Goal: Transaction & Acquisition: Purchase product/service

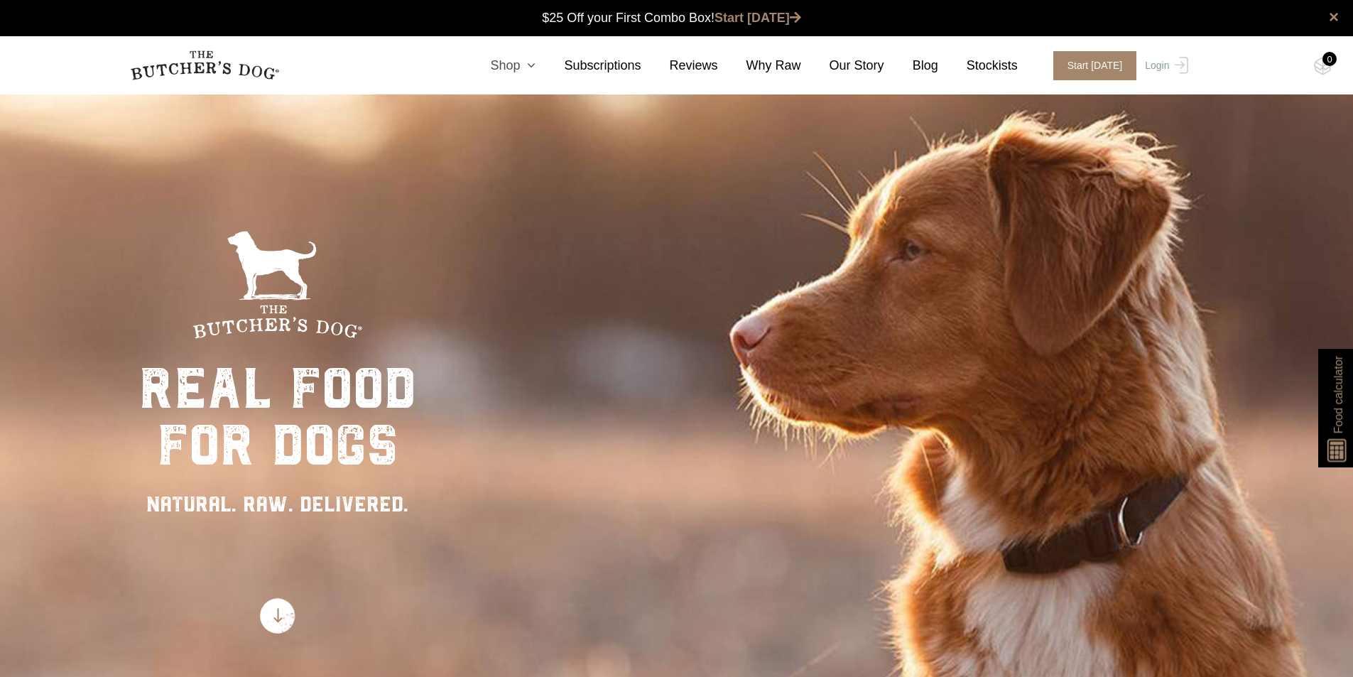
click at [529, 63] on link "Shop" at bounding box center [499, 65] width 74 height 19
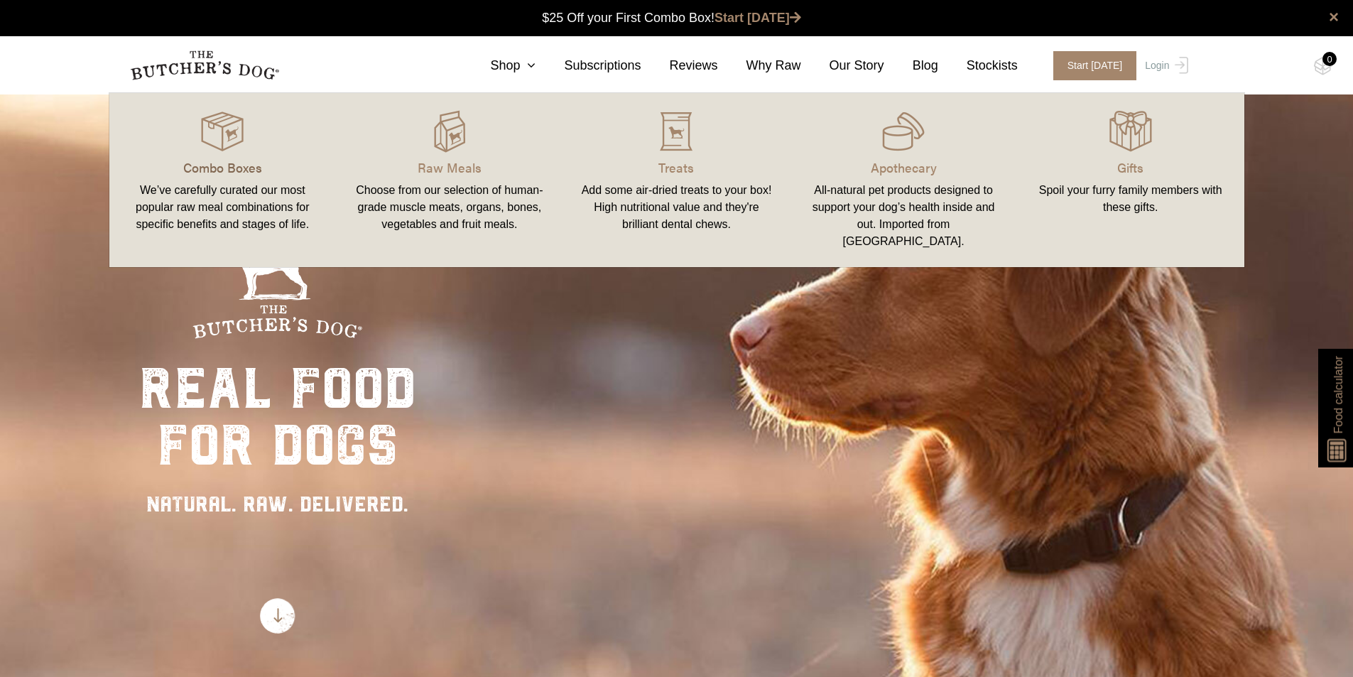
click at [215, 163] on p "Combo Boxes" at bounding box center [222, 167] width 193 height 19
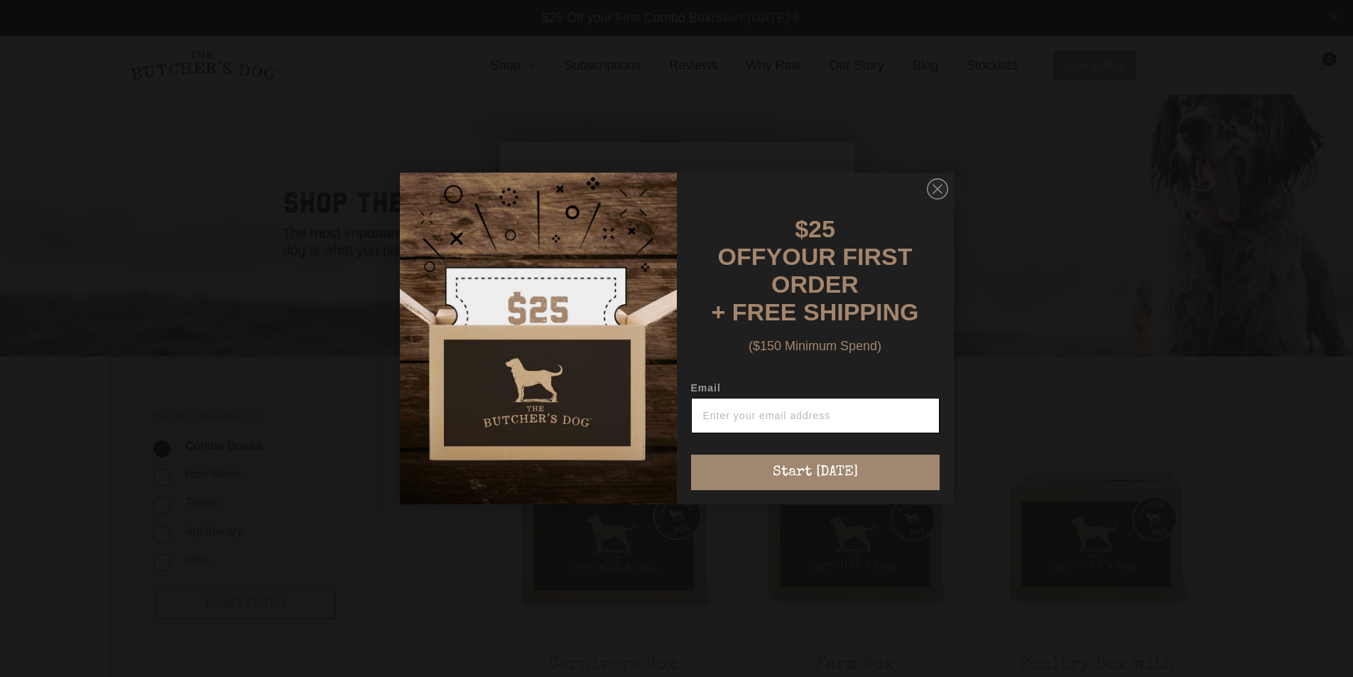
click at [764, 413] on input "Email" at bounding box center [815, 416] width 249 height 36
type input "bunnies1.ck@gmail.com"
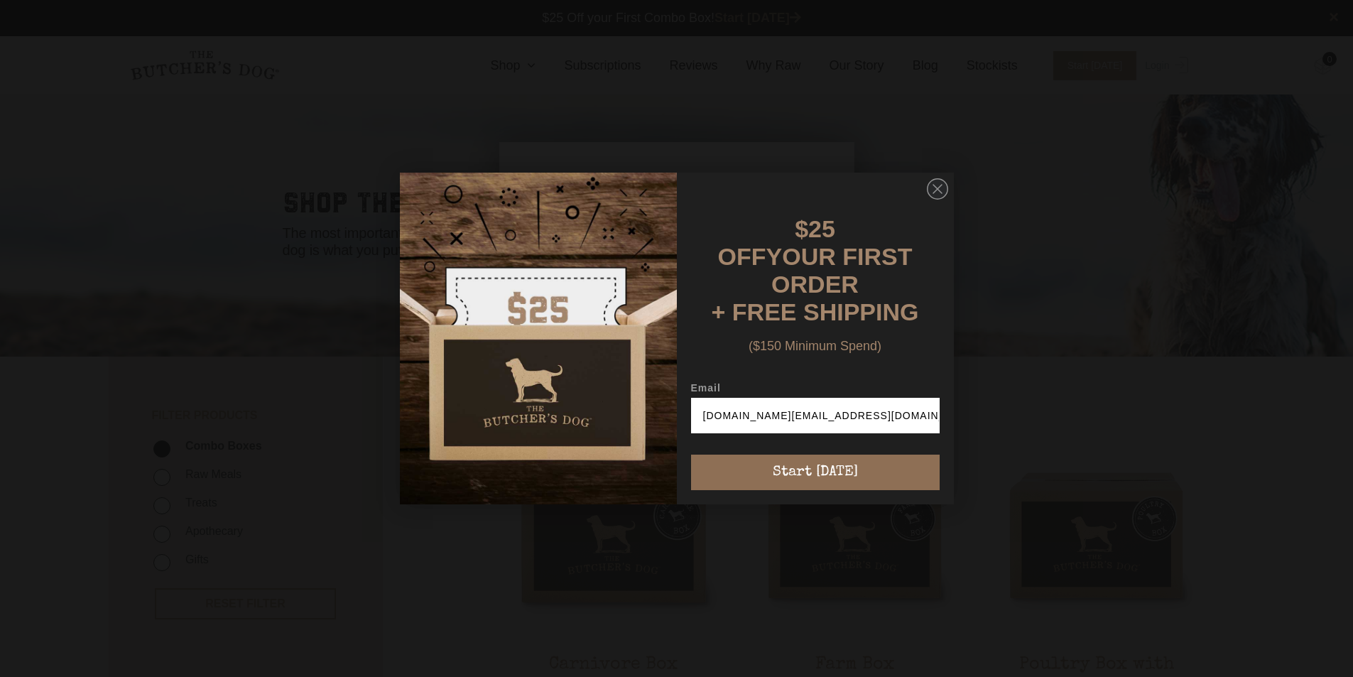
click at [823, 465] on button "Start [DATE]" at bounding box center [815, 473] width 249 height 36
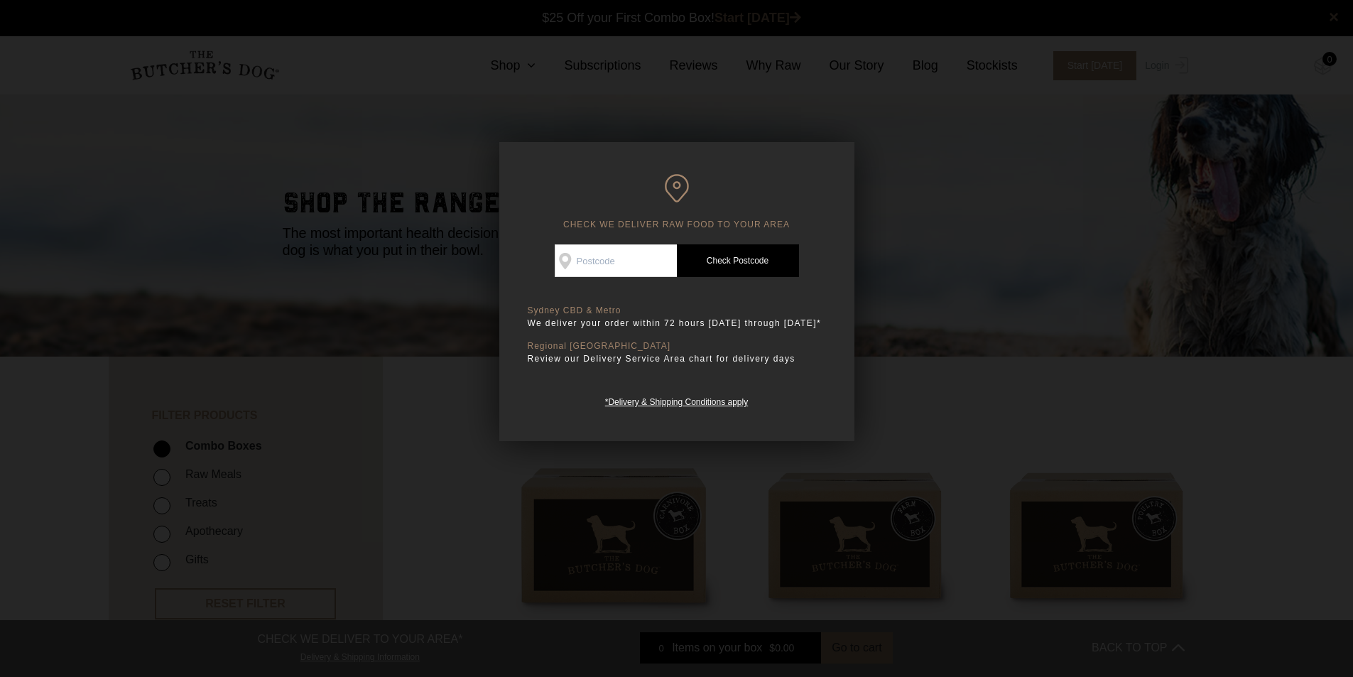
click at [640, 265] on input "Check Availability At" at bounding box center [616, 260] width 122 height 33
type input "2211"
click at [719, 256] on link "Check Postcode" at bounding box center [738, 260] width 122 height 33
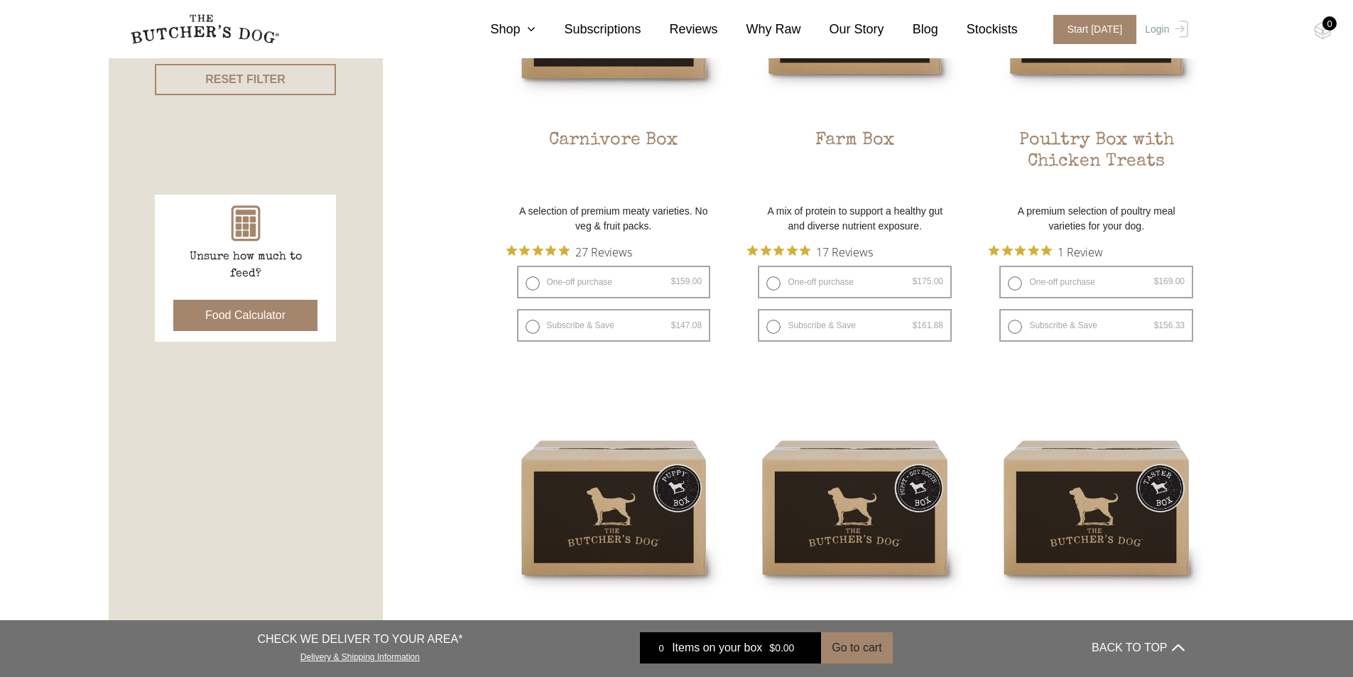
scroll to position [142, 0]
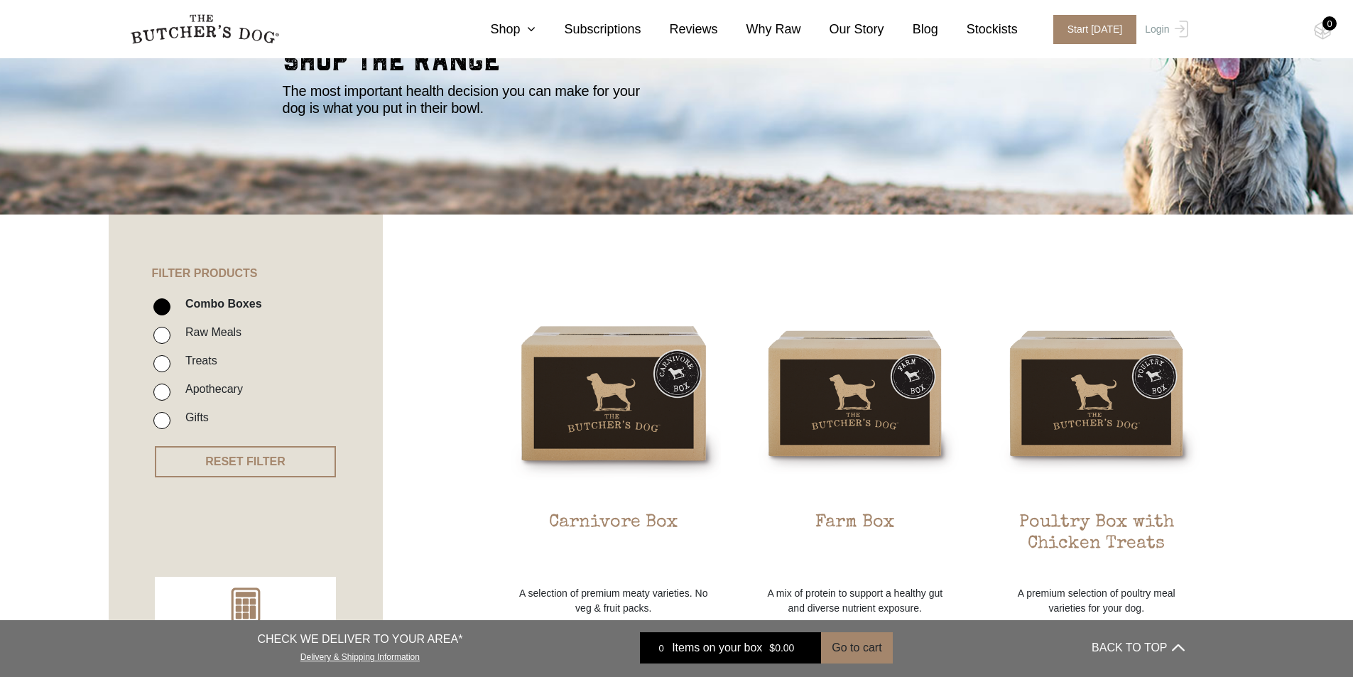
click at [164, 331] on input "Raw Meals" at bounding box center [161, 335] width 17 height 17
checkbox input "true"
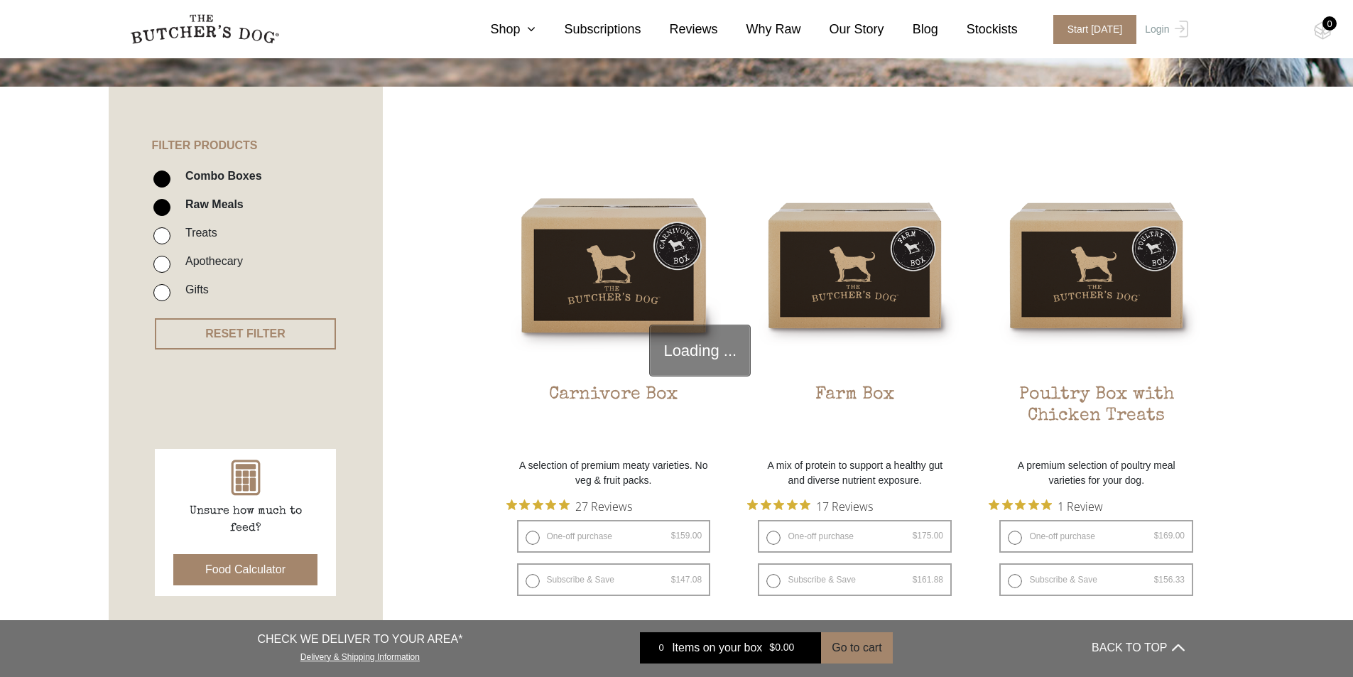
scroll to position [321, 0]
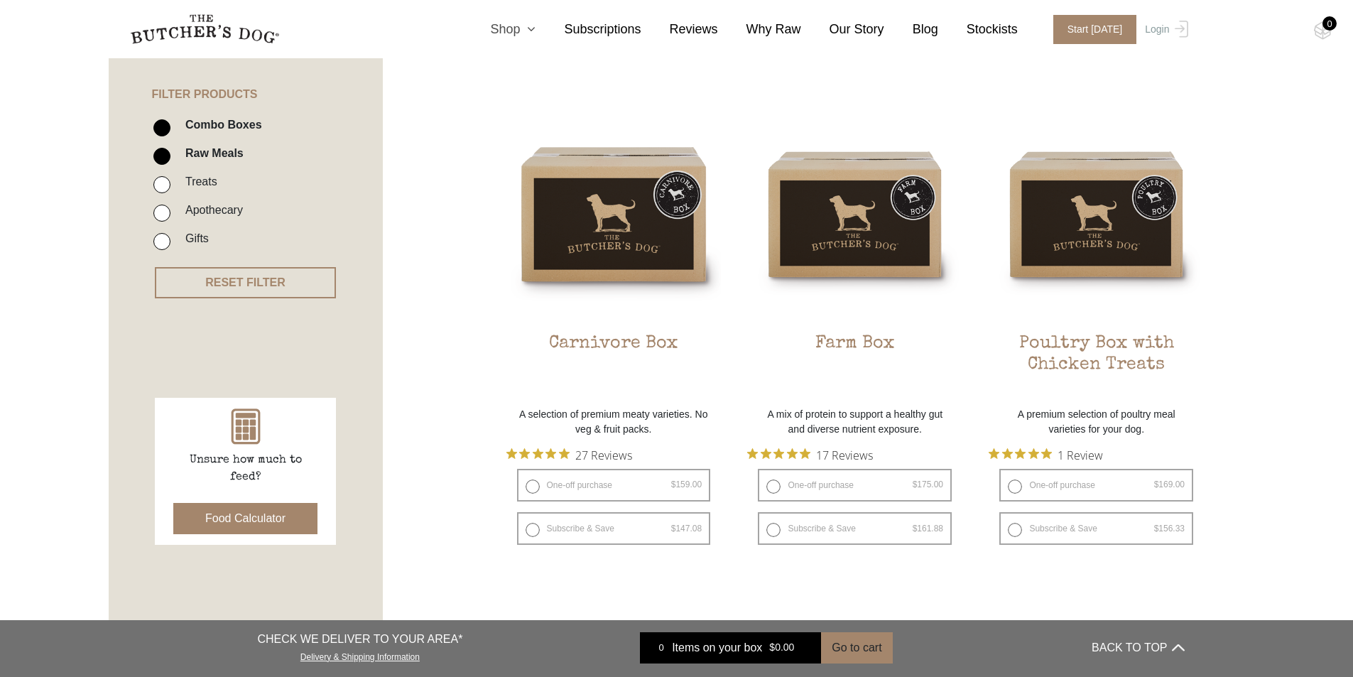
click at [534, 24] on link "Shop" at bounding box center [499, 29] width 74 height 19
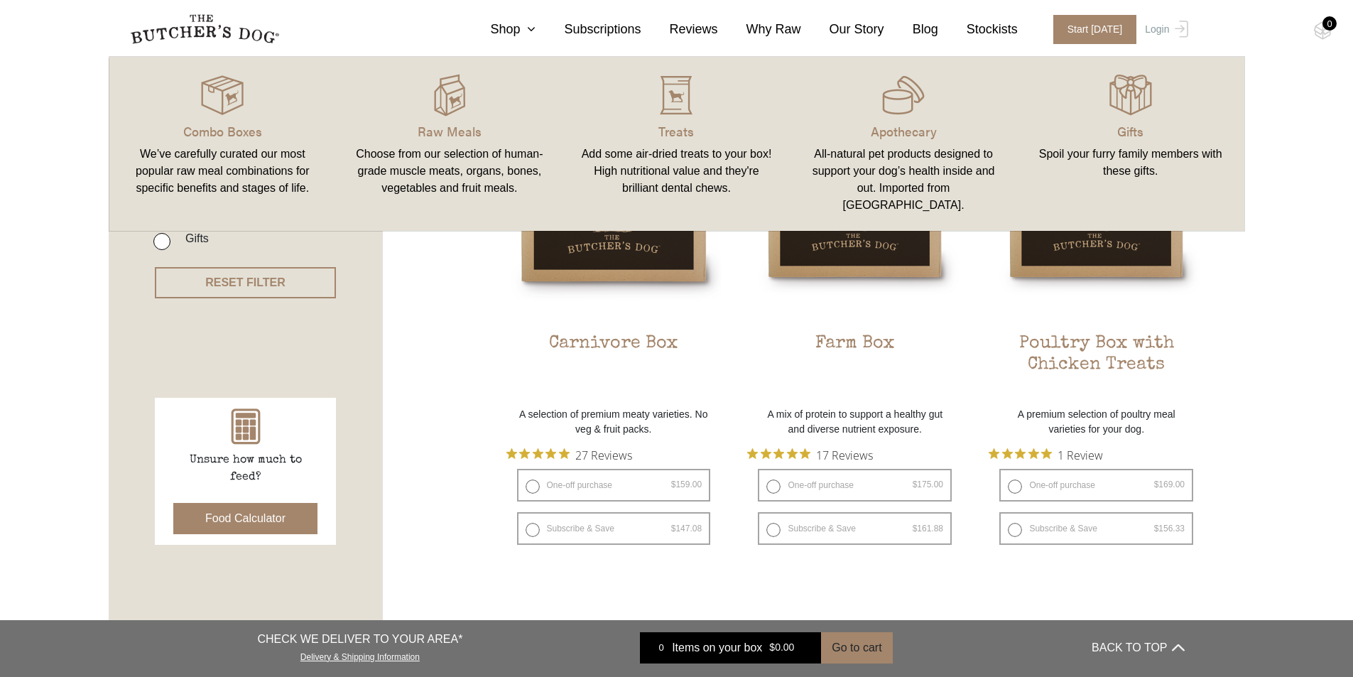
click at [426, 159] on div "Choose from our selection of human-grade muscle meats, organs, bones, vegetable…" at bounding box center [449, 171] width 193 height 51
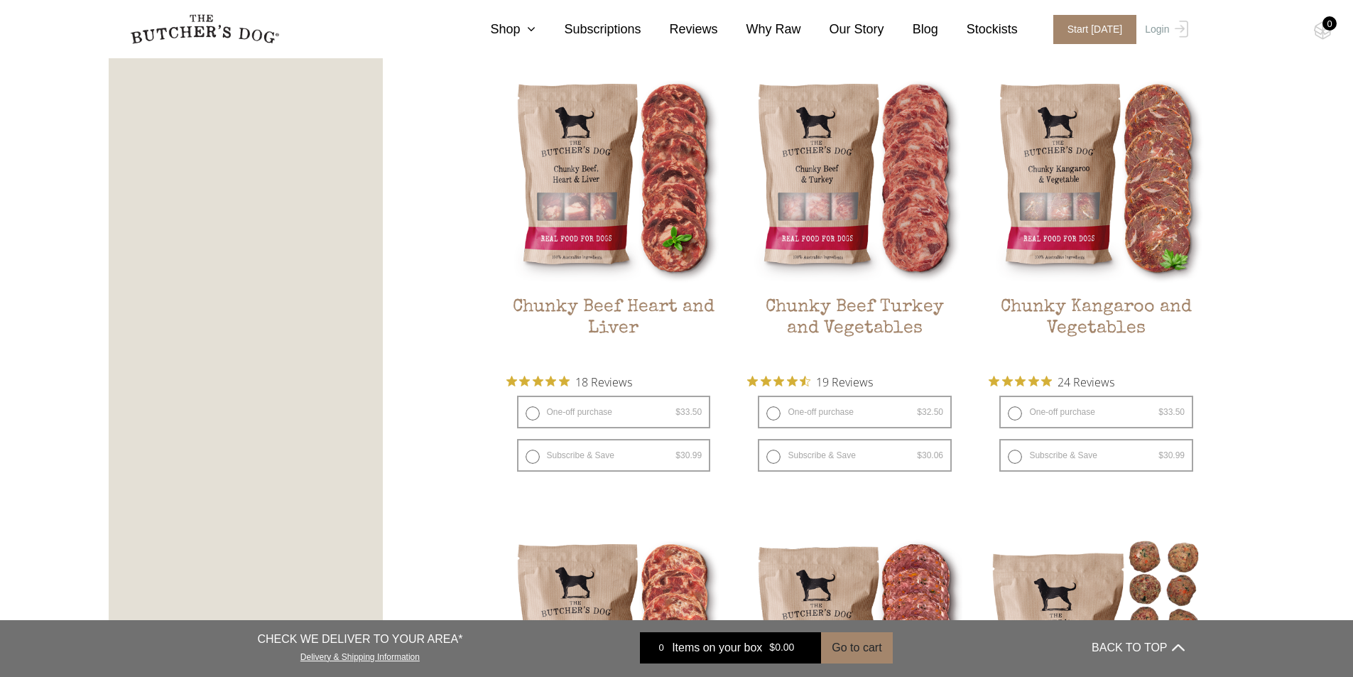
scroll to position [853, 0]
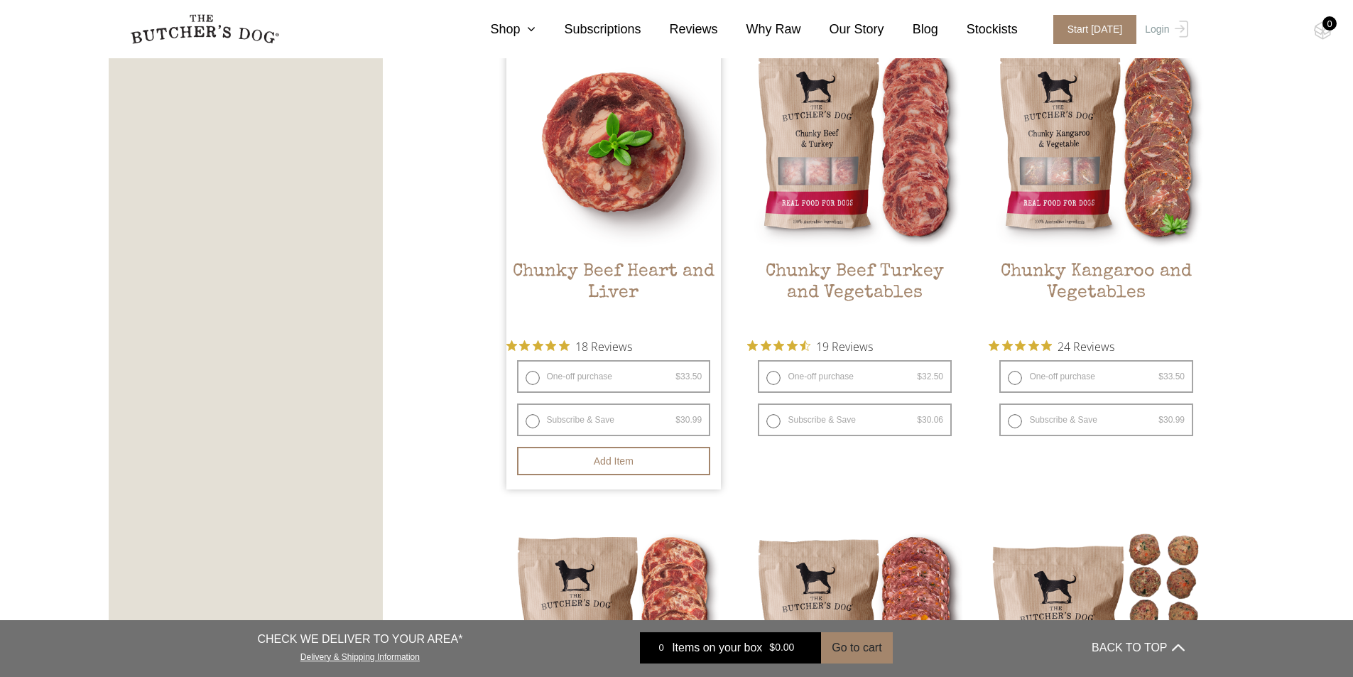
click at [528, 380] on label "One-off purchase $ 33.50 — or subscribe and save 7.5%" at bounding box center [614, 376] width 194 height 33
radio input "true"
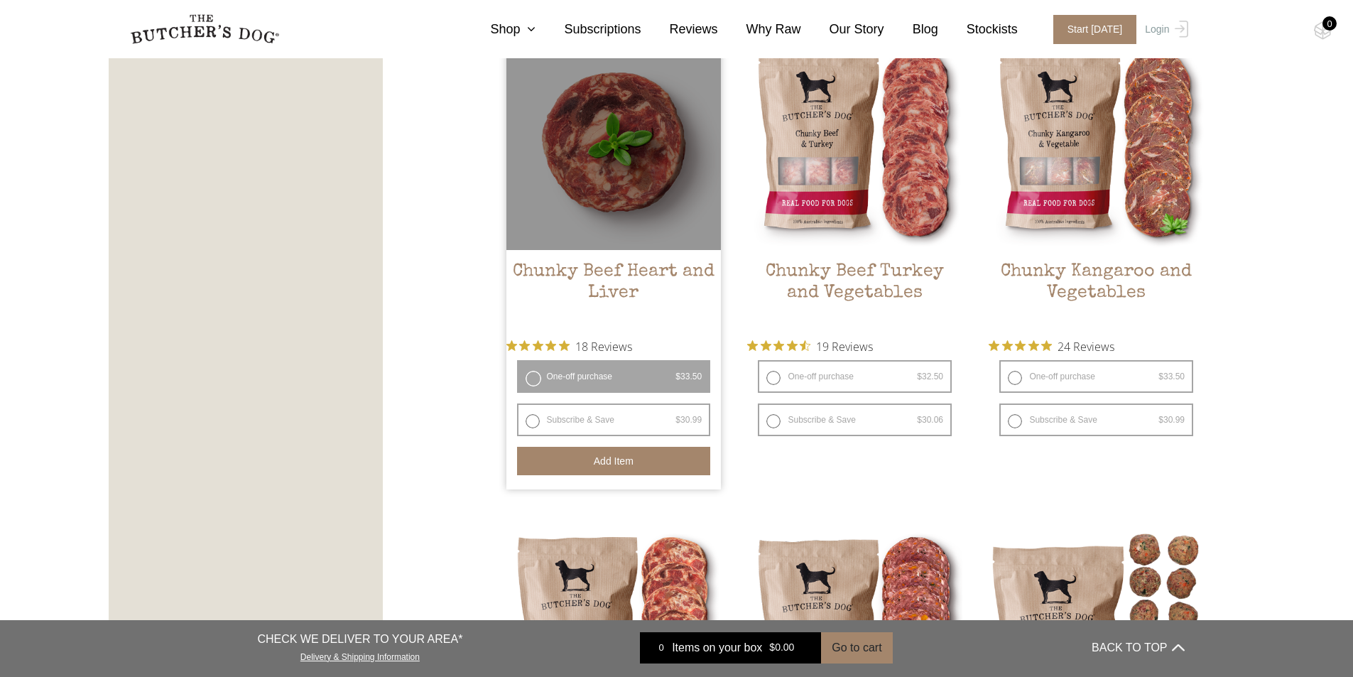
click at [580, 461] on button "Add item" at bounding box center [614, 461] width 194 height 28
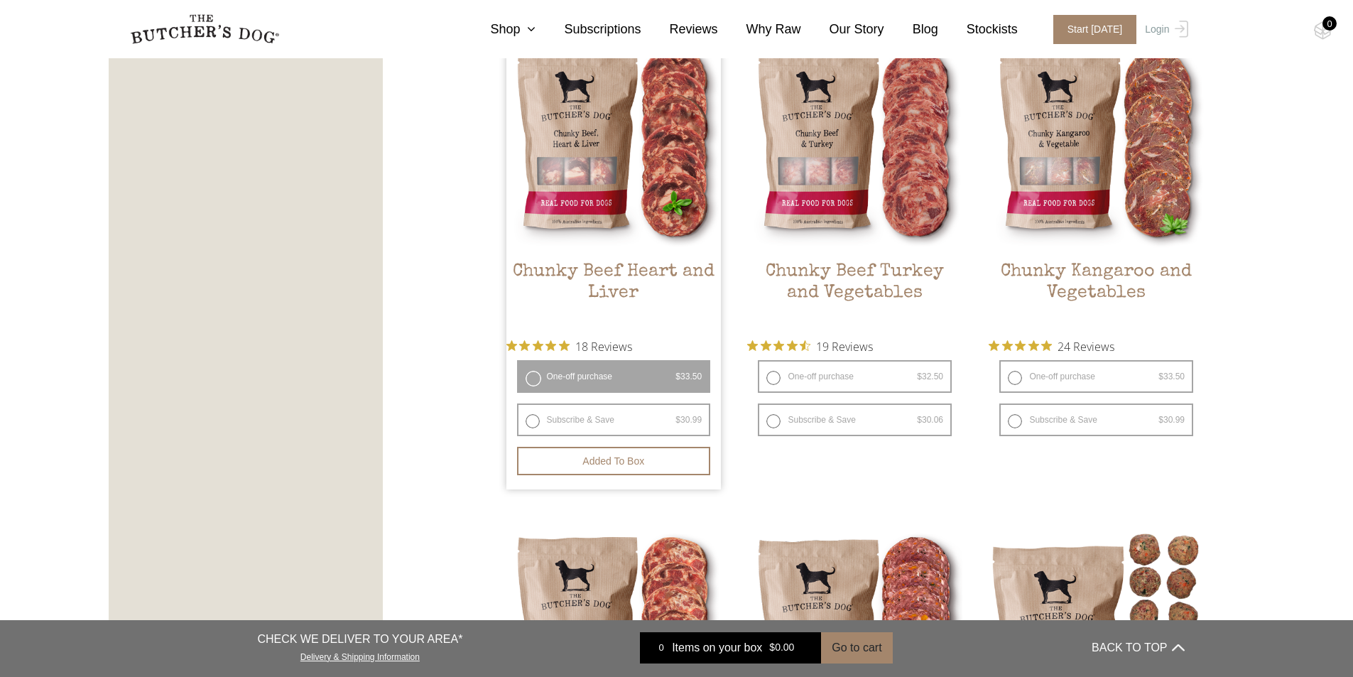
scroll to position [1007, 0]
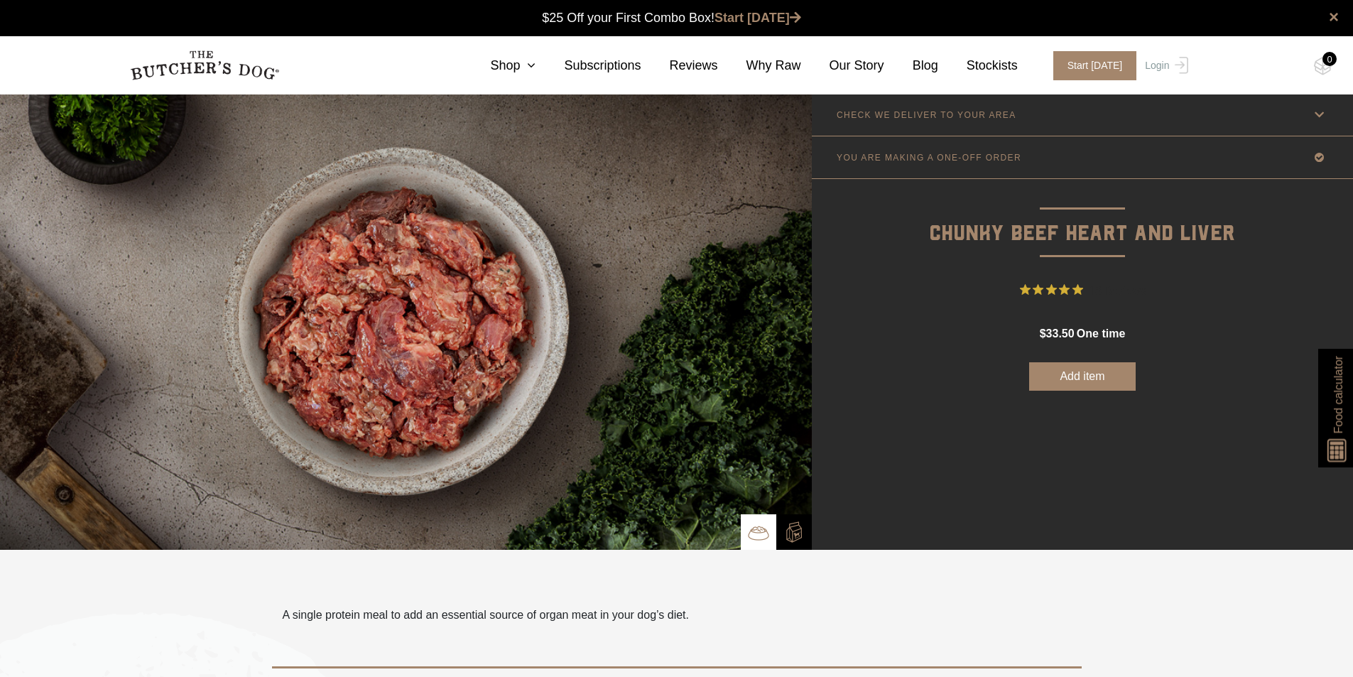
click at [1071, 379] on button "Add item" at bounding box center [1082, 376] width 107 height 28
click at [1078, 373] on button "Added to Box" at bounding box center [1082, 376] width 107 height 28
click at [1326, 59] on div "2" at bounding box center [1330, 59] width 14 height 14
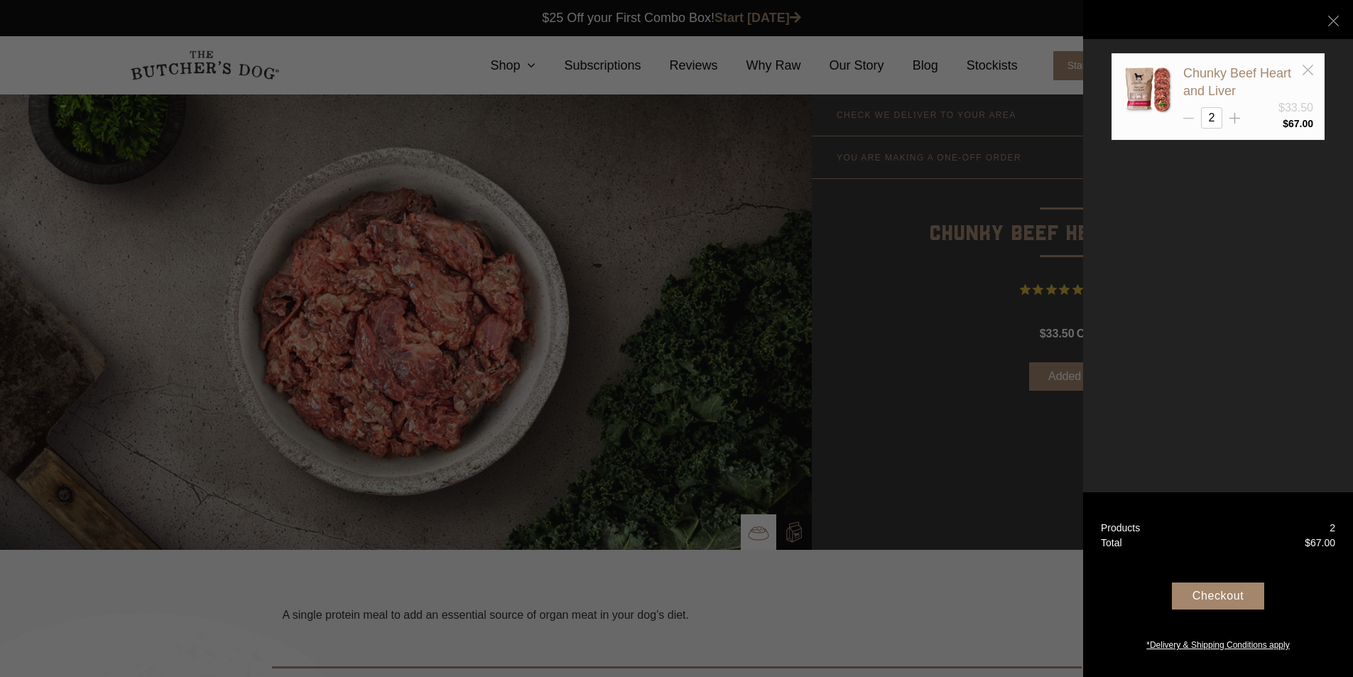
click at [1192, 119] on icon at bounding box center [1189, 118] width 11 height 11
type input "1"
click at [1306, 62] on div "Your Box" at bounding box center [1218, 20] width 213 height 92
click at [1329, 21] on icon at bounding box center [1333, 21] width 11 height 11
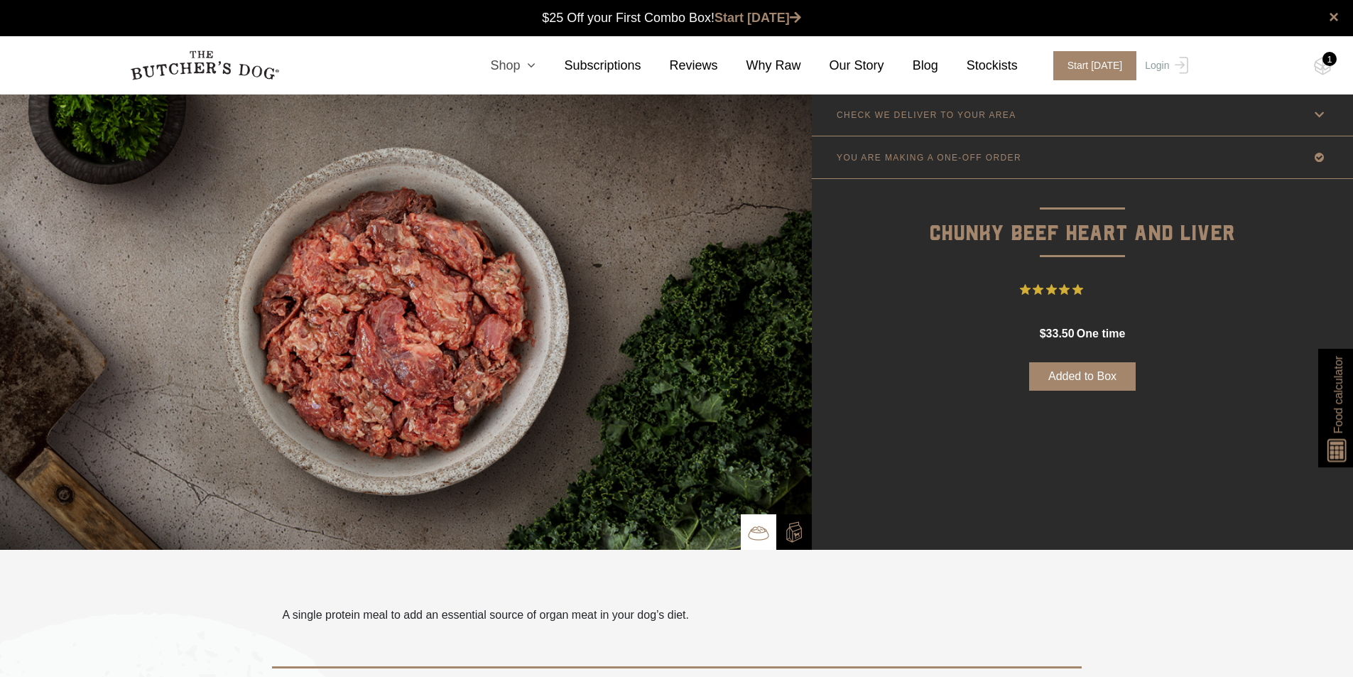
click at [536, 66] on link "Shop" at bounding box center [499, 65] width 74 height 19
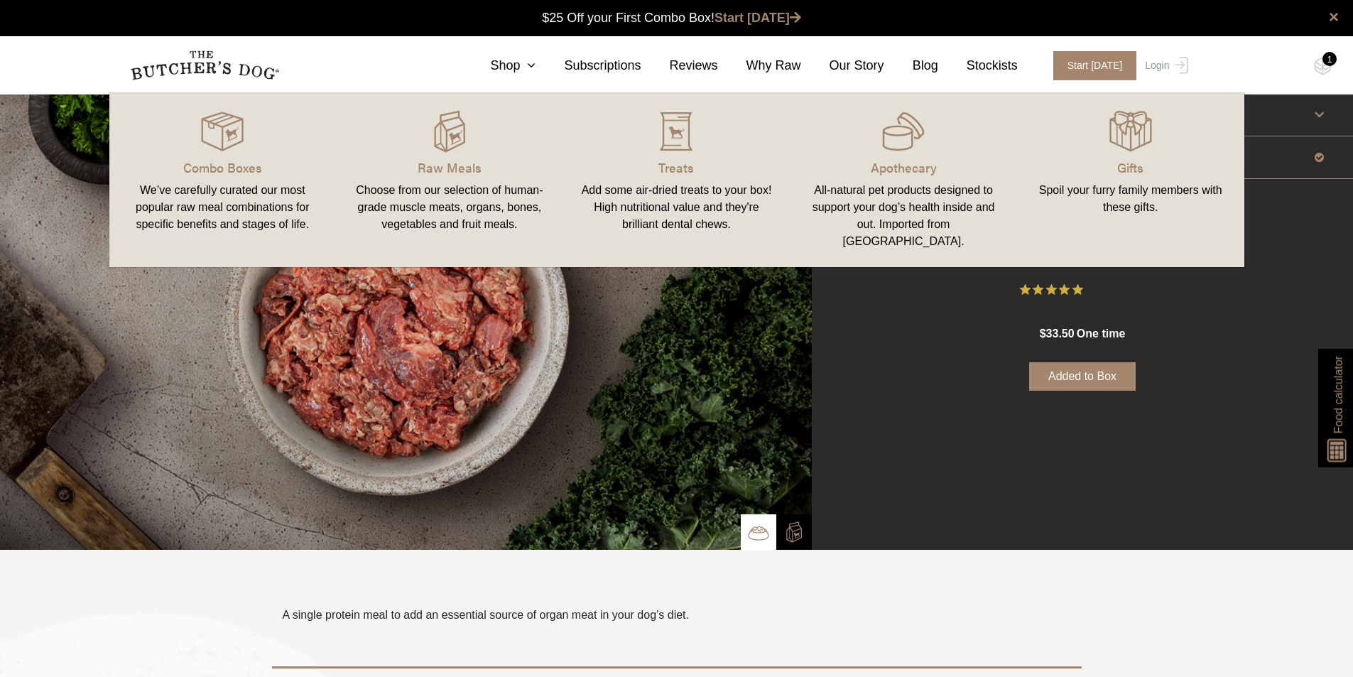
click at [461, 180] on link "Raw Meals Choose from our selection of human-grade muscle meats, organs, bones,…" at bounding box center [449, 180] width 227 height 146
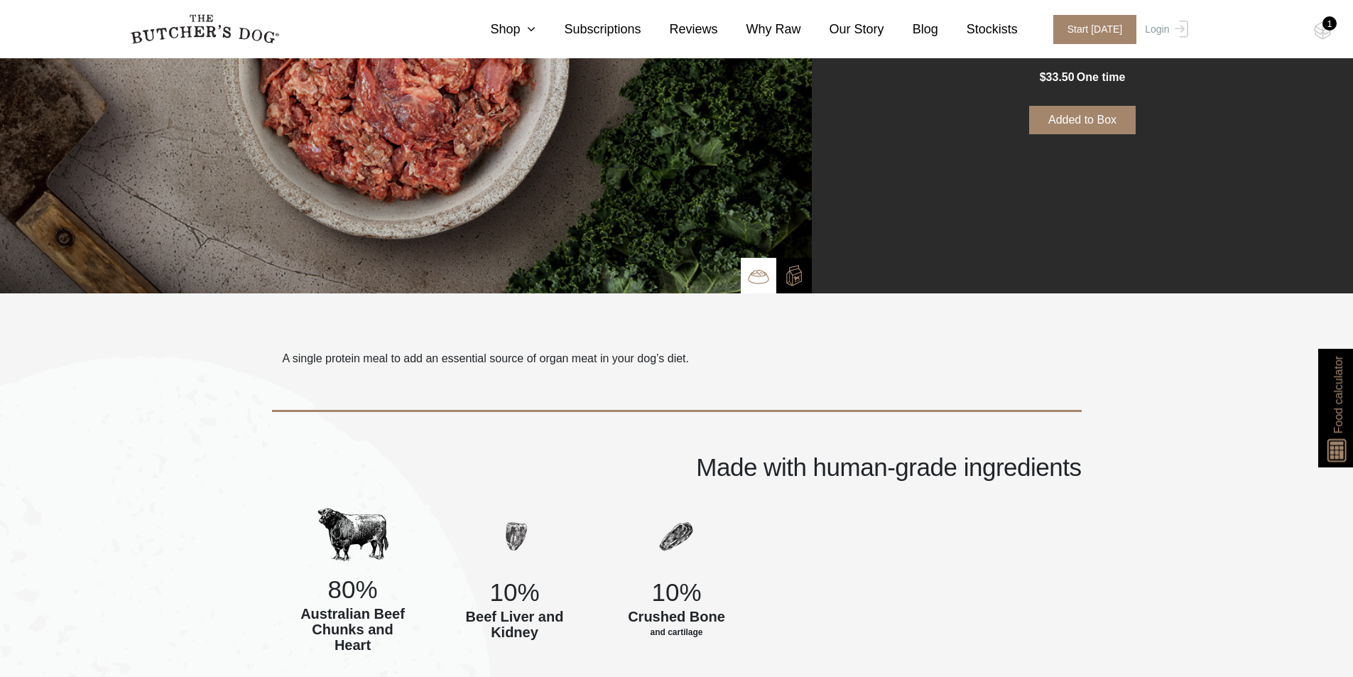
scroll to position [284, 0]
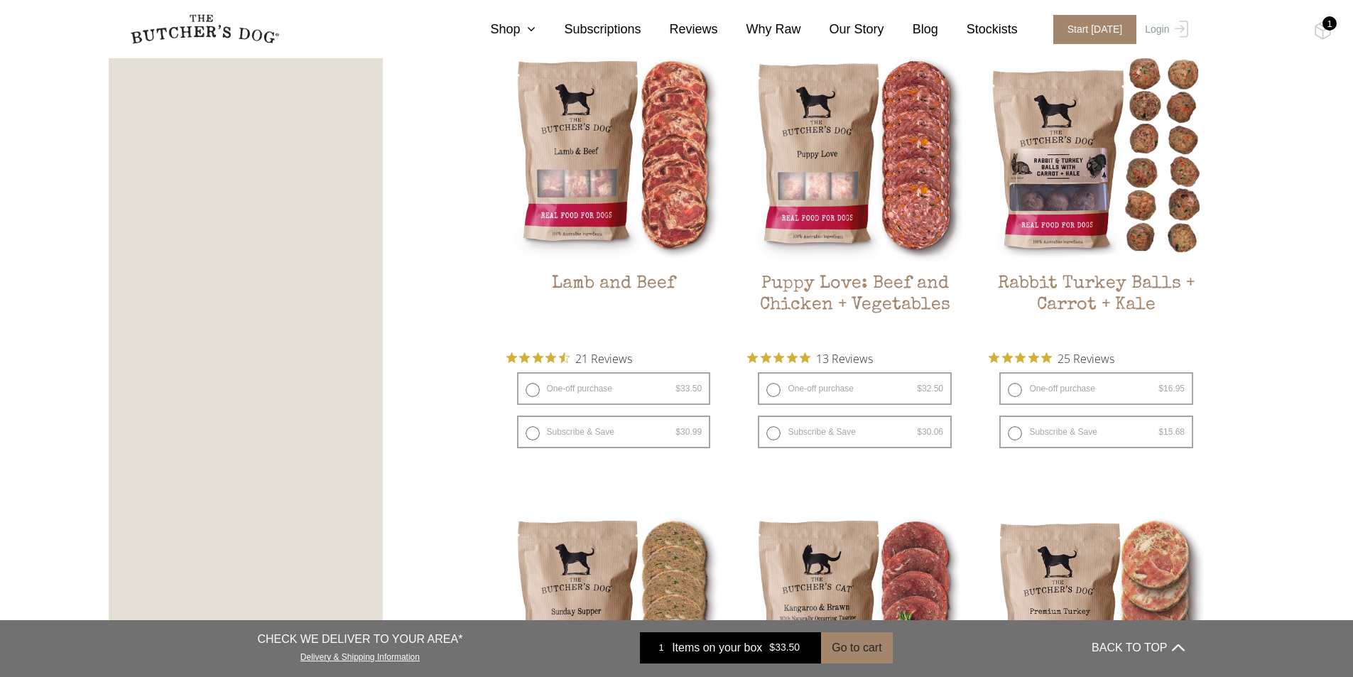
scroll to position [1279, 0]
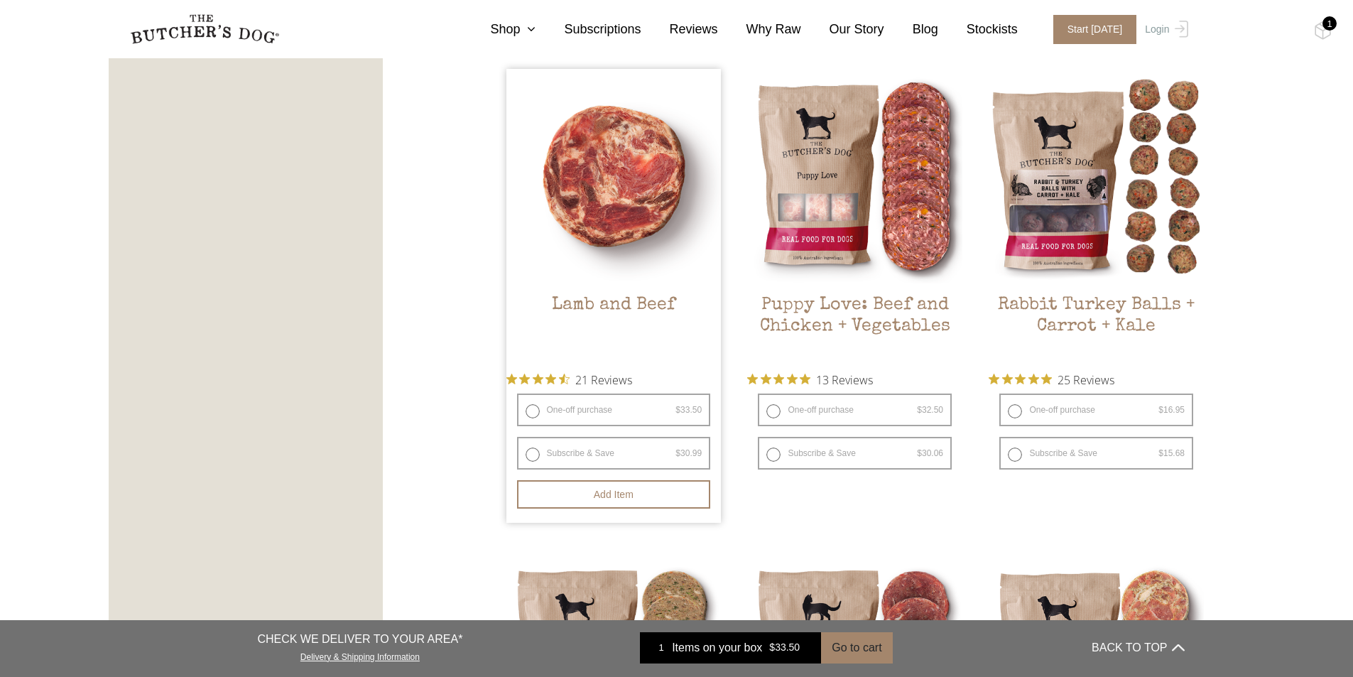
click at [534, 410] on label "One-off purchase $ 33.50 — or subscribe and save 7.5%" at bounding box center [614, 410] width 194 height 33
radio input "true"
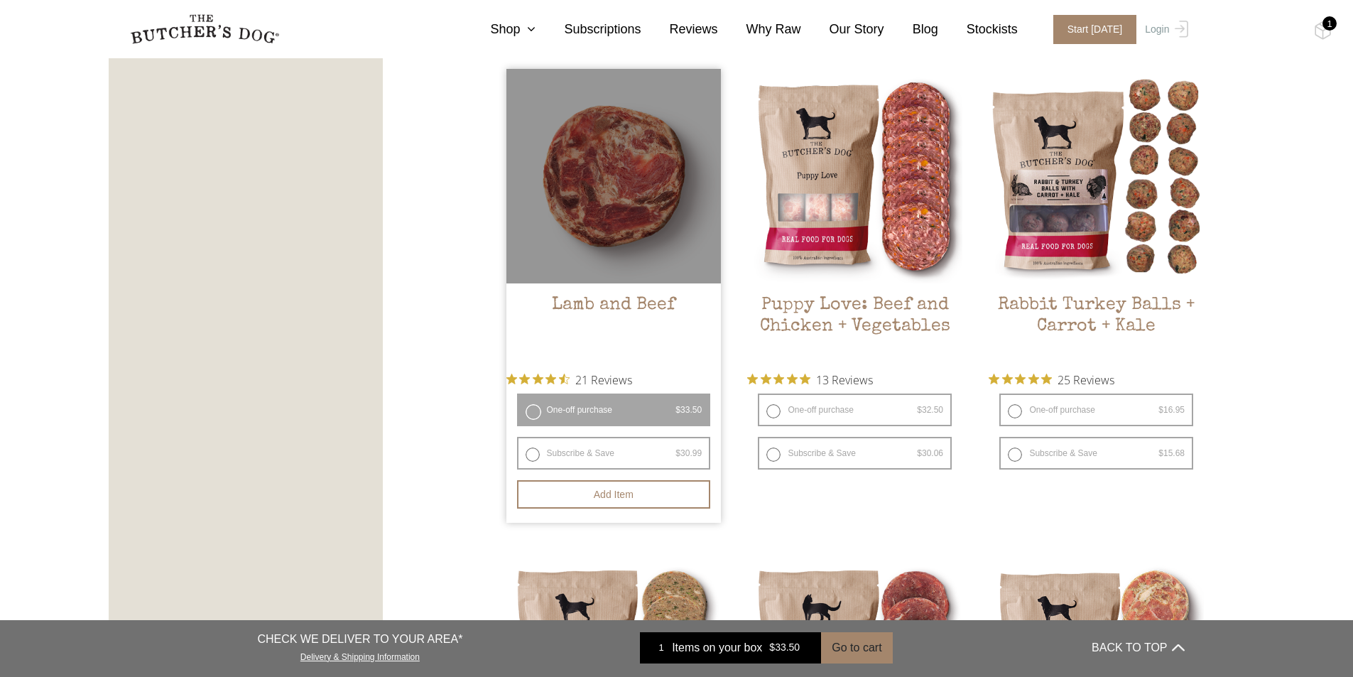
click at [534, 411] on label "One-off purchase $ 33.50 — or subscribe and save 7.5%" at bounding box center [614, 410] width 194 height 33
click at [612, 499] on button "Add item" at bounding box center [614, 494] width 194 height 28
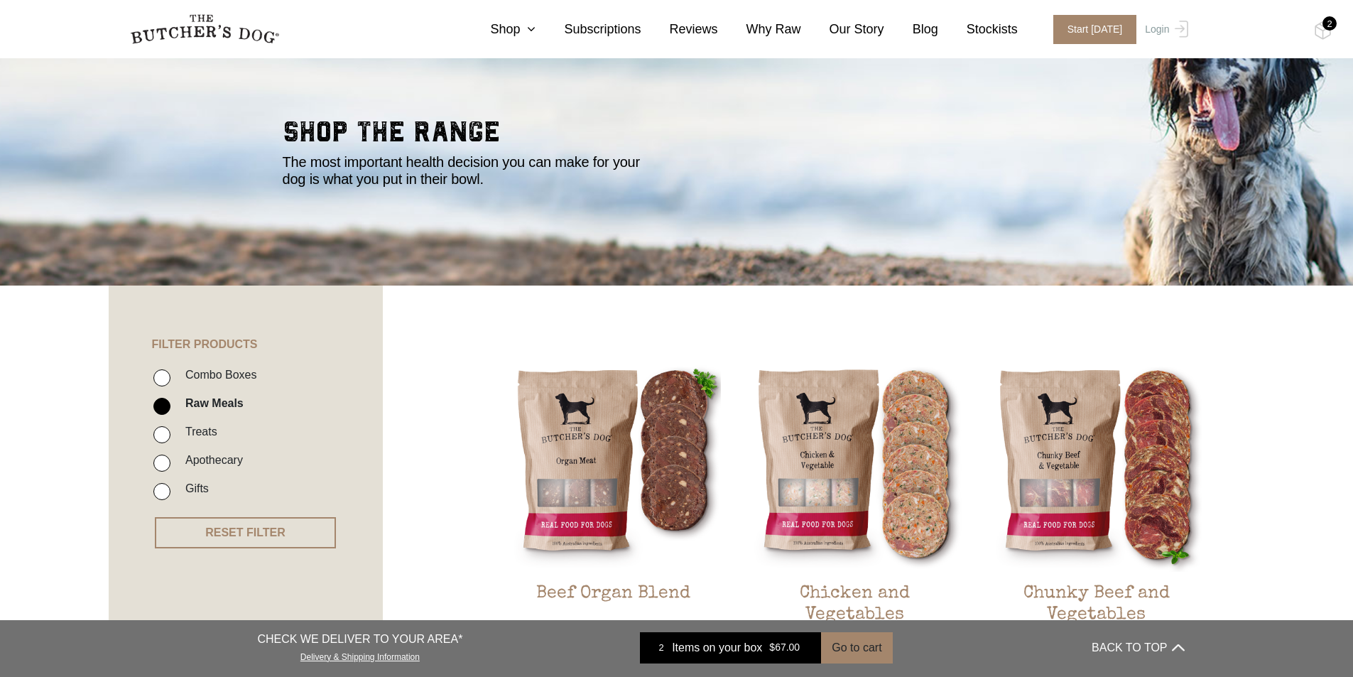
scroll to position [0, 0]
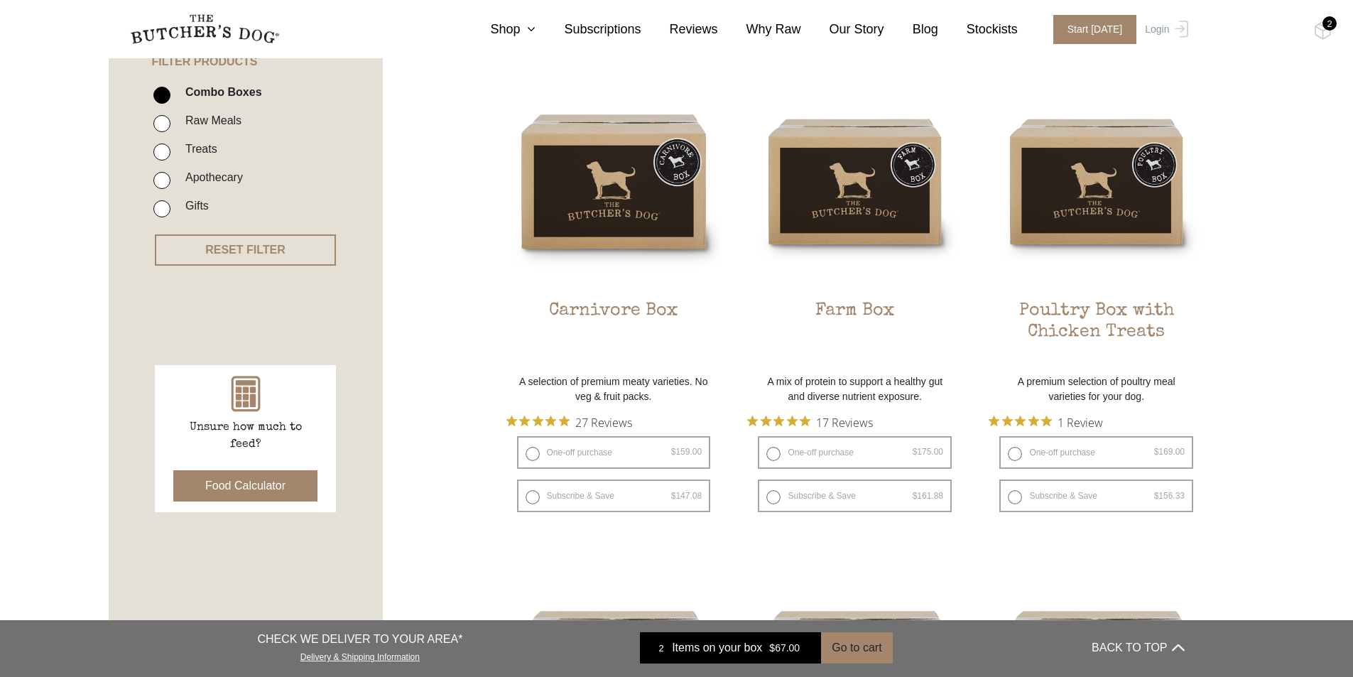
scroll to position [355, 0]
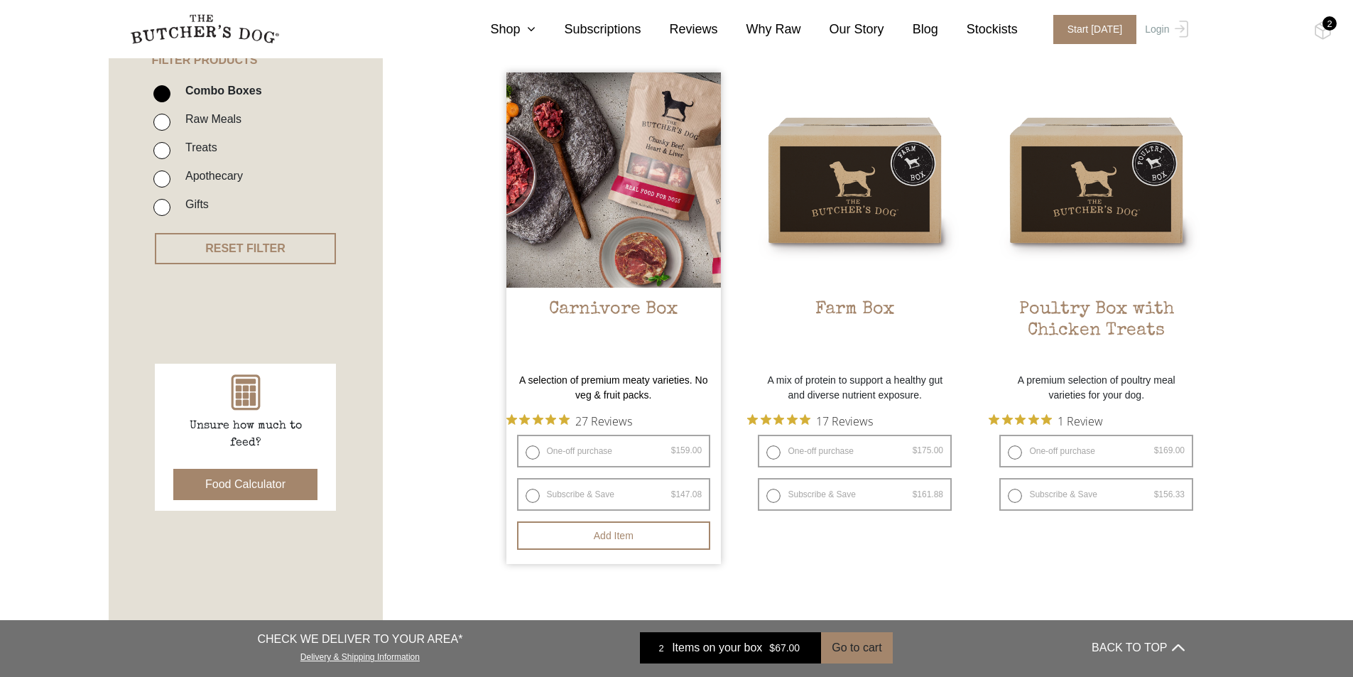
click at [561, 453] on label "One-off purchase $ 159.00 — or subscribe and save 7.5%" at bounding box center [614, 451] width 194 height 33
radio input "true"
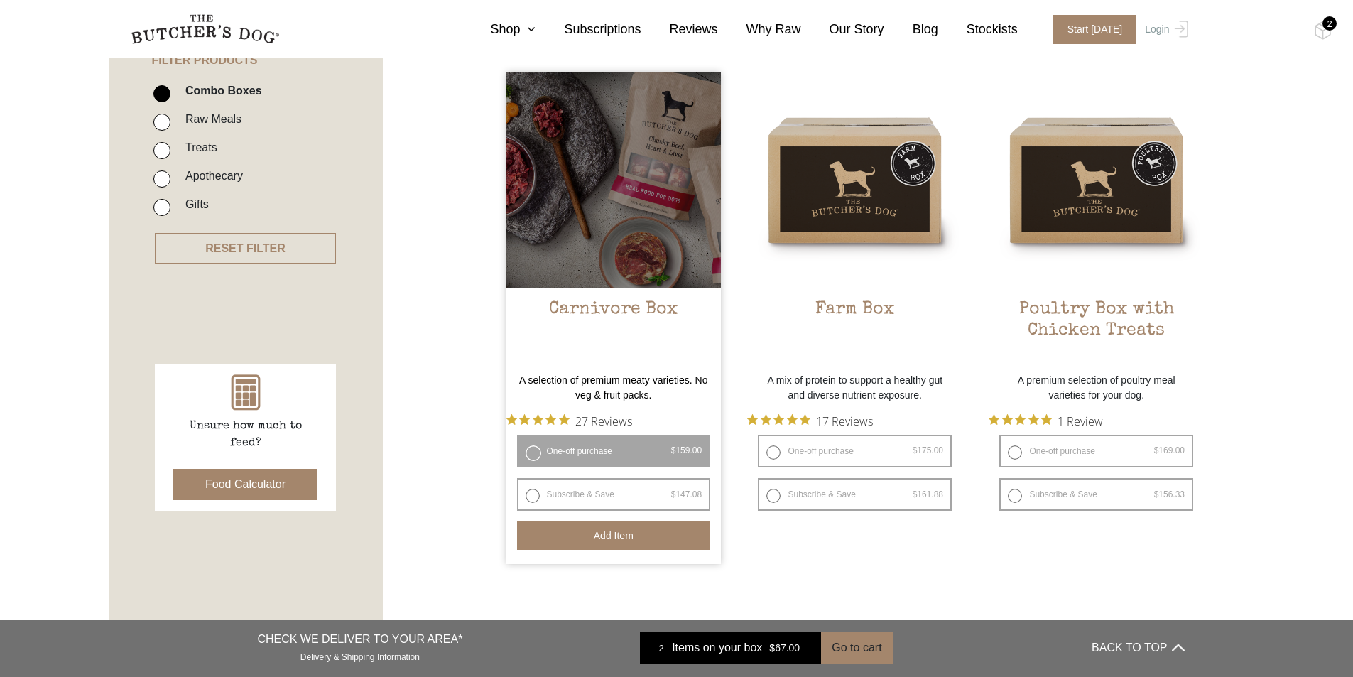
click at [617, 539] on button "Add item" at bounding box center [614, 535] width 194 height 28
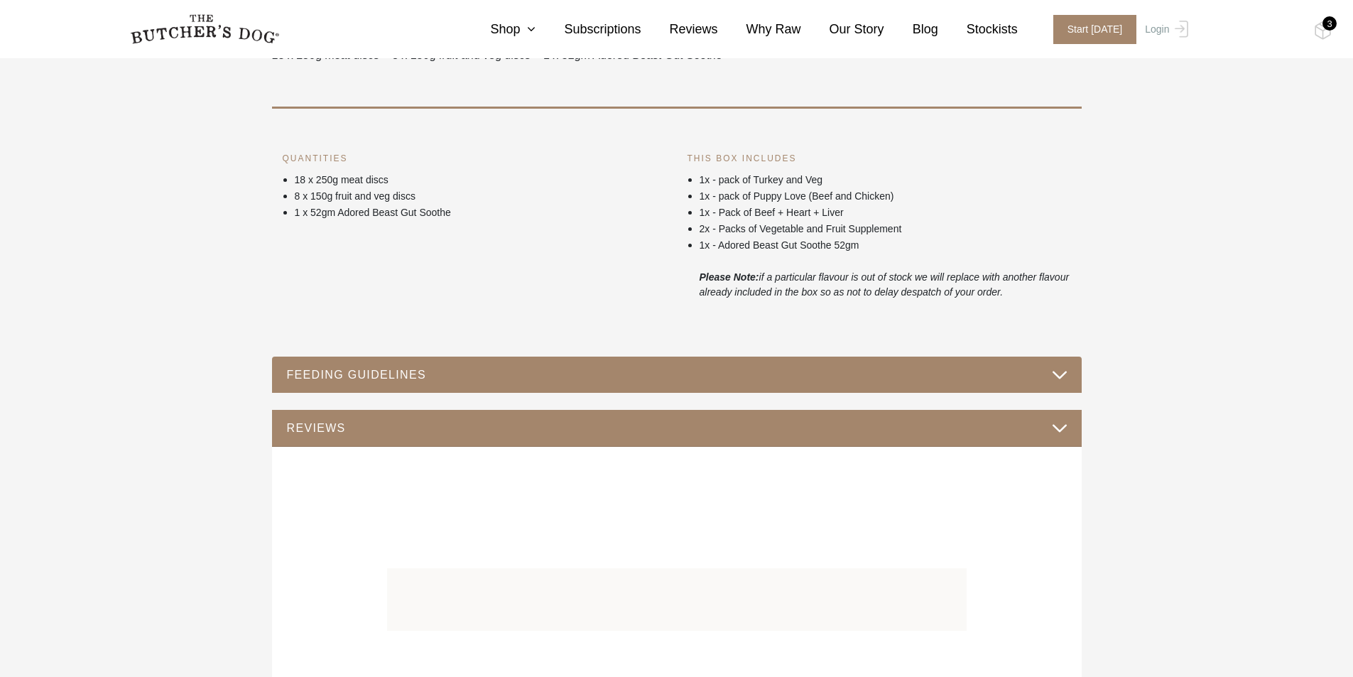
scroll to position [710, 0]
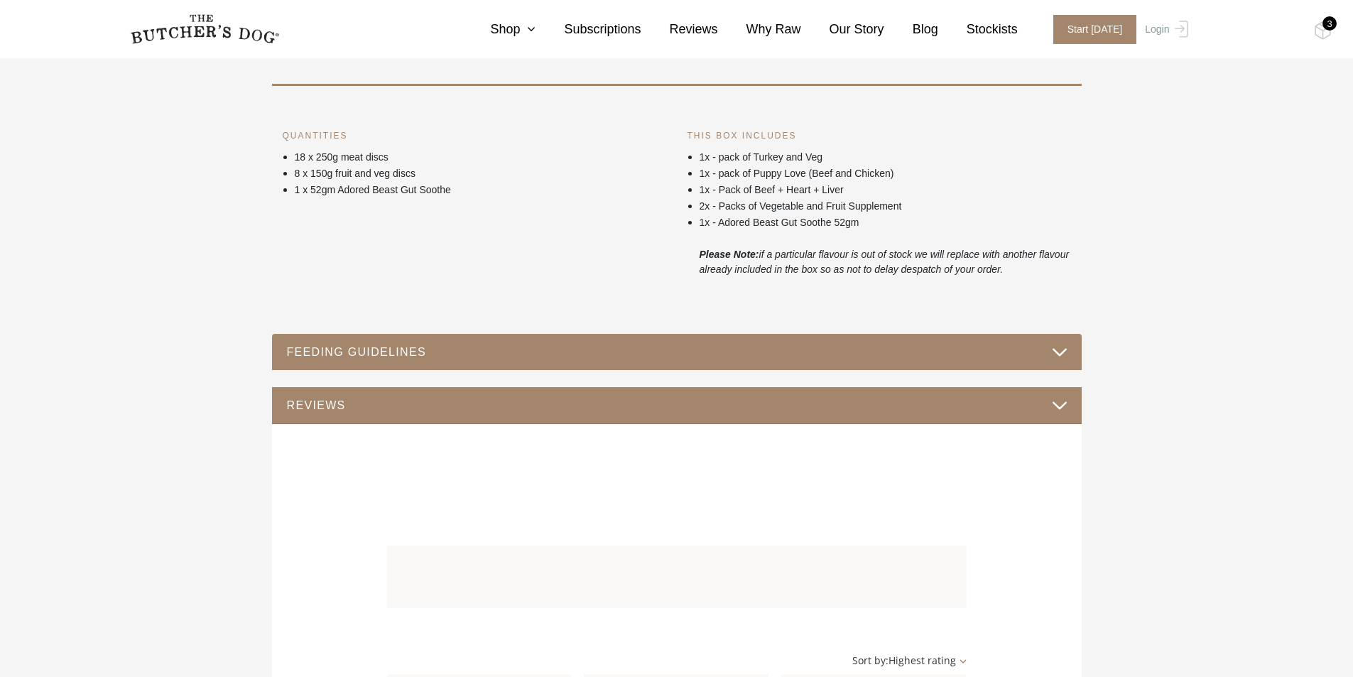
click at [577, 352] on button "FEEDING GUIDELINES" at bounding box center [676, 351] width 781 height 19
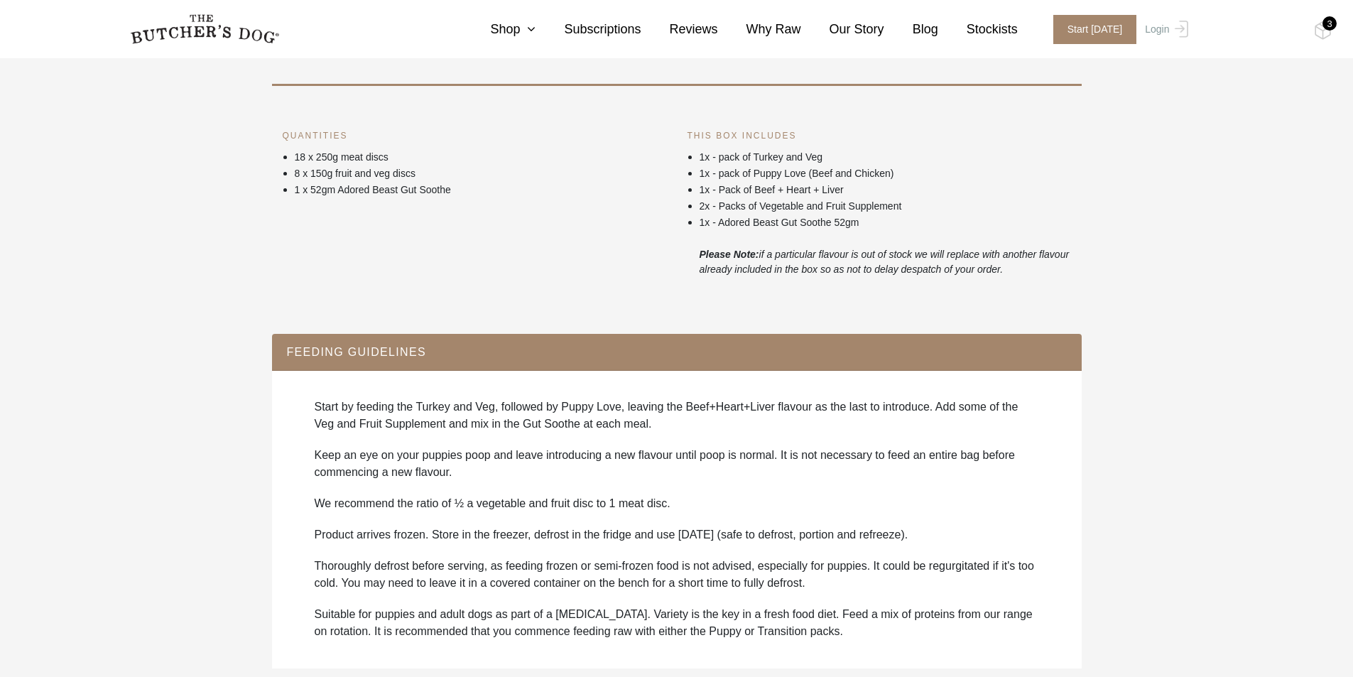
click at [577, 352] on button "FEEDING GUIDELINES" at bounding box center [676, 351] width 781 height 19
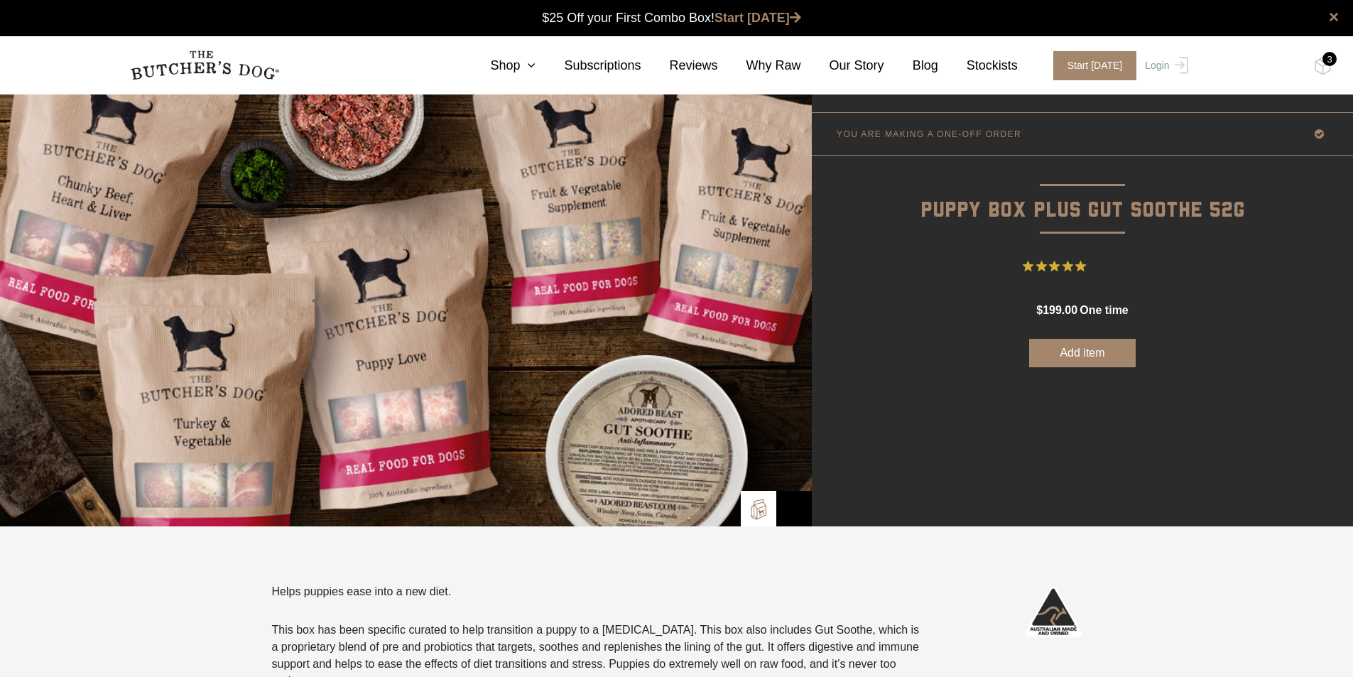
scroll to position [0, 0]
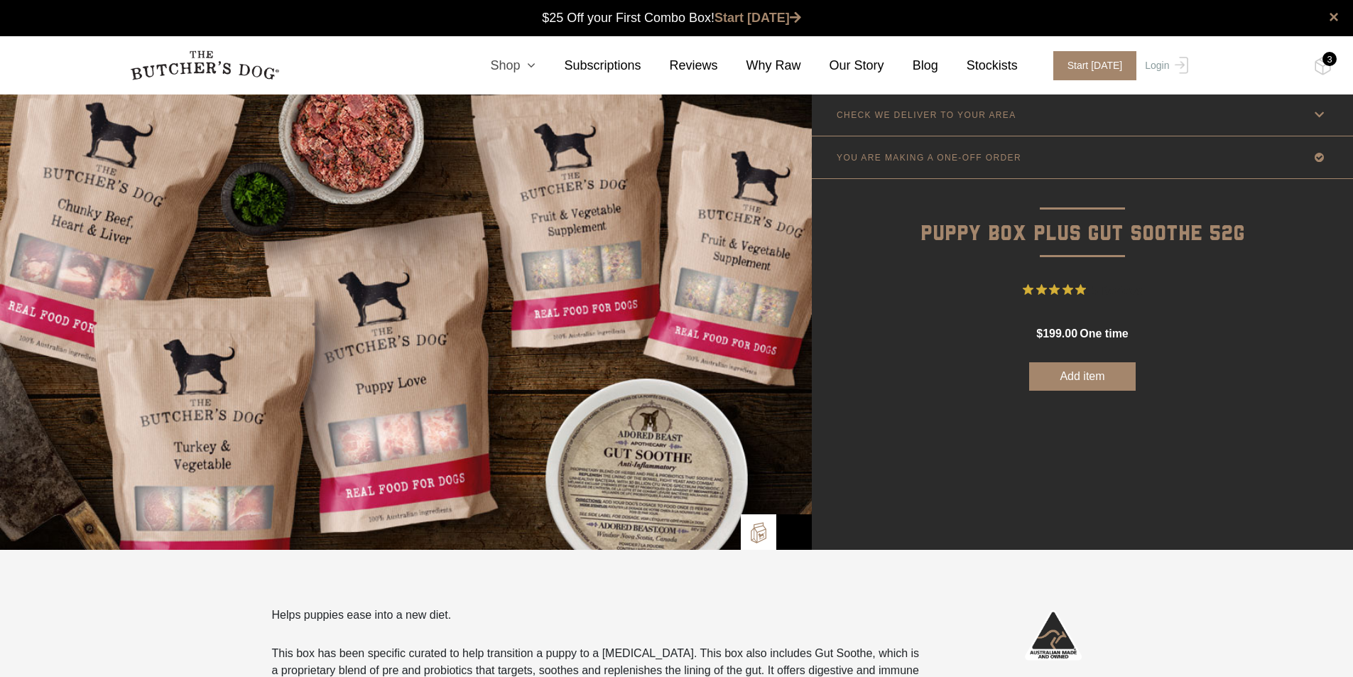
click at [528, 67] on link "Shop" at bounding box center [499, 65] width 74 height 19
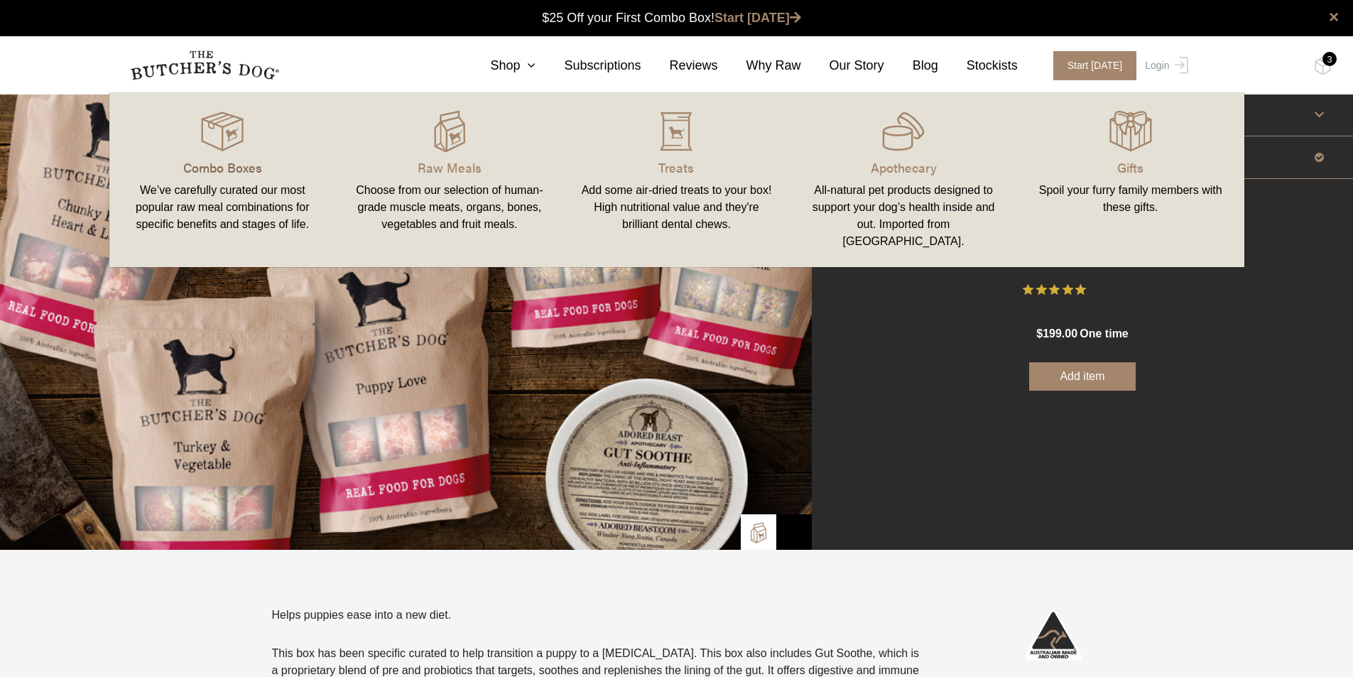
click at [251, 171] on p "Combo Boxes" at bounding box center [222, 167] width 193 height 19
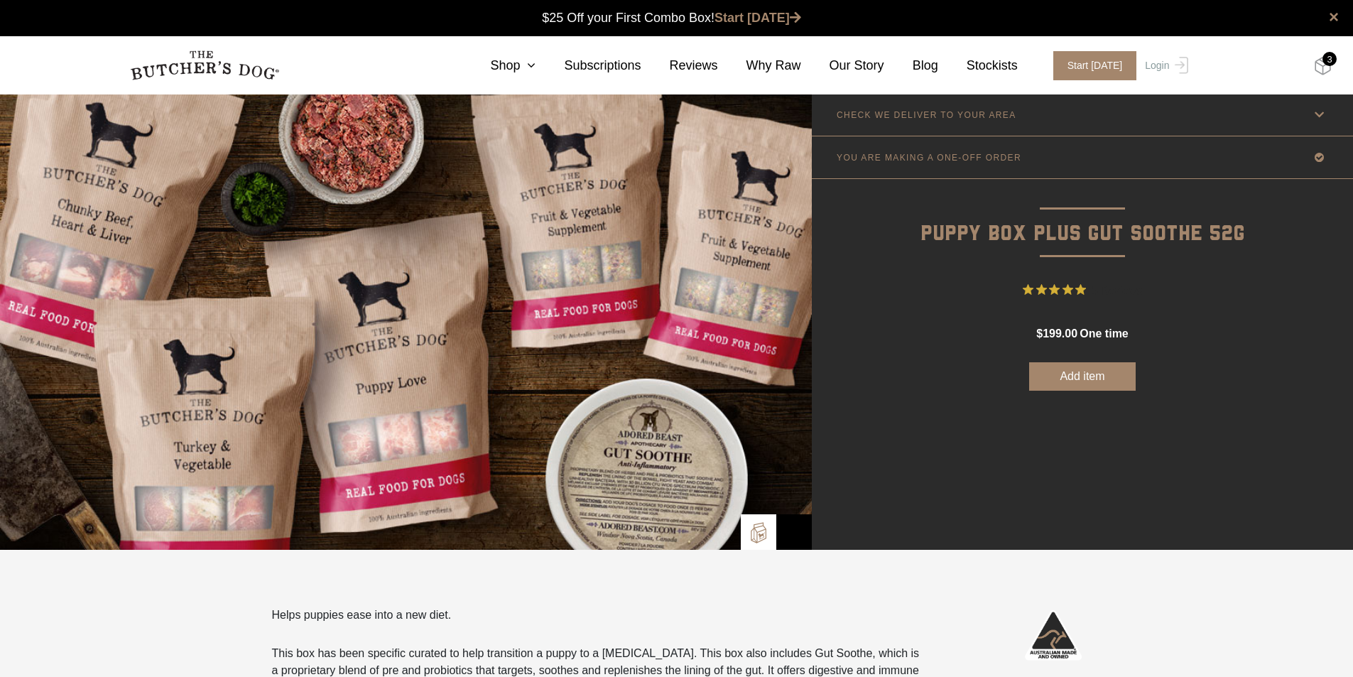
click at [1321, 64] on img at bounding box center [1323, 66] width 18 height 18
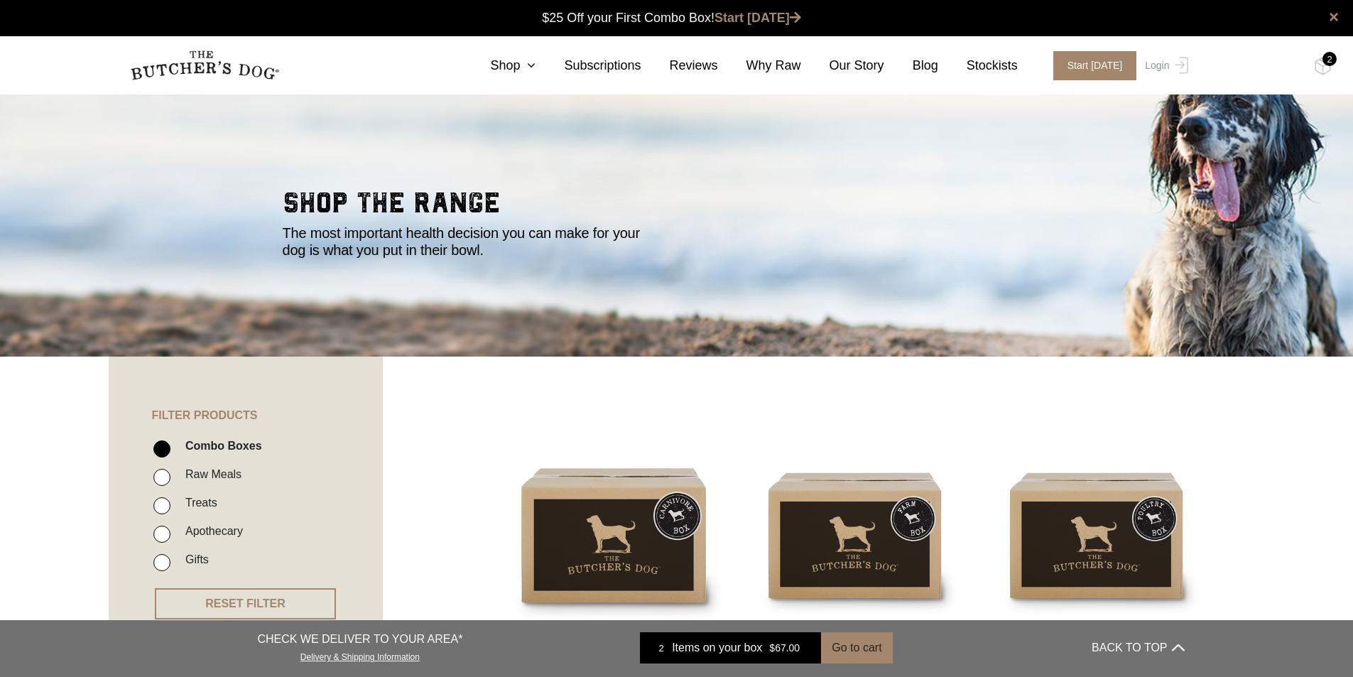
click at [0, 0] on img at bounding box center [0, 0] width 0 height 0
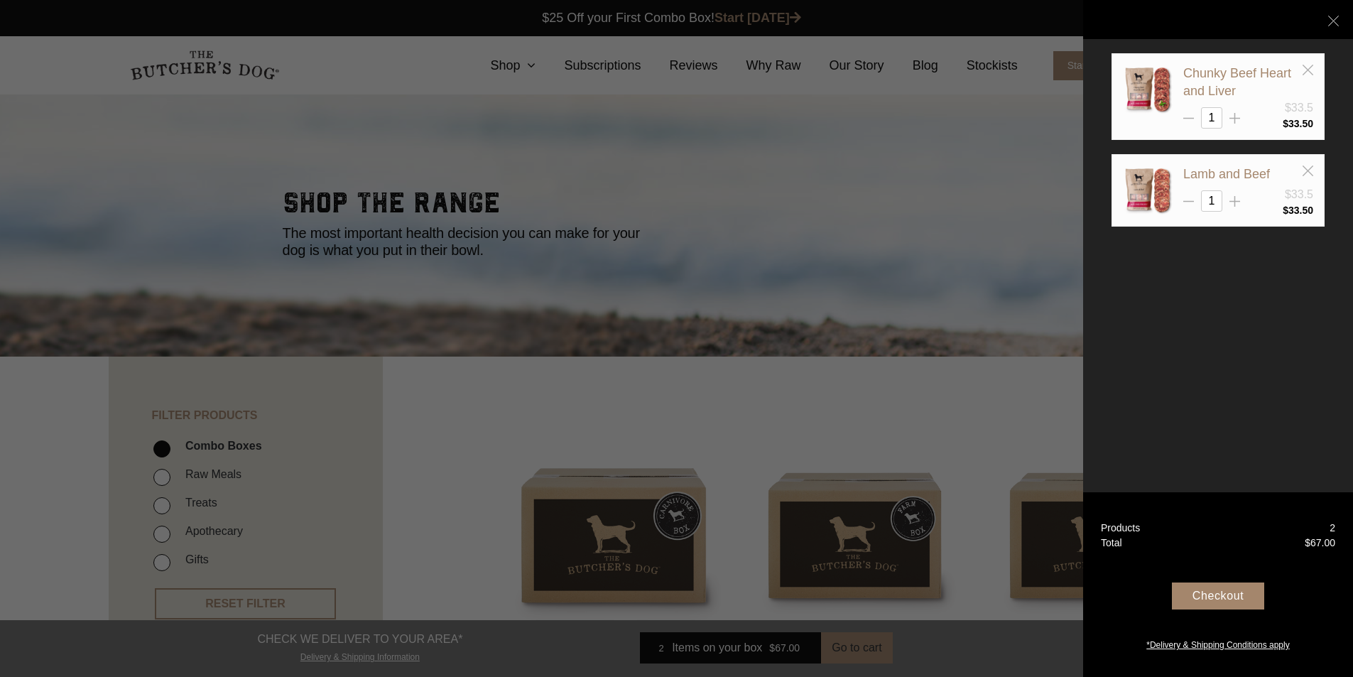
click at [1321, 64] on div "Your Box" at bounding box center [1218, 20] width 213 height 92
click at [1306, 67] on icon at bounding box center [1308, 70] width 11 height 11
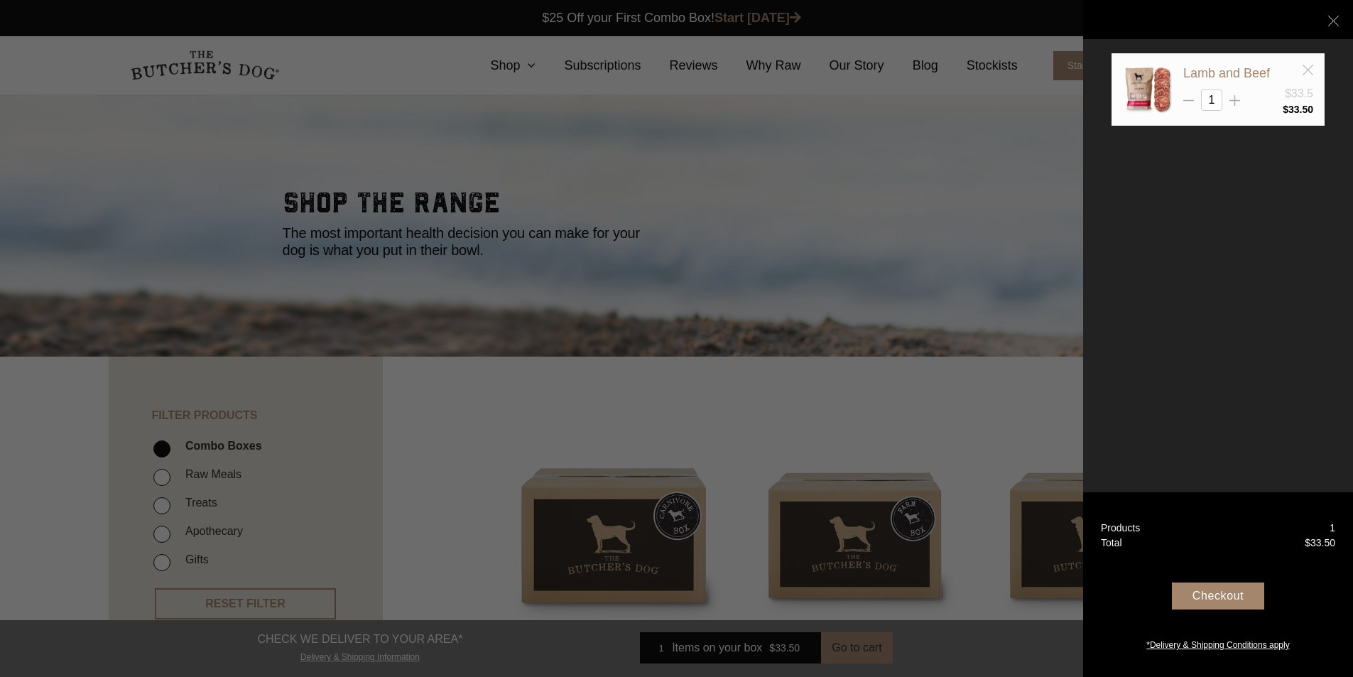
click at [1306, 67] on icon at bounding box center [1308, 70] width 11 height 11
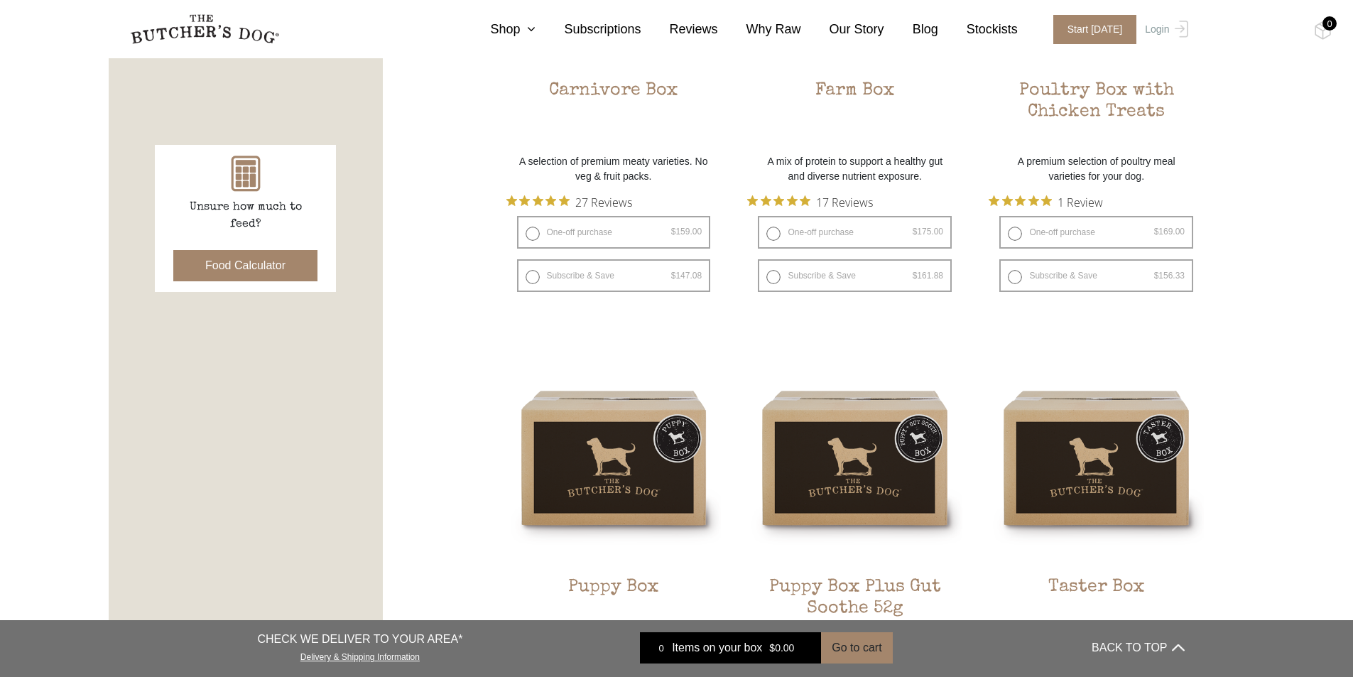
scroll to position [568, 0]
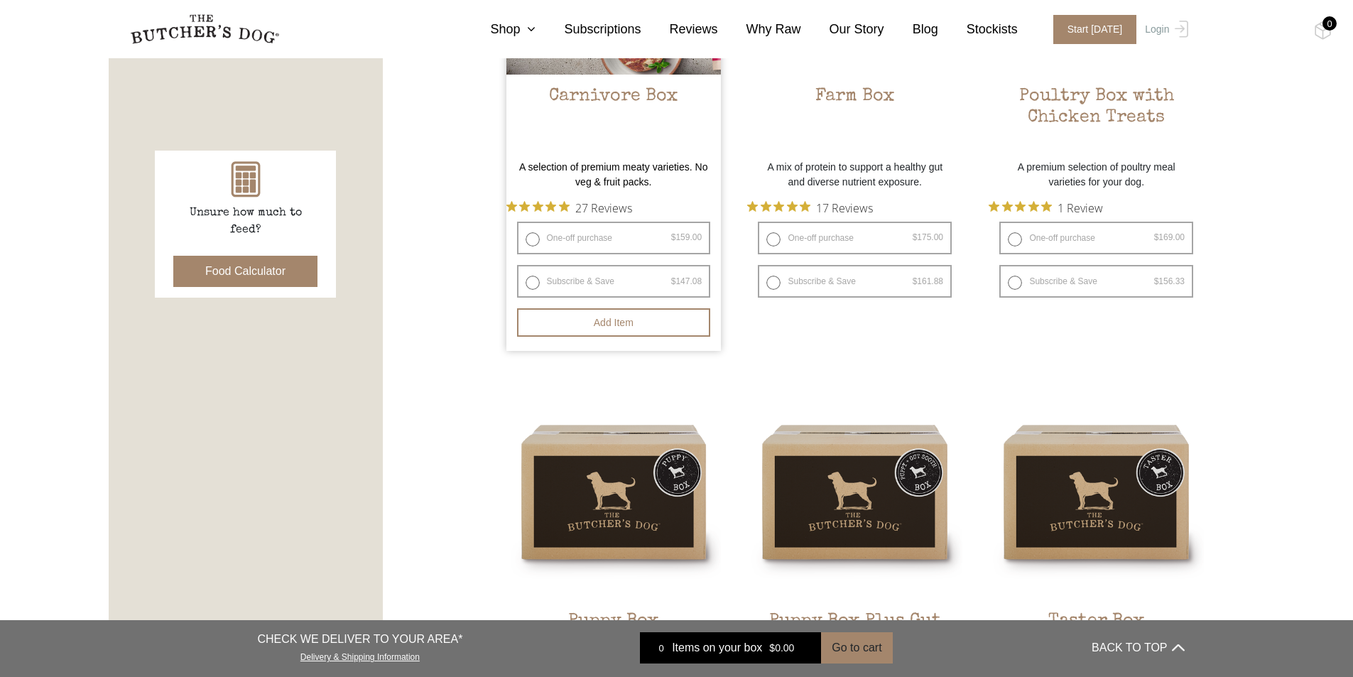
click at [534, 234] on label "One-off purchase $ 159.00 — or subscribe and save 7.5%" at bounding box center [614, 238] width 194 height 33
radio input "true"
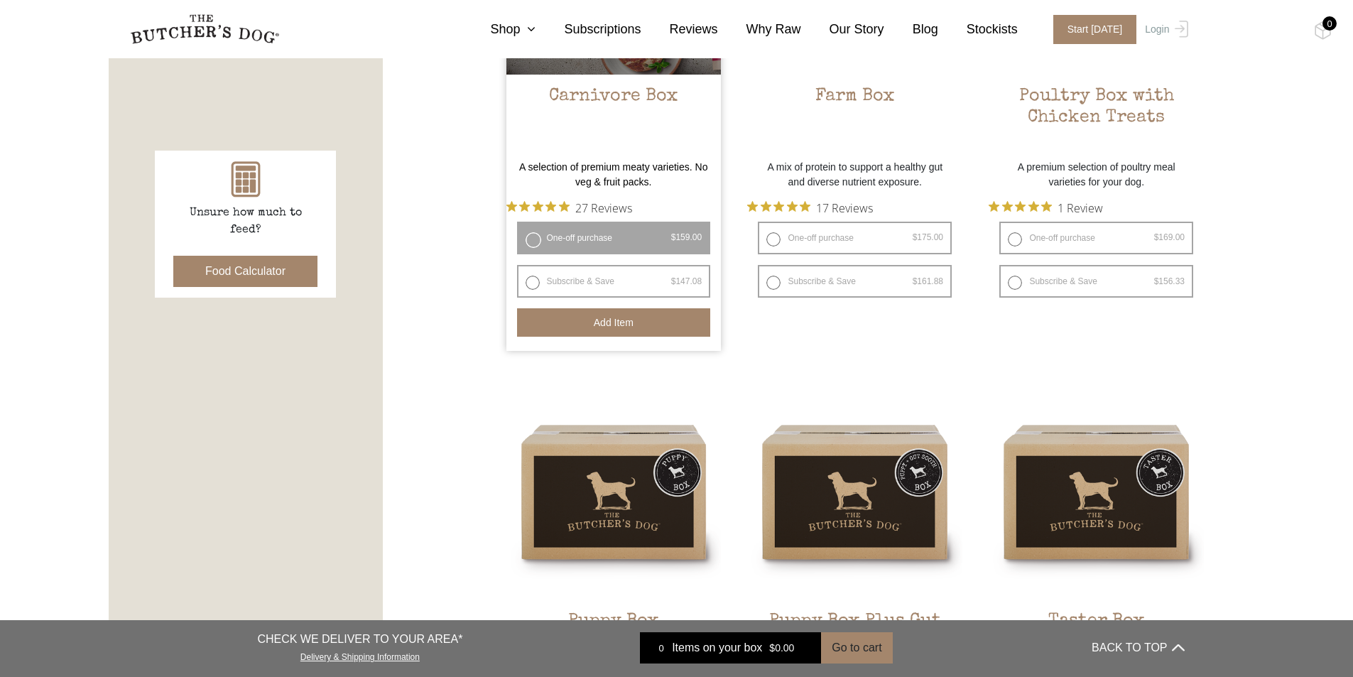
click at [615, 315] on button "Add item" at bounding box center [614, 322] width 194 height 28
click at [1319, 30] on img at bounding box center [1323, 30] width 18 height 18
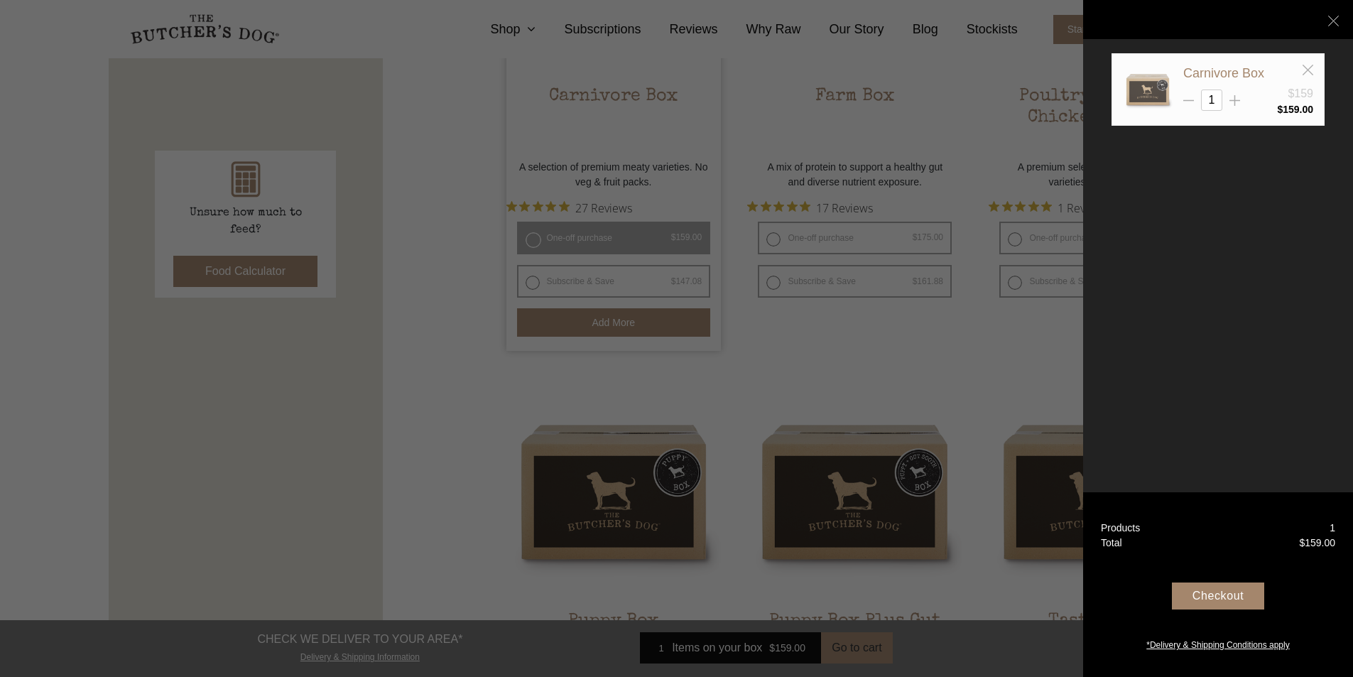
click at [1163, 102] on img at bounding box center [1148, 90] width 50 height 50
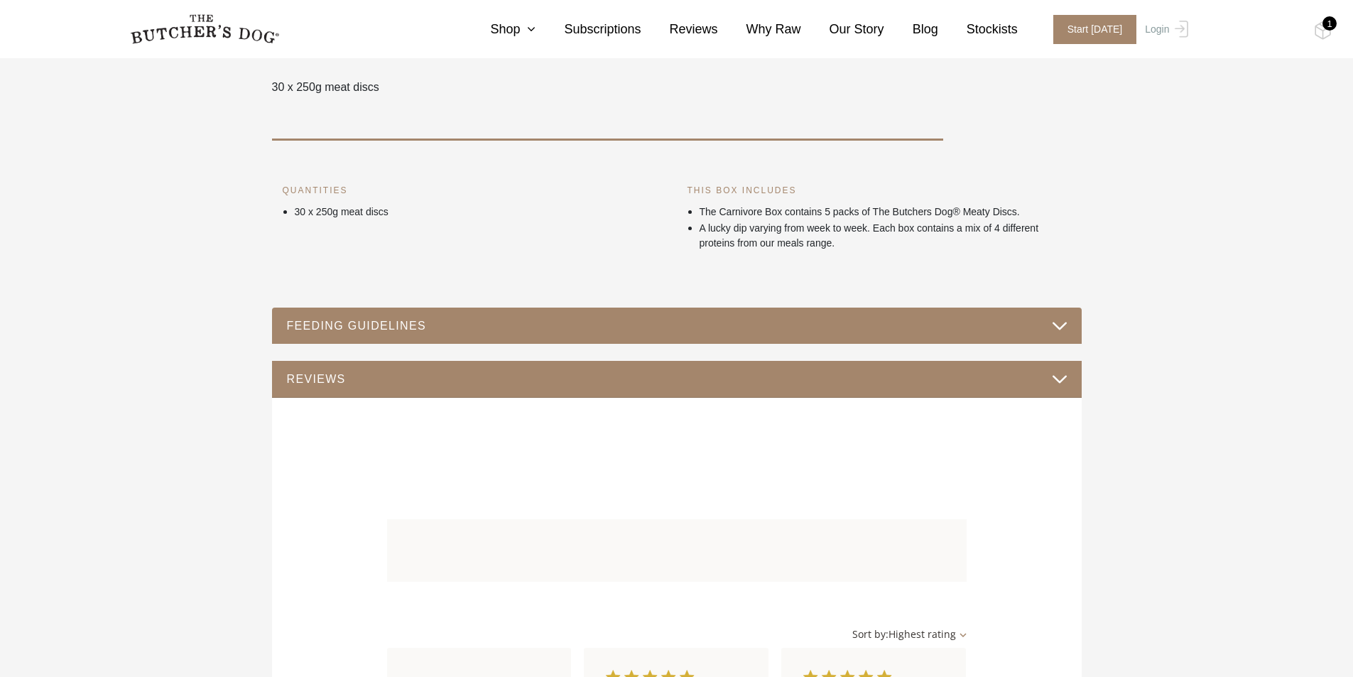
scroll to position [639, 0]
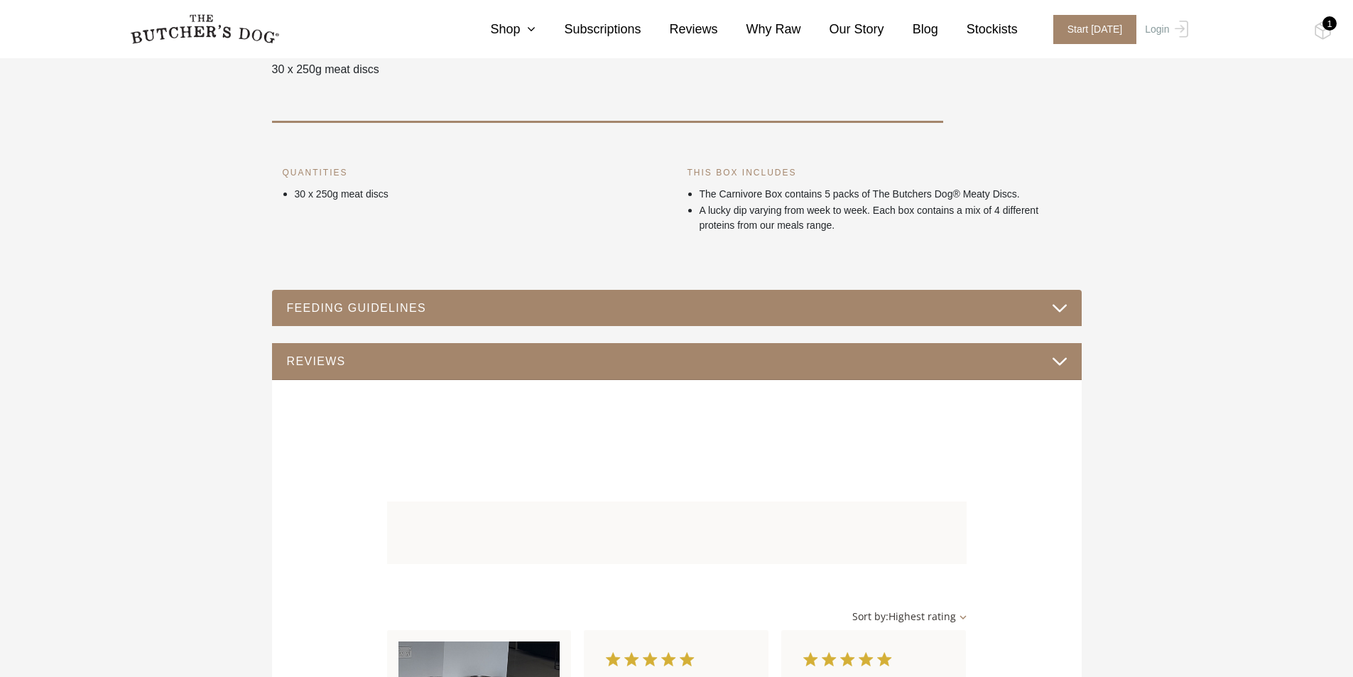
click at [824, 301] on button "FEEDING GUIDELINES" at bounding box center [676, 307] width 781 height 19
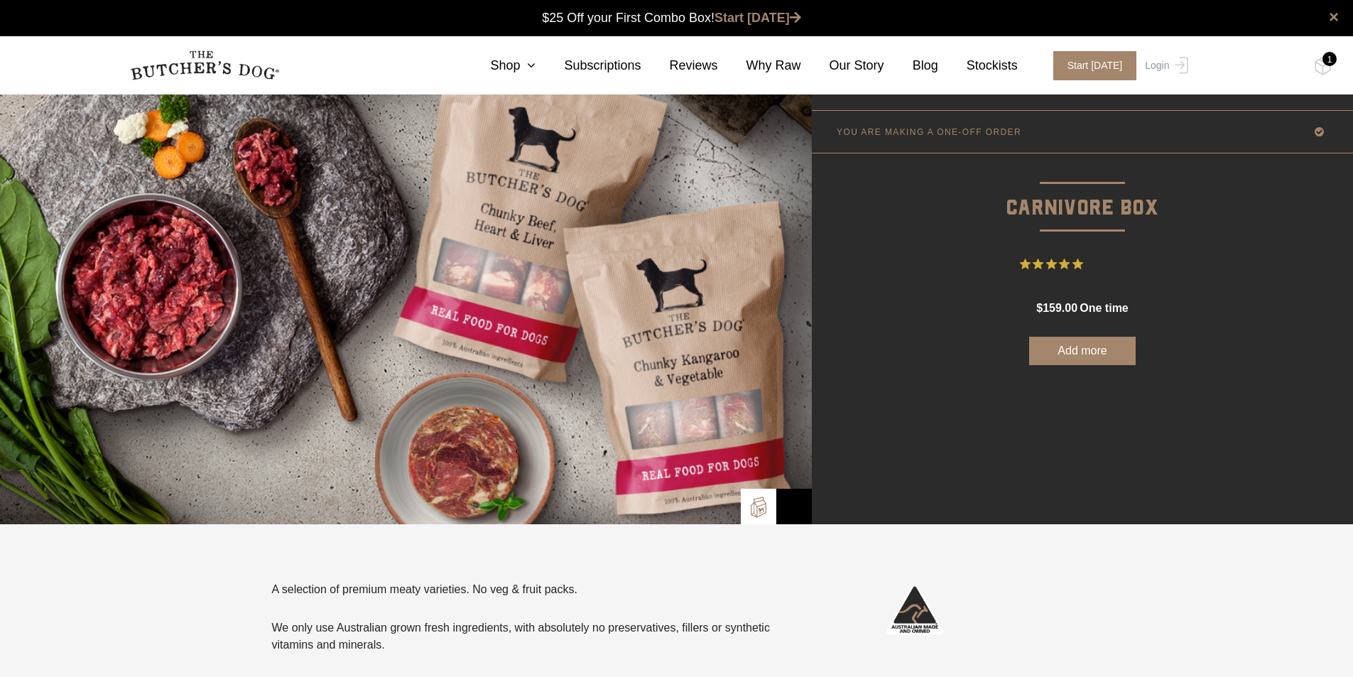
scroll to position [0, 0]
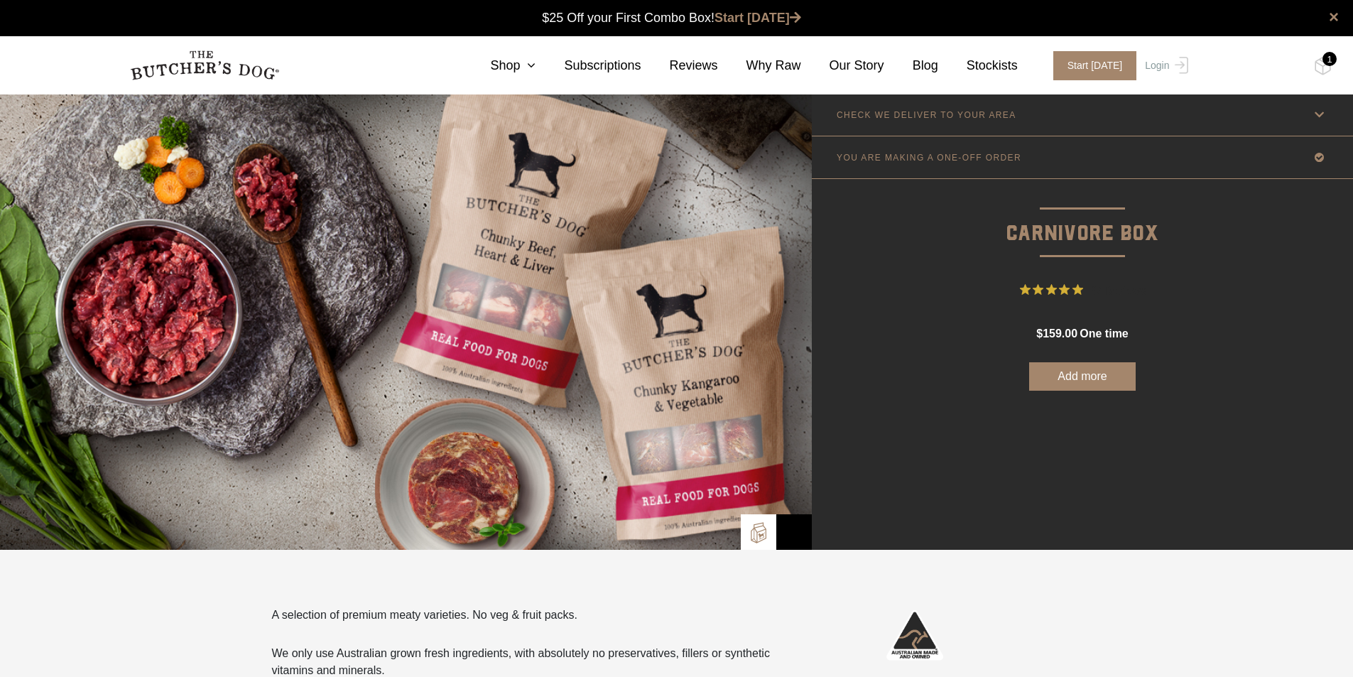
click at [1333, 67] on section "0 Shop Combo Boxes Raw Meals Treats Gifts" at bounding box center [676, 65] width 1353 height 58
click at [1327, 64] on div "1" at bounding box center [1330, 59] width 14 height 14
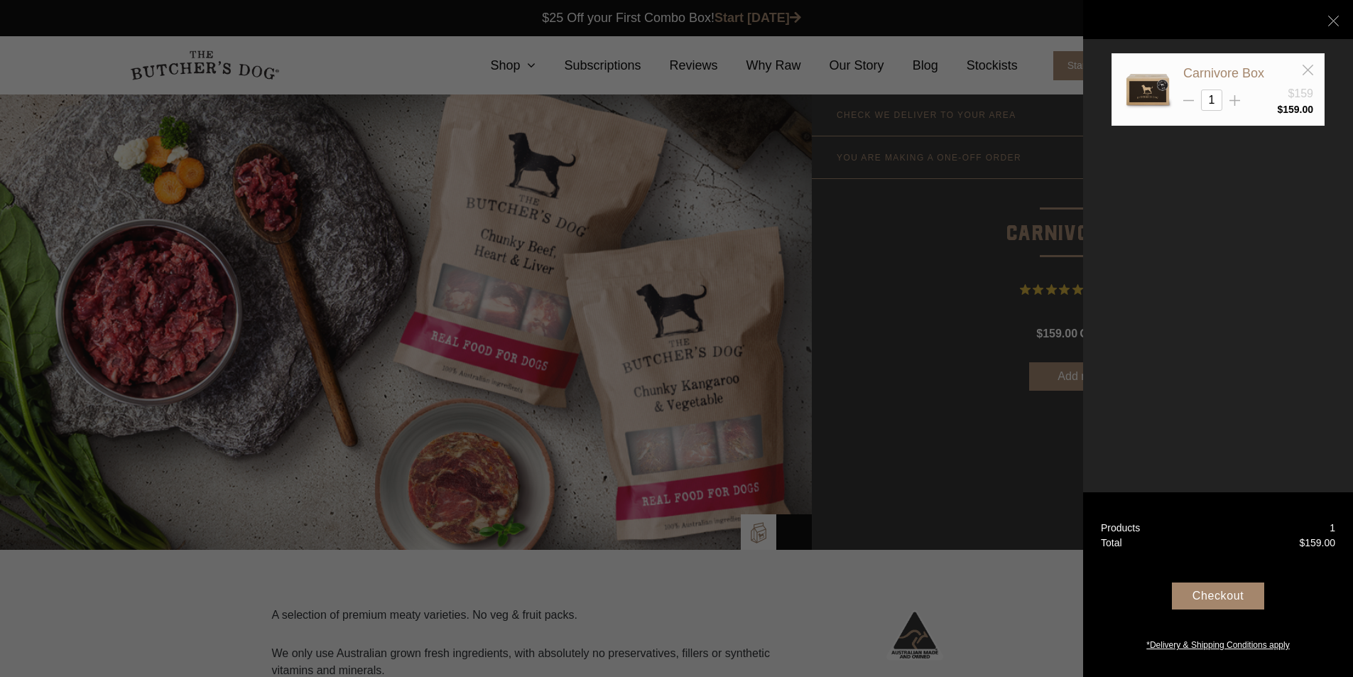
click at [909, 453] on div at bounding box center [676, 338] width 1353 height 677
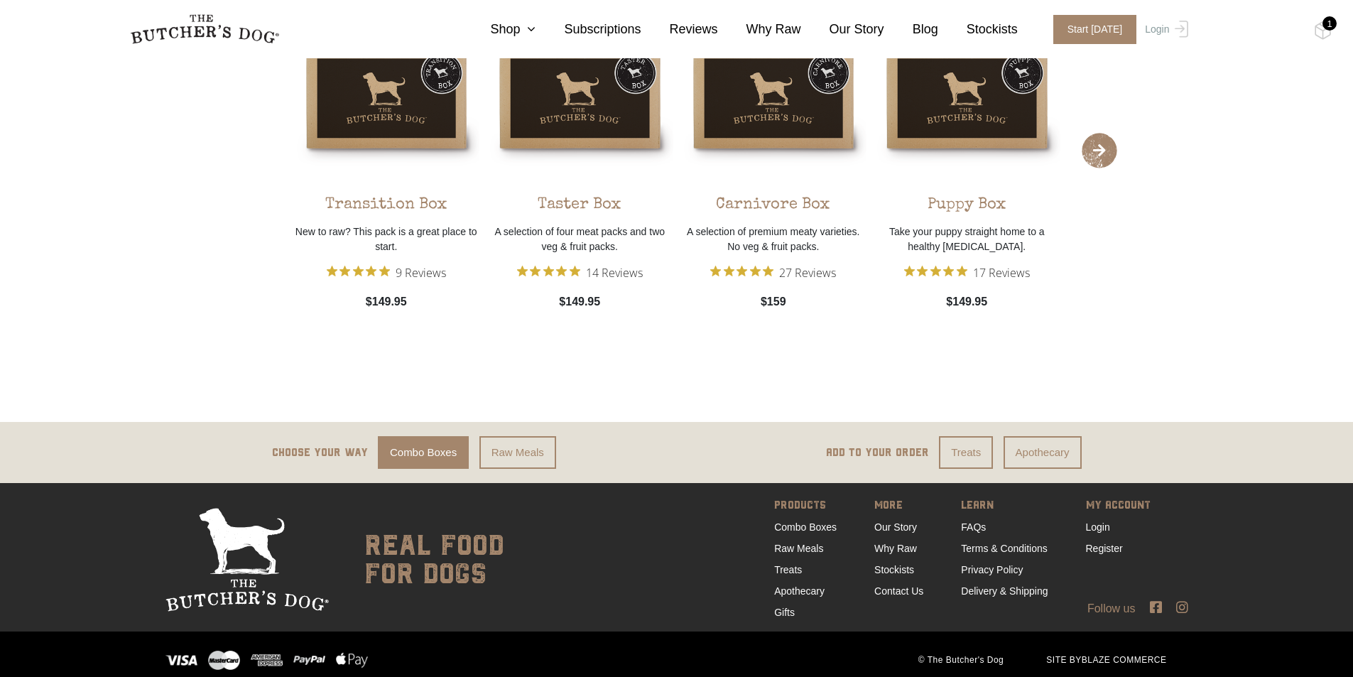
scroll to position [1448, 0]
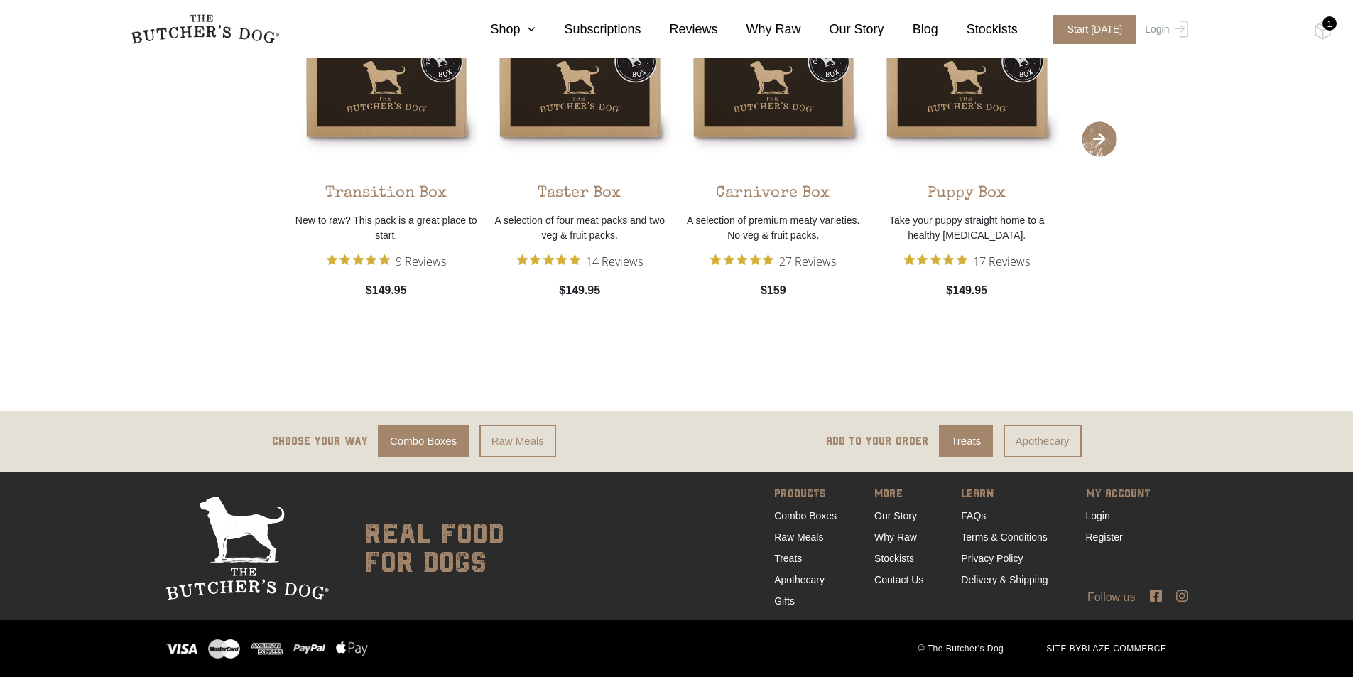
click at [975, 444] on link "Treats" at bounding box center [966, 441] width 54 height 33
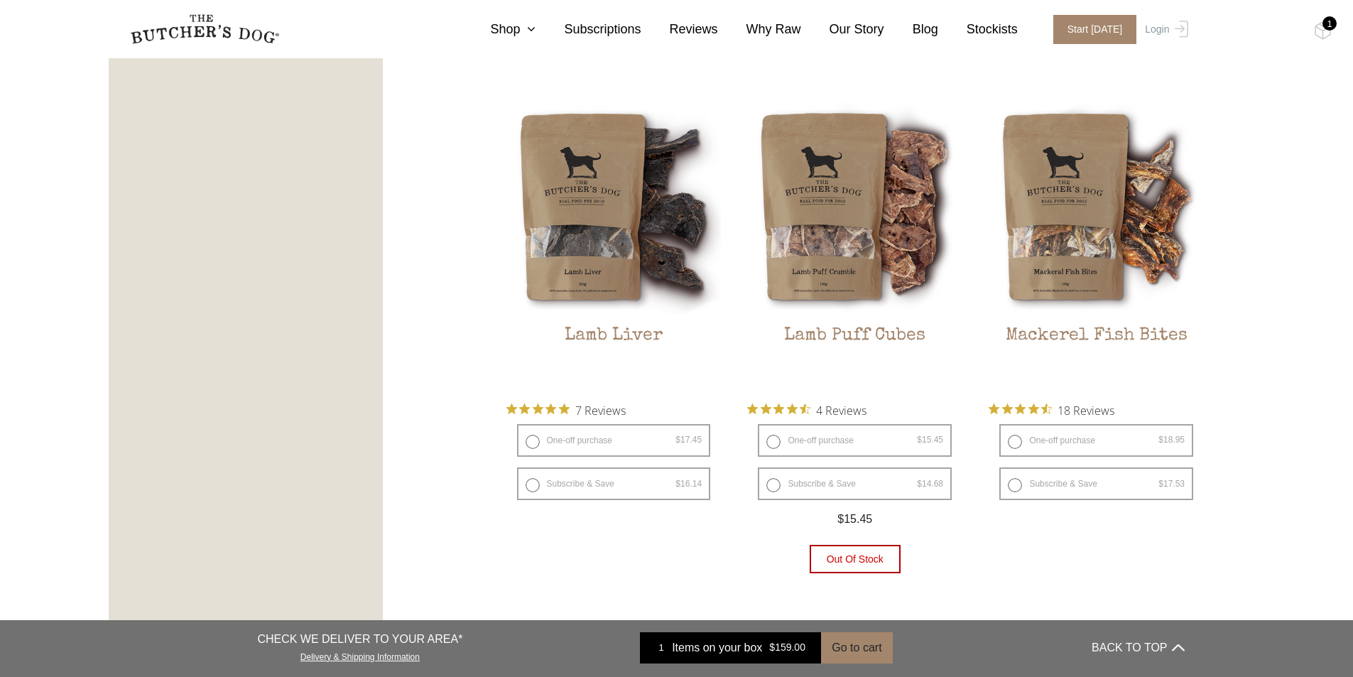
scroll to position [1705, 0]
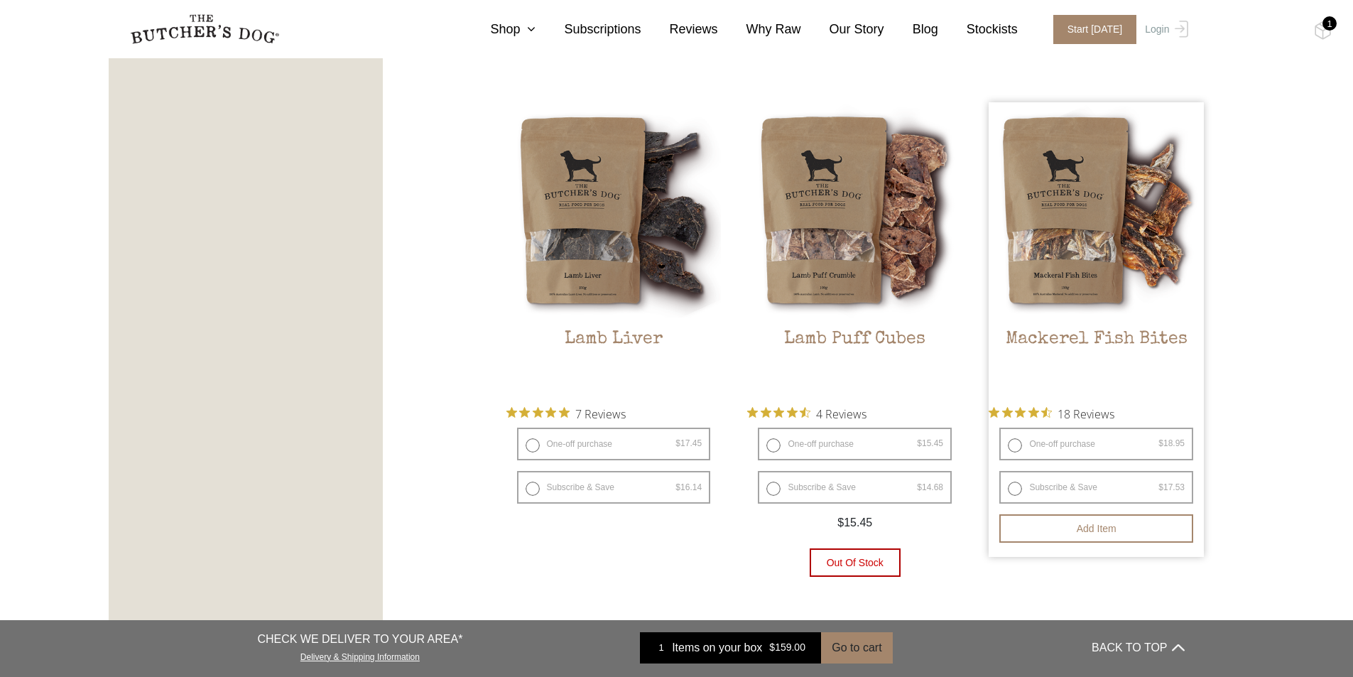
click at [1019, 443] on label "One-off purchase $ 18.95 — or subscribe and save 7.5%" at bounding box center [1097, 444] width 194 height 33
radio input "true"
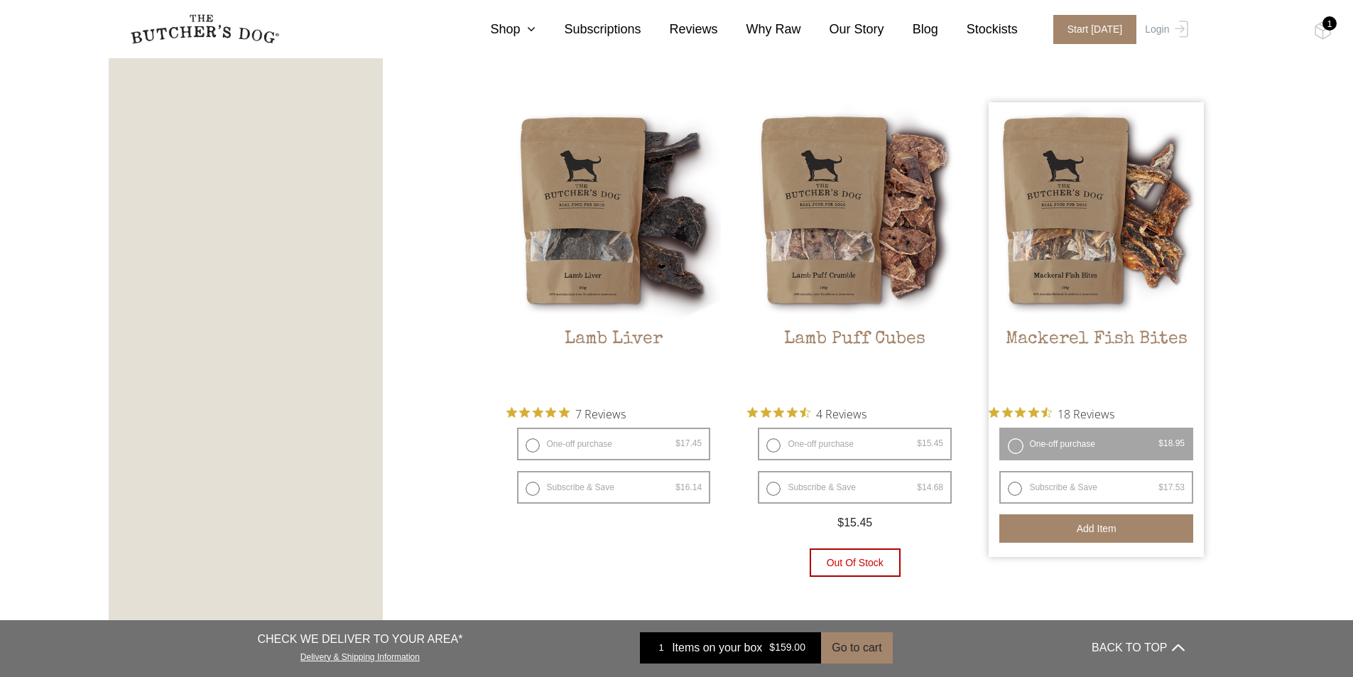
click at [1089, 526] on button "Add item" at bounding box center [1097, 528] width 194 height 28
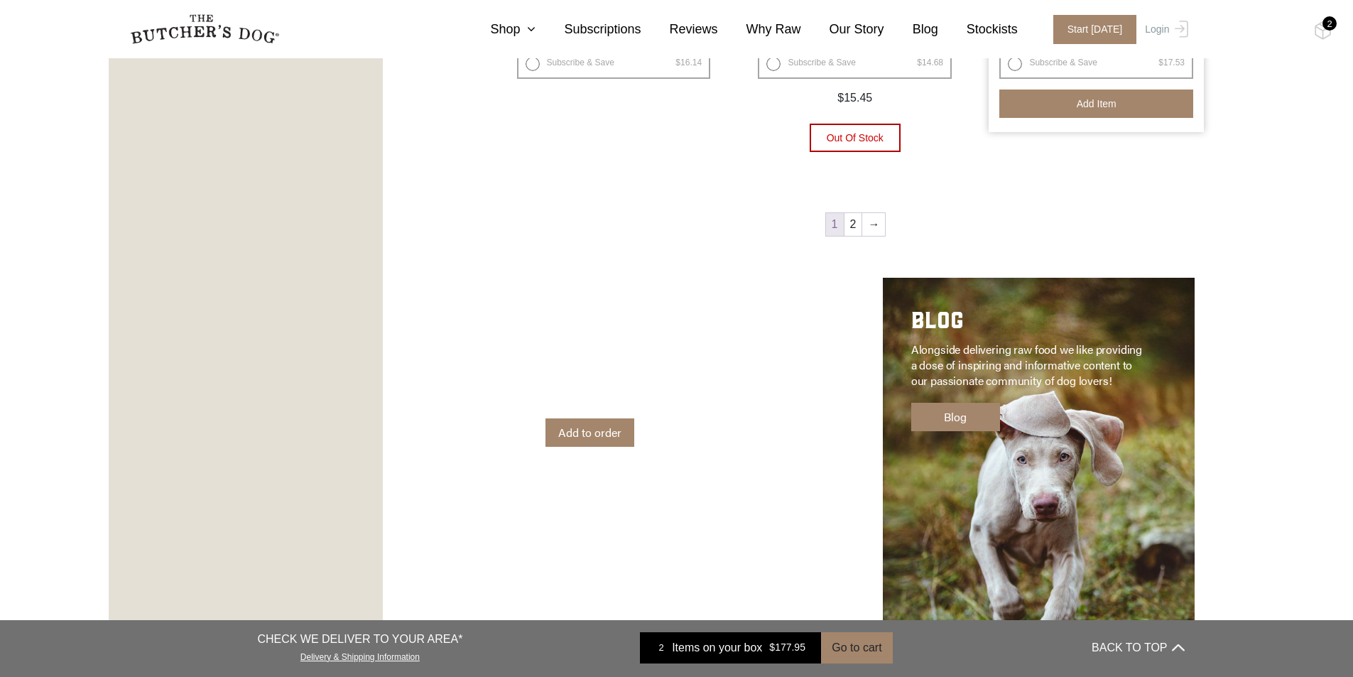
scroll to position [2131, 0]
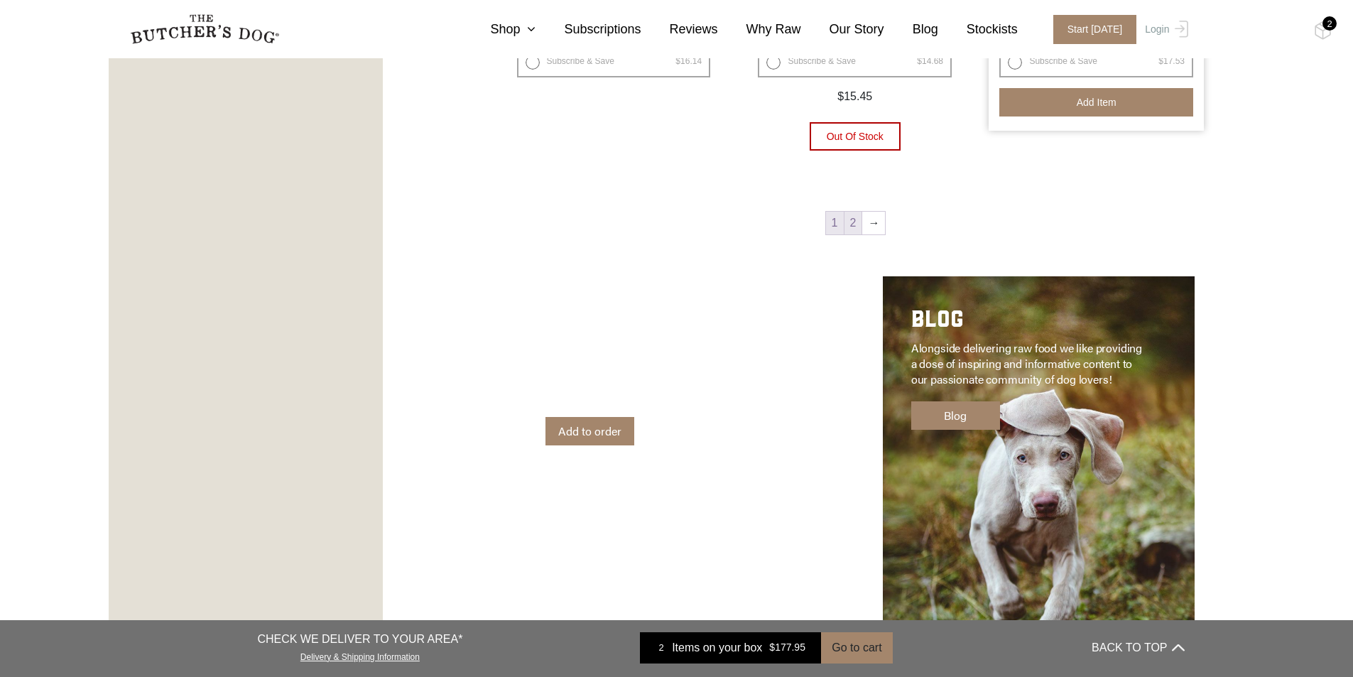
click at [858, 217] on link "2" at bounding box center [854, 223] width 18 height 23
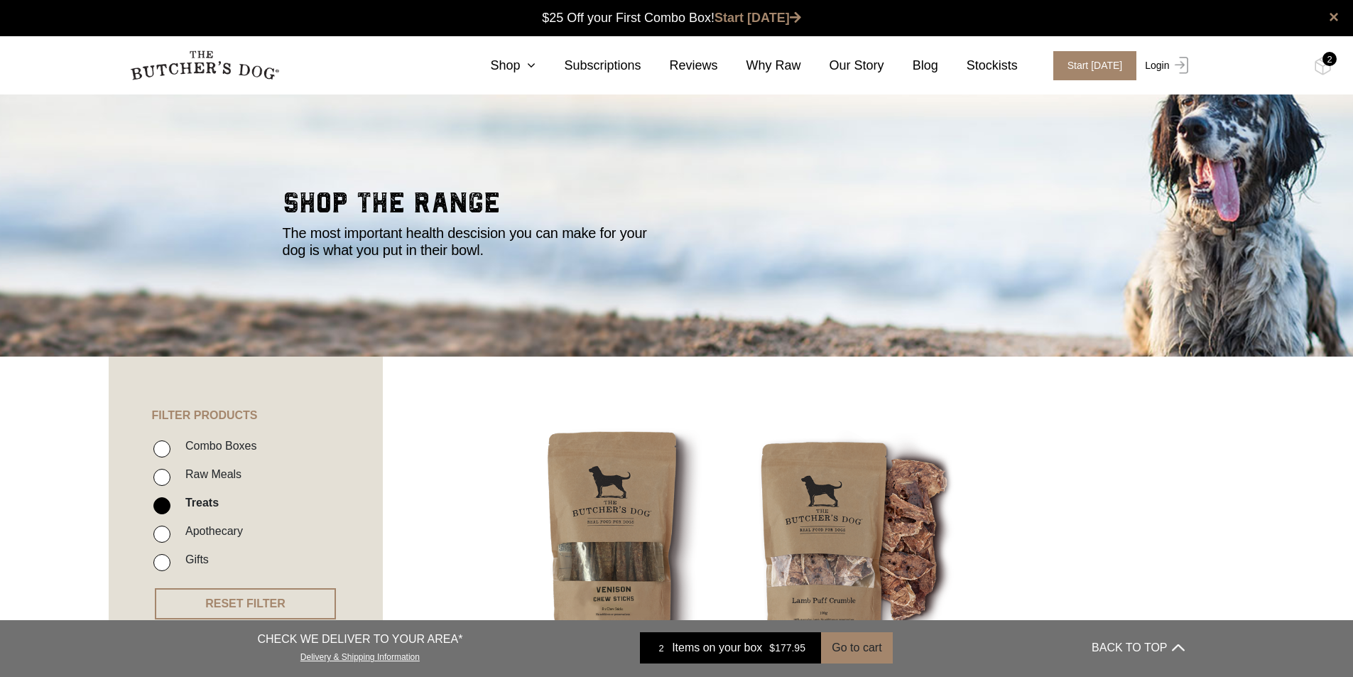
click at [1157, 67] on link "Login" at bounding box center [1165, 65] width 46 height 29
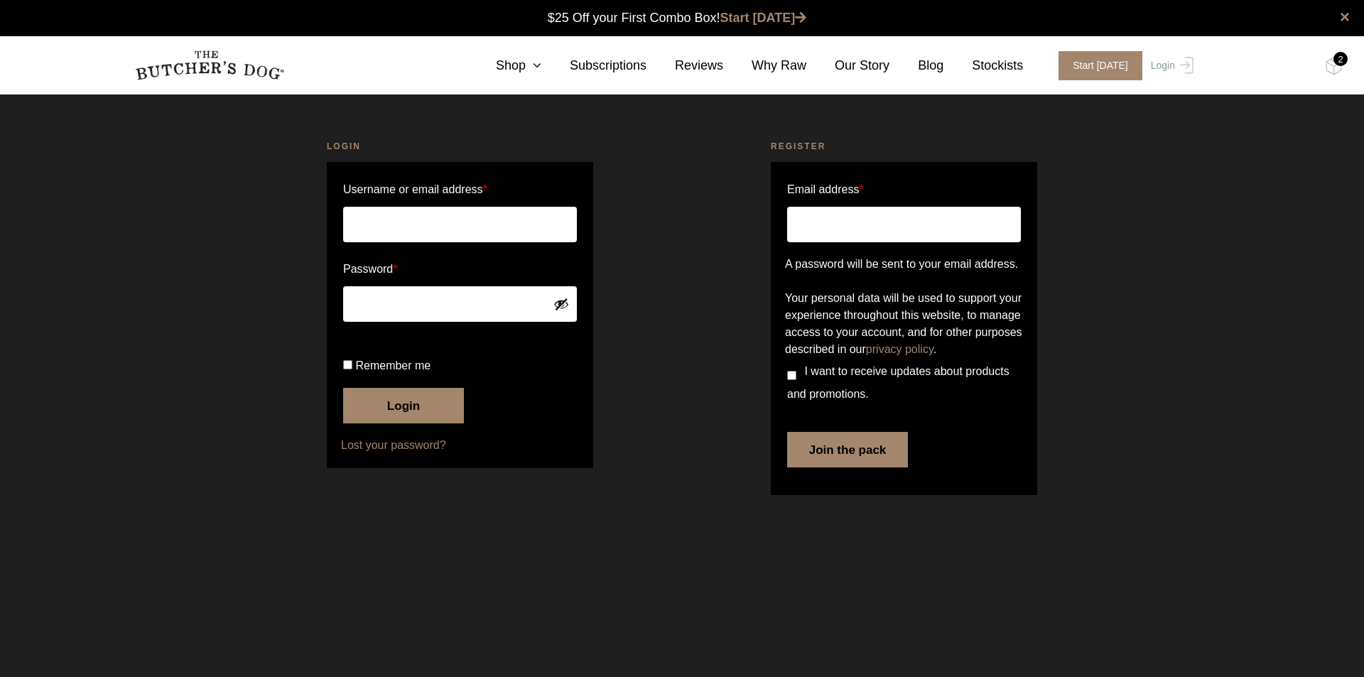
click at [929, 218] on input "Email address *" at bounding box center [904, 225] width 234 height 36
type input "bunnies1.ck@gmail.com"
click at [855, 467] on button "Join the pack" at bounding box center [847, 450] width 121 height 36
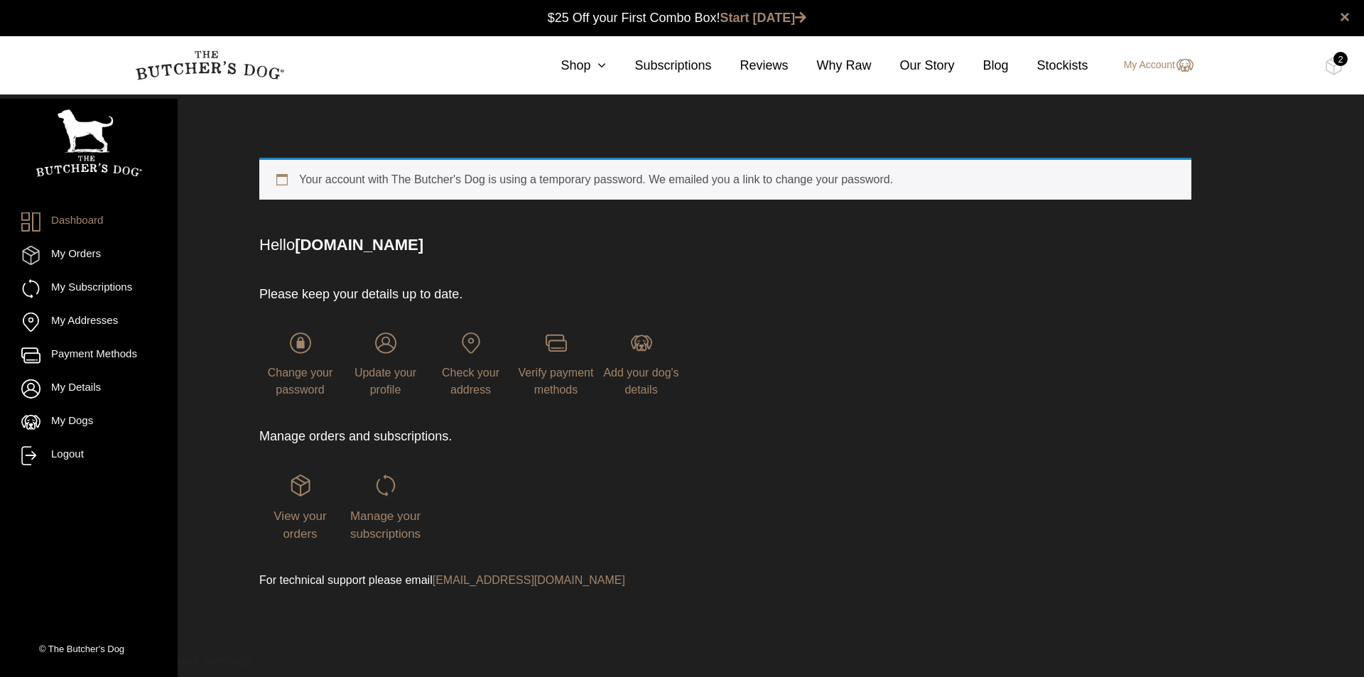
click at [1339, 61] on div "2" at bounding box center [1340, 59] width 14 height 14
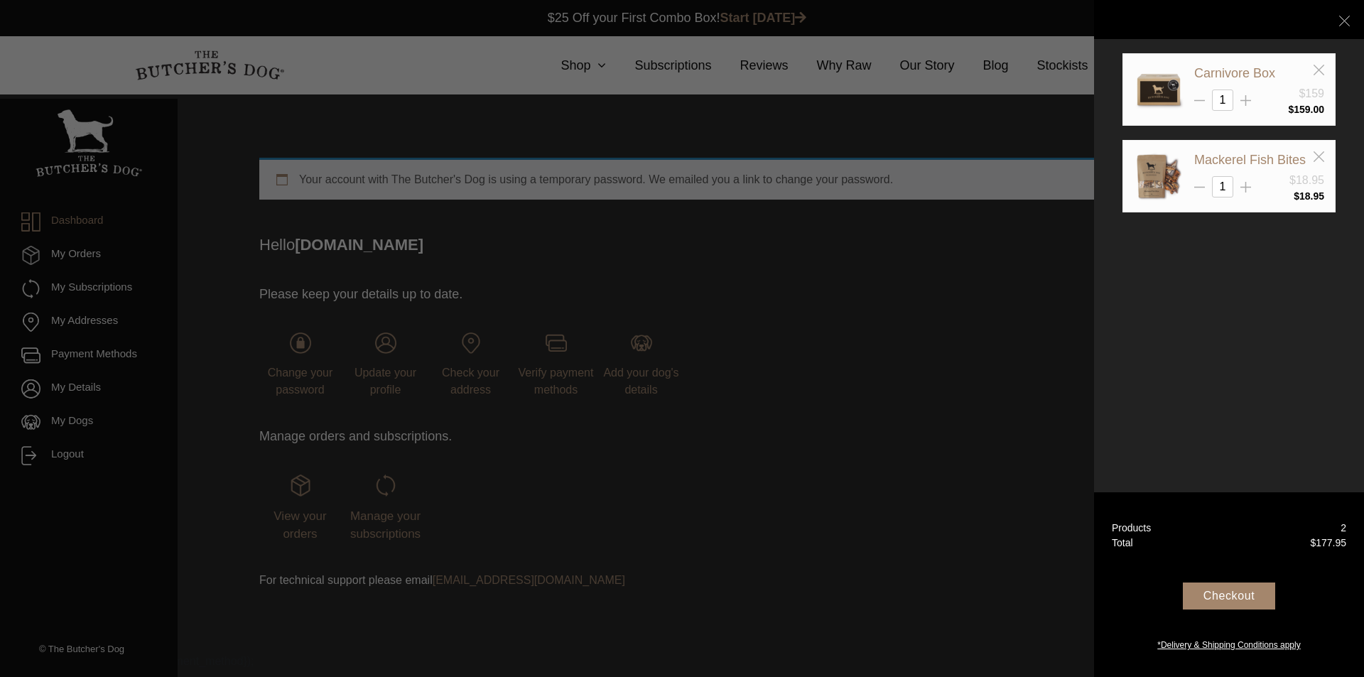
click at [1206, 595] on div "Checkout" at bounding box center [1229, 596] width 92 height 27
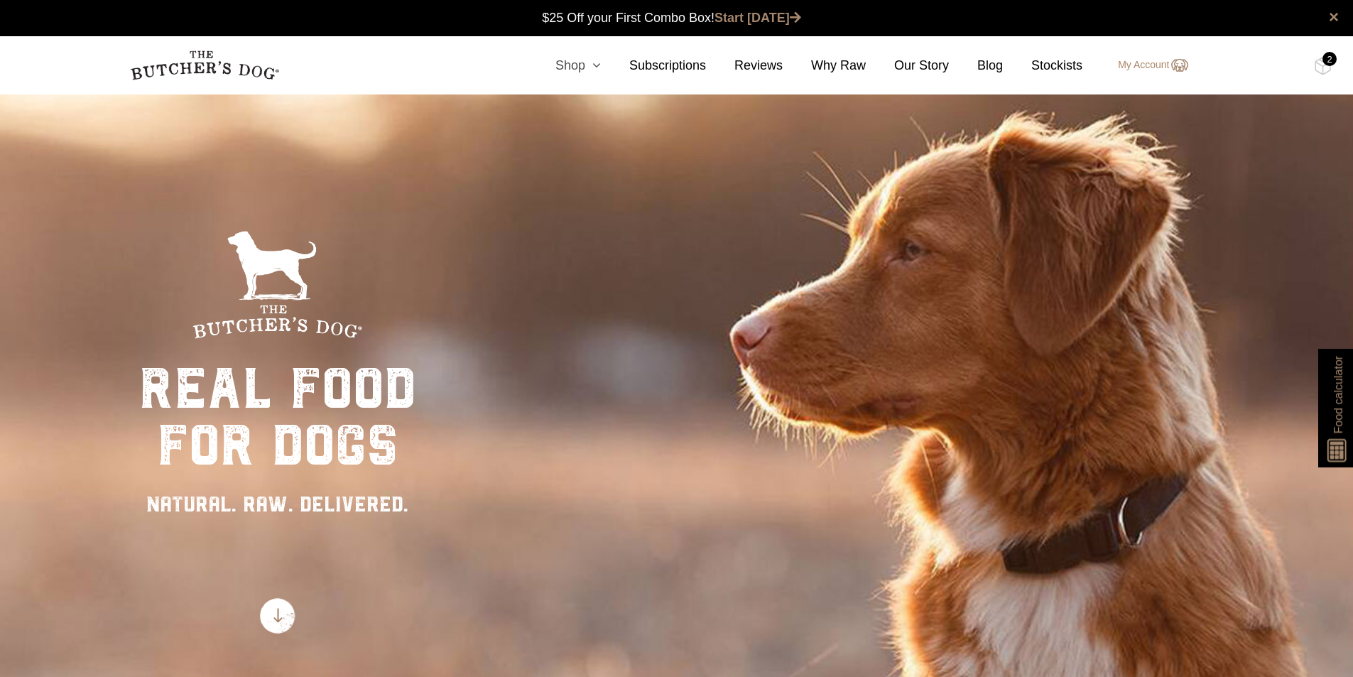
click at [583, 63] on link "Shop" at bounding box center [564, 65] width 74 height 19
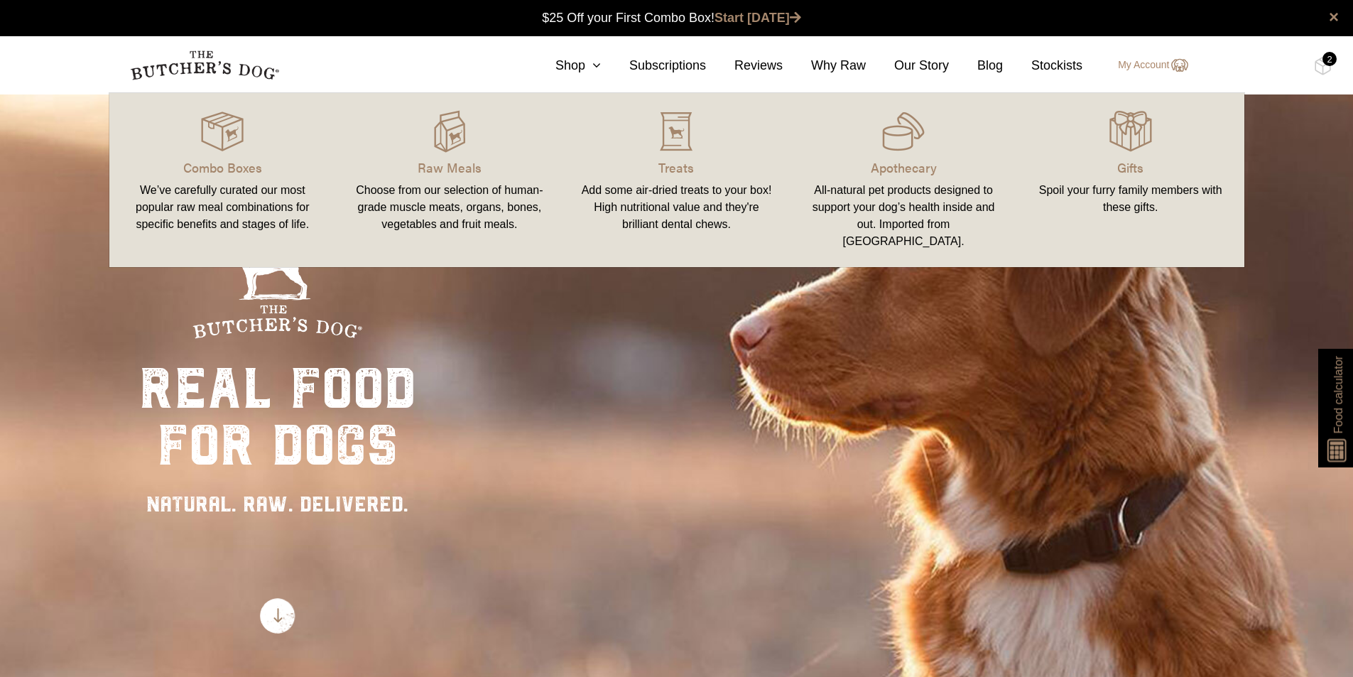
click at [243, 207] on div "We’ve carefully curated our most popular raw meal combinations for specific ben…" at bounding box center [222, 207] width 193 height 51
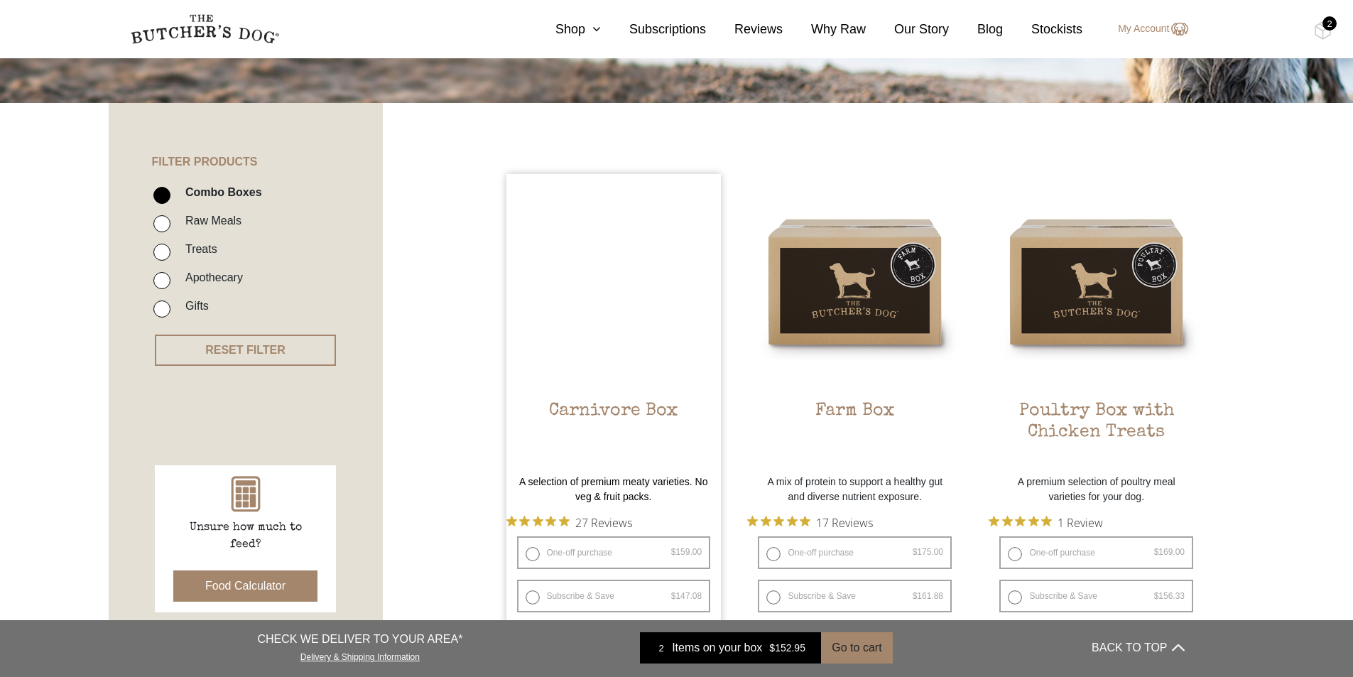
scroll to position [284, 0]
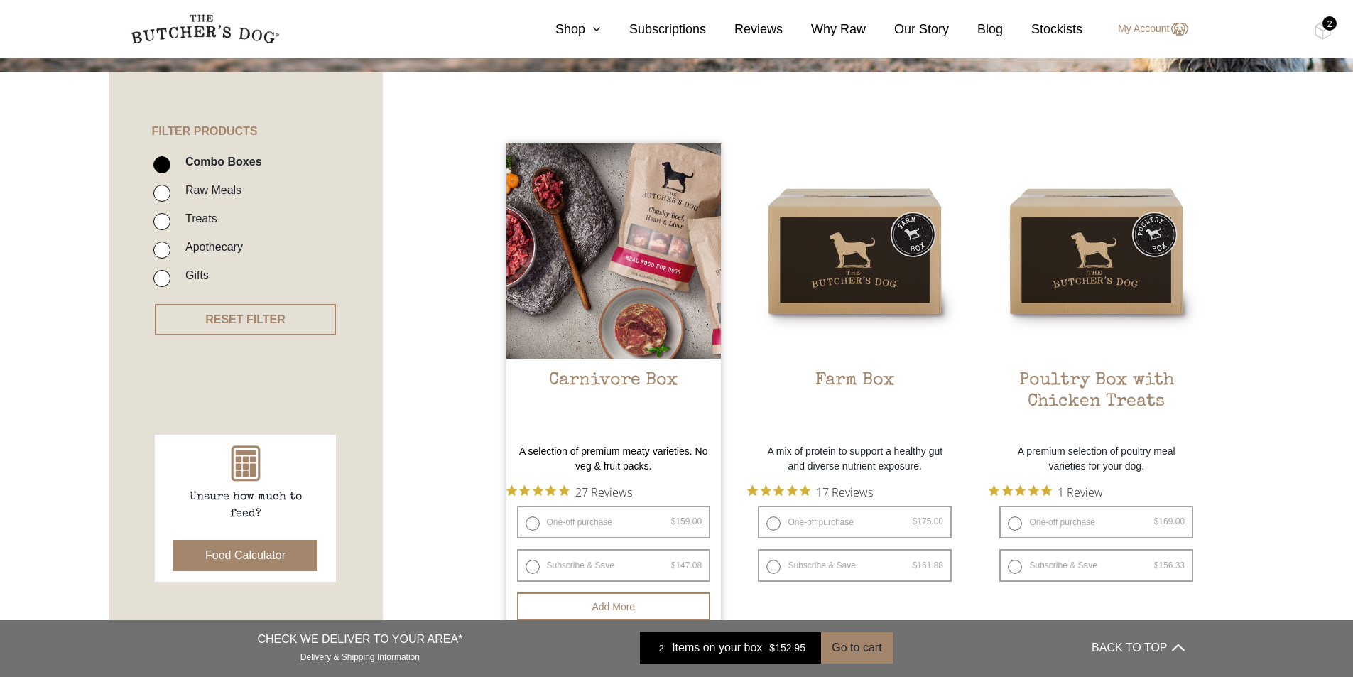
click at [587, 351] on img at bounding box center [614, 251] width 215 height 215
click at [592, 375] on h2 "Carnivore Box" at bounding box center [614, 403] width 215 height 67
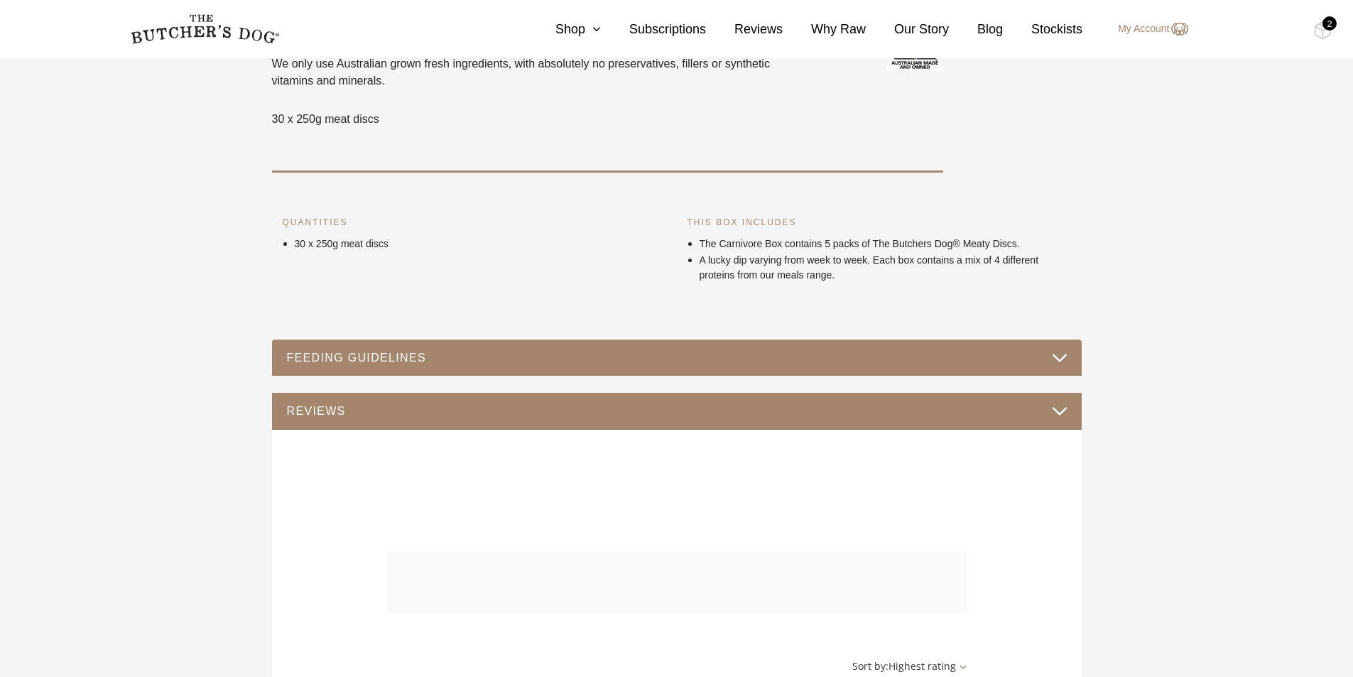
scroll to position [639, 0]
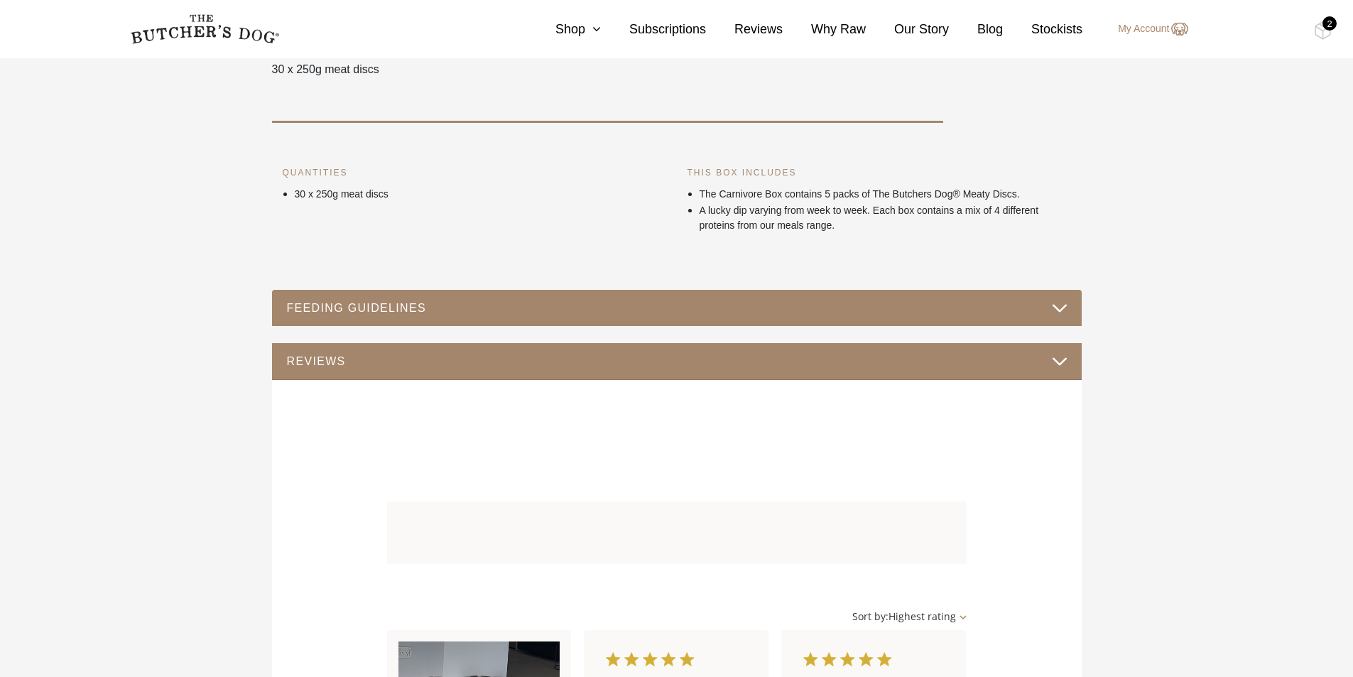
click at [624, 312] on button "FEEDING GUIDELINES" at bounding box center [676, 307] width 781 height 19
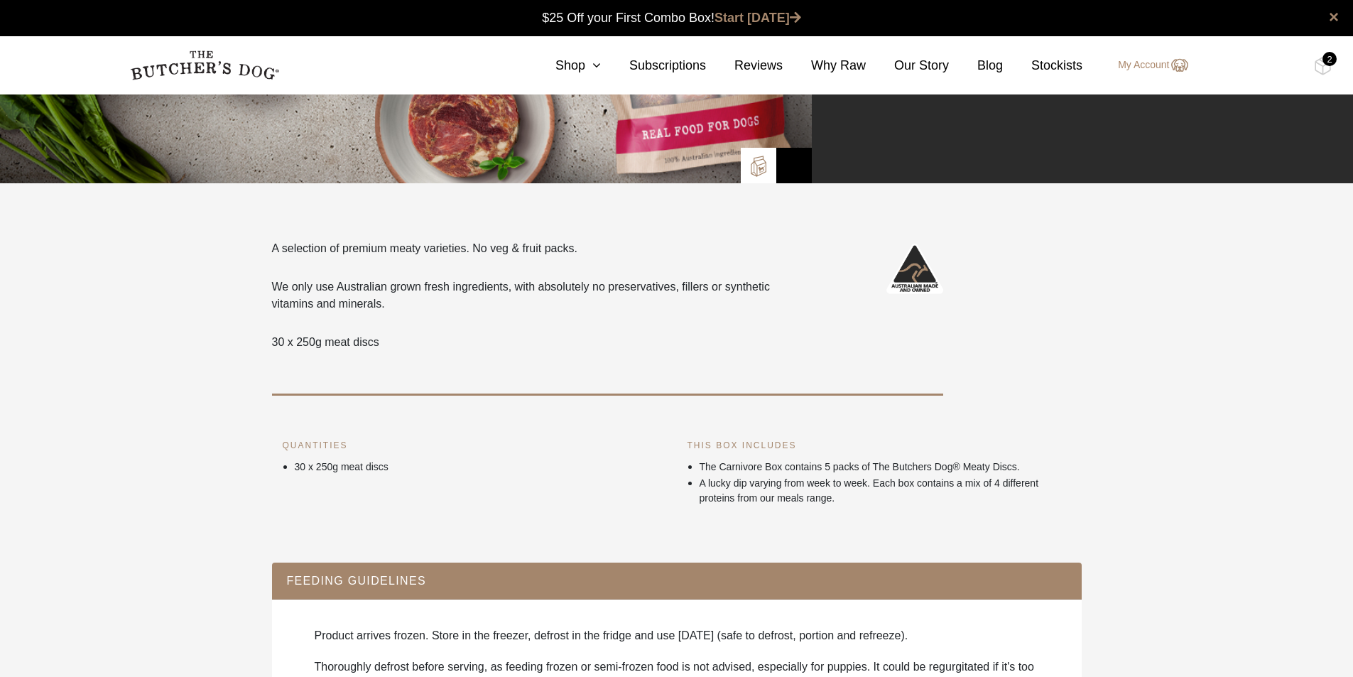
scroll to position [0, 0]
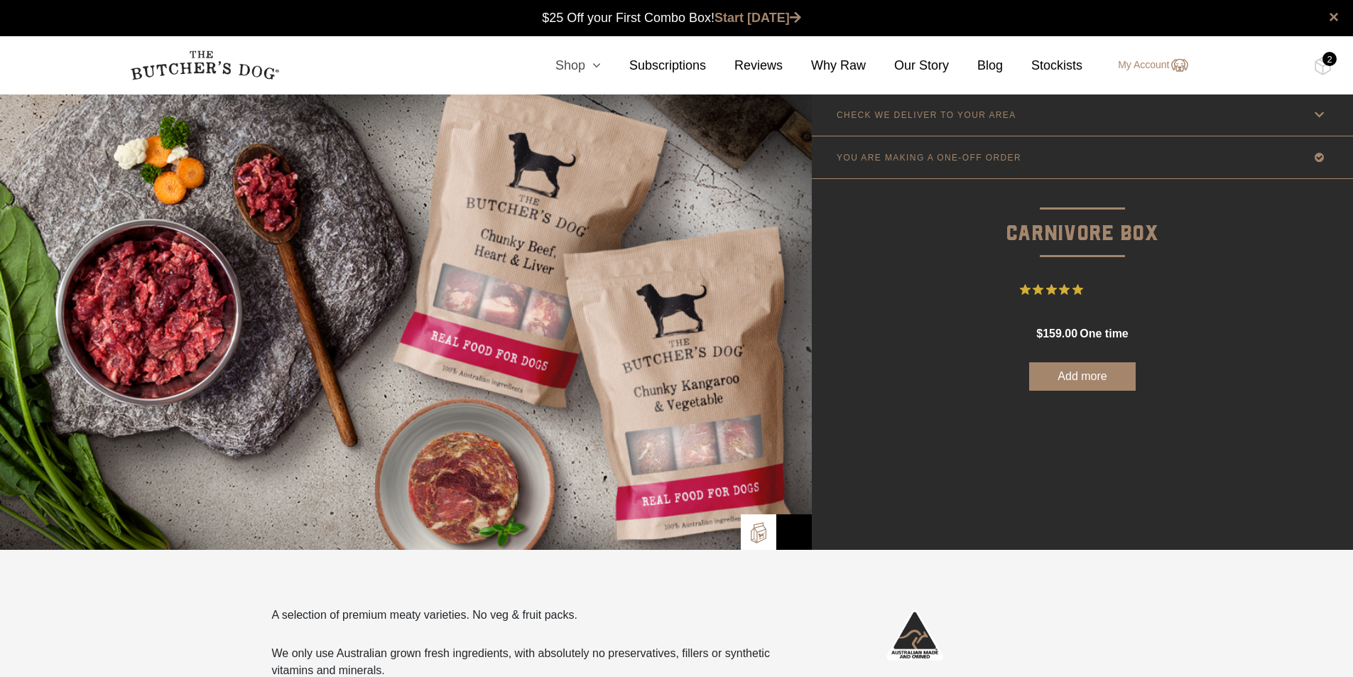
click at [577, 58] on link "Shop" at bounding box center [564, 65] width 74 height 19
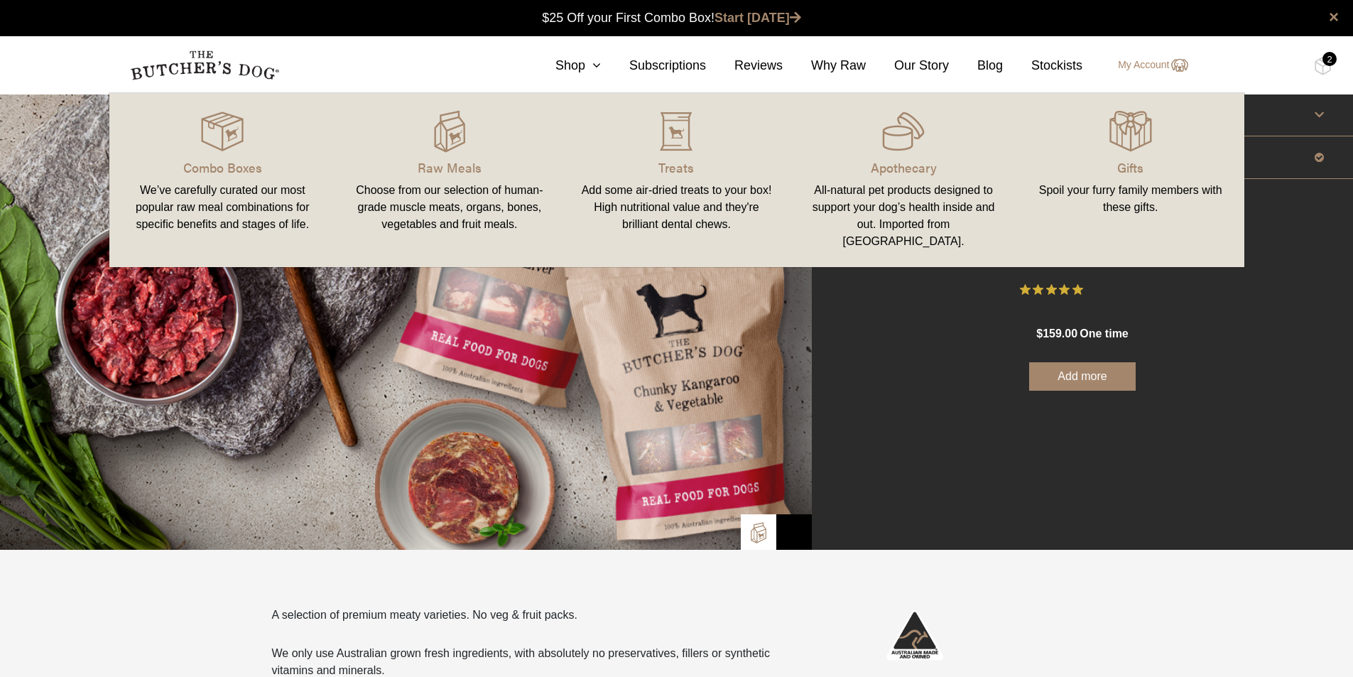
click at [337, 424] on img at bounding box center [406, 322] width 812 height 456
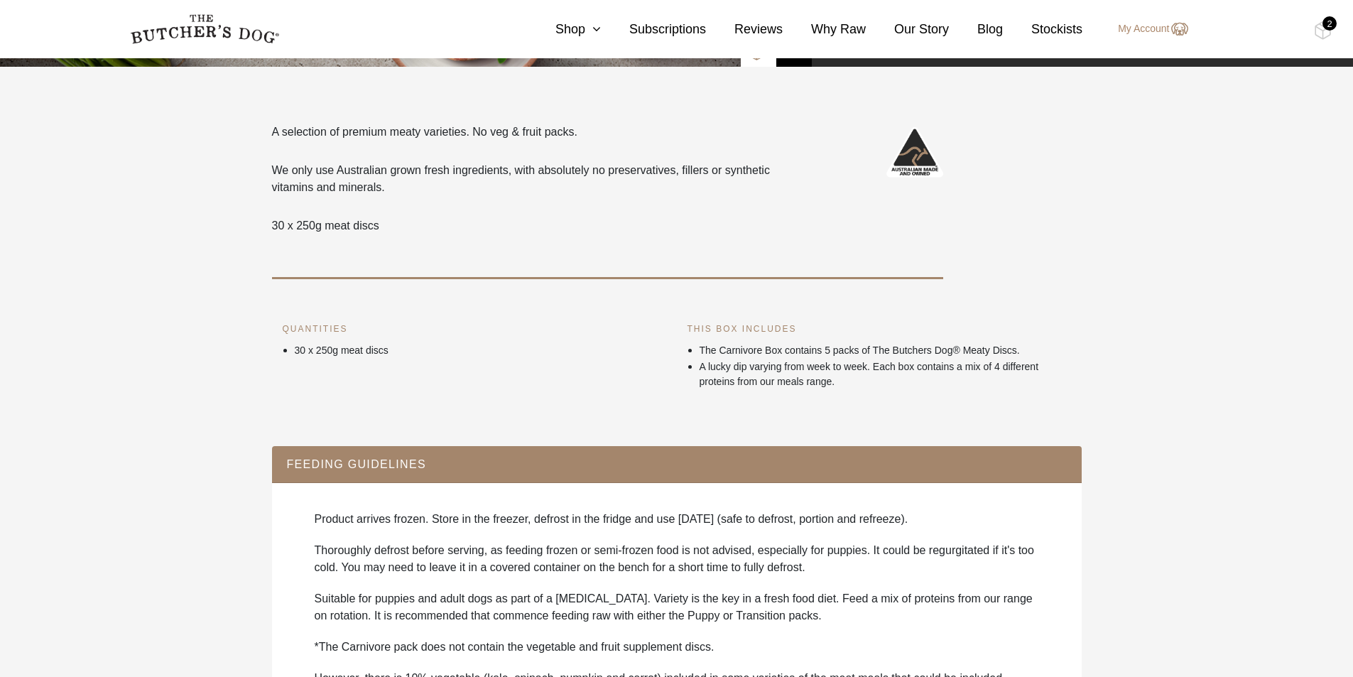
scroll to position [497, 0]
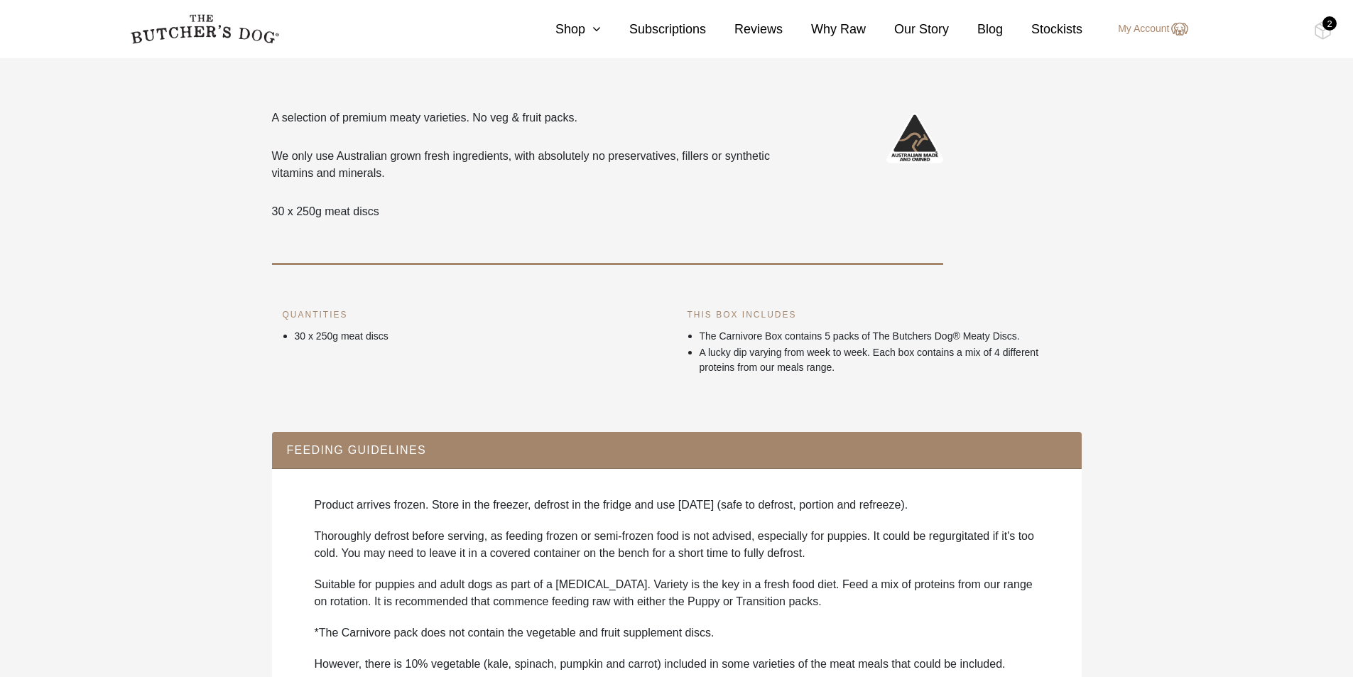
click at [323, 311] on h6 "QUANTITIES" at bounding box center [475, 315] width 384 height 14
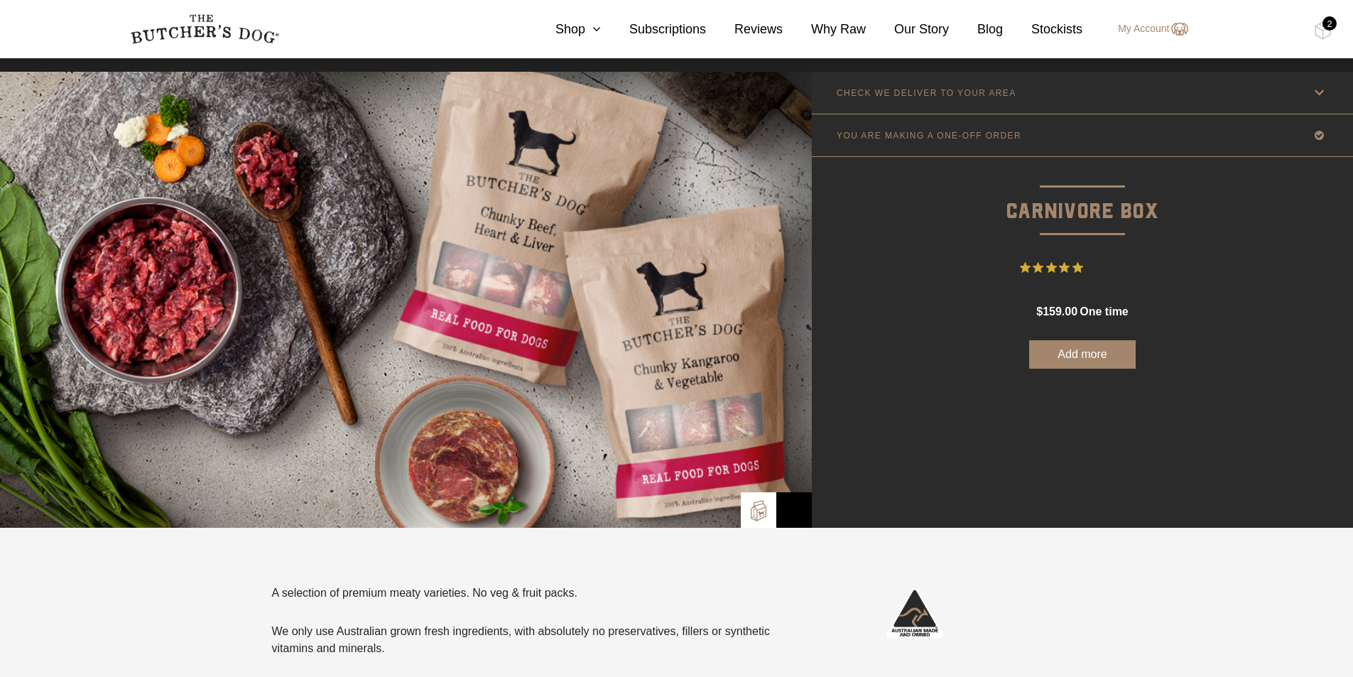
scroll to position [0, 0]
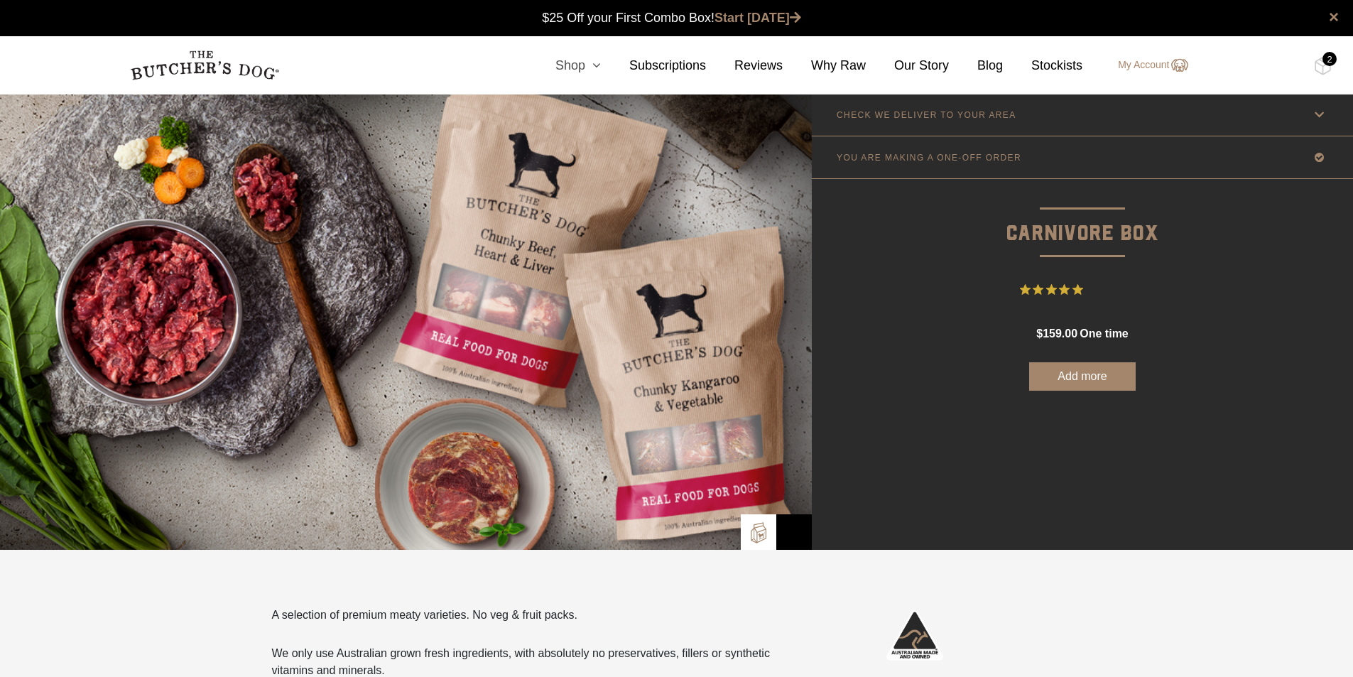
click at [601, 59] on icon at bounding box center [593, 65] width 16 height 13
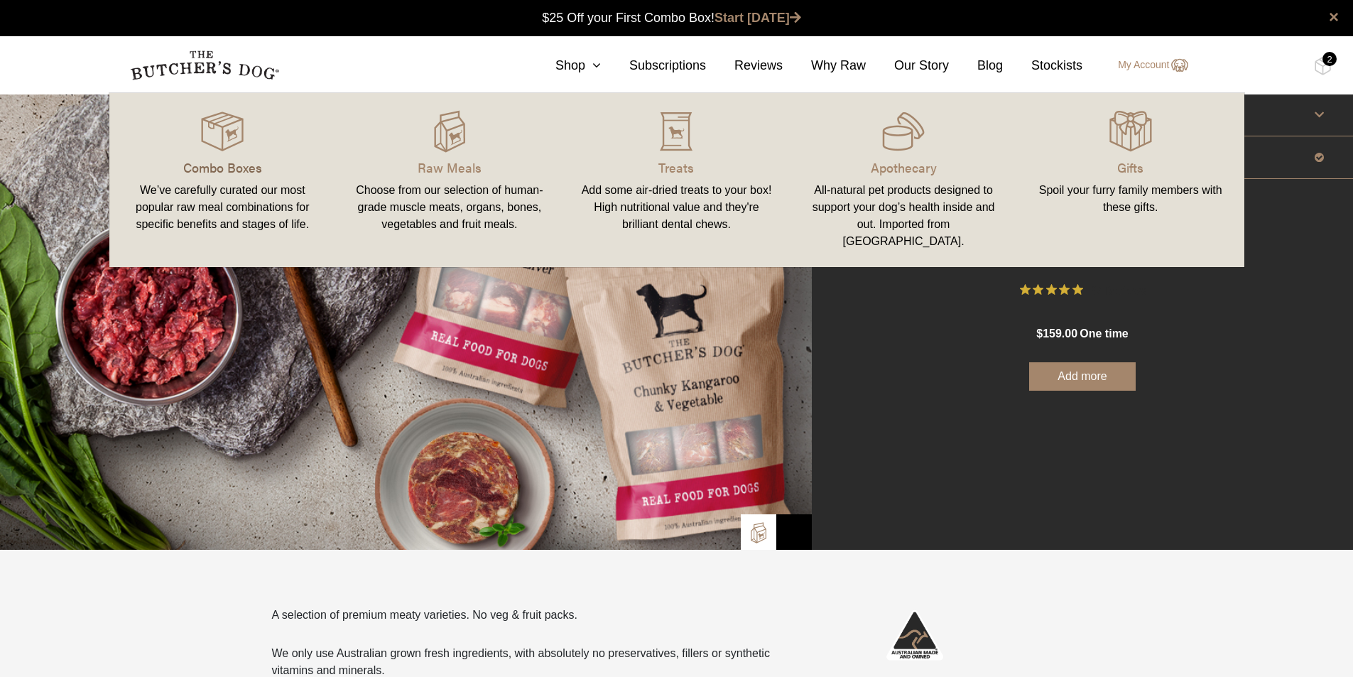
click at [218, 174] on p "Combo Boxes" at bounding box center [222, 167] width 193 height 19
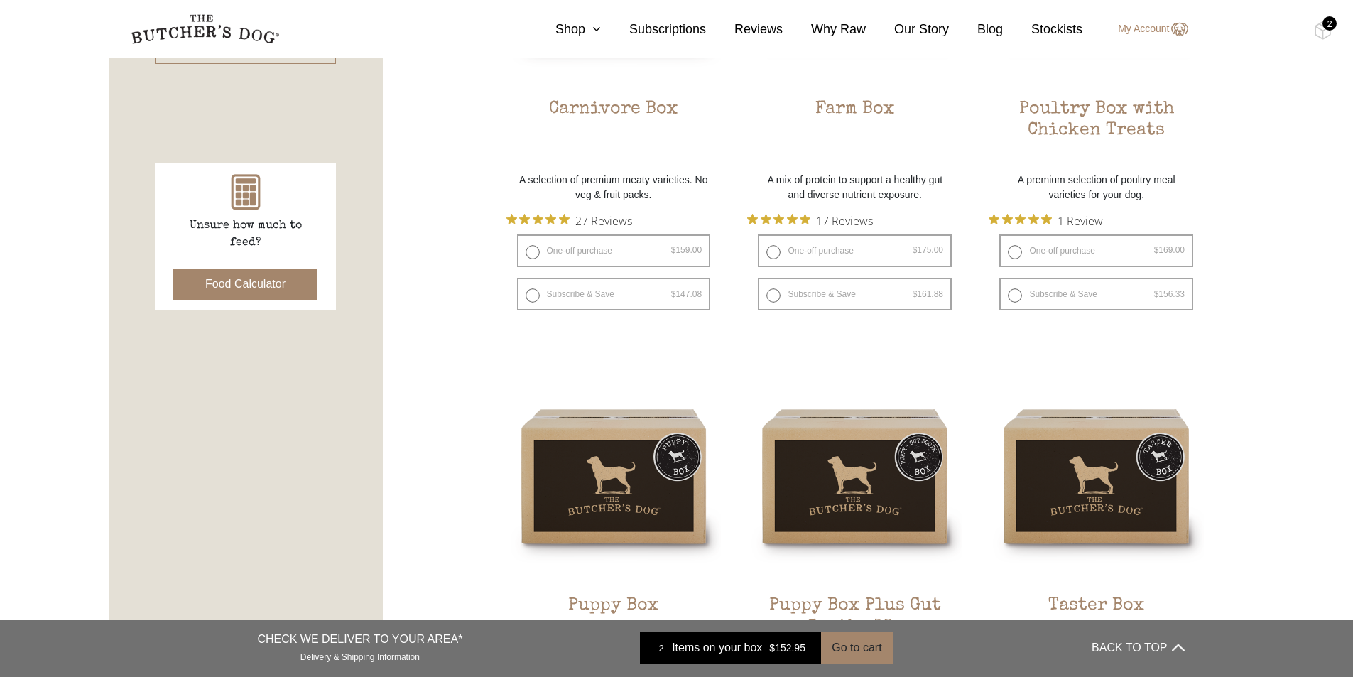
scroll to position [568, 0]
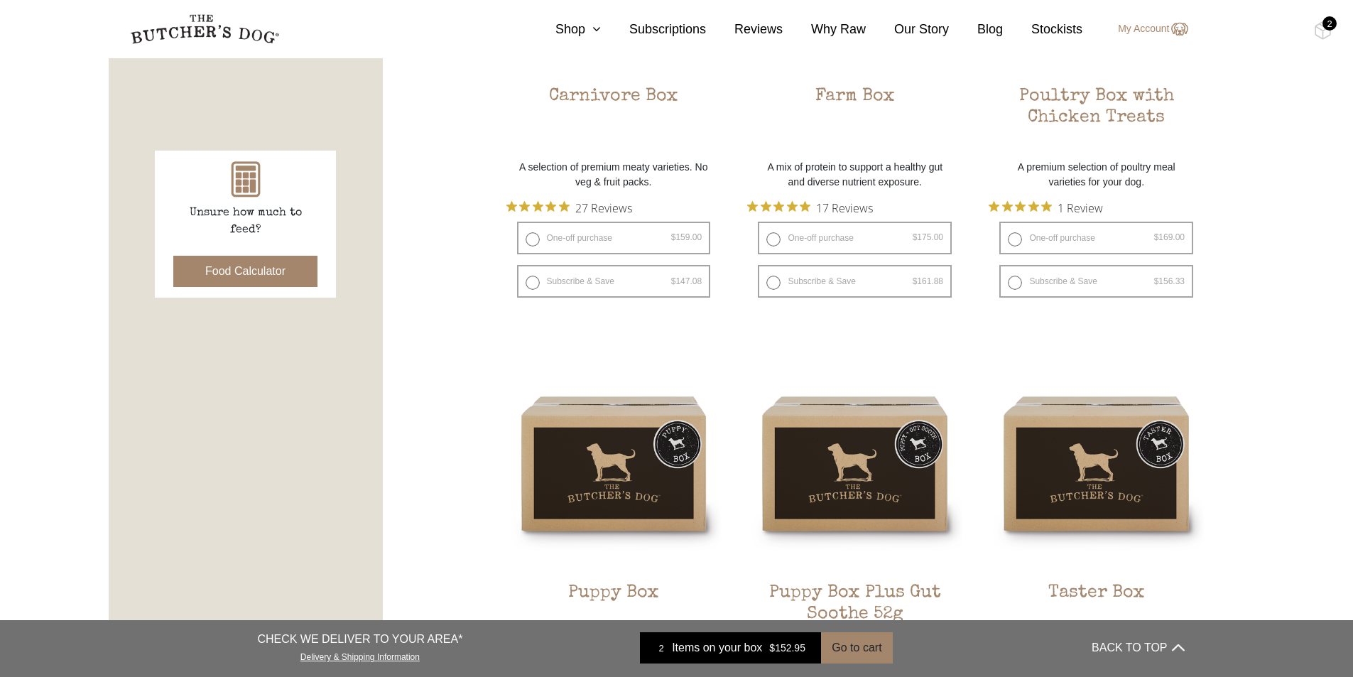
click at [213, 277] on button "Food Calculator" at bounding box center [245, 271] width 144 height 31
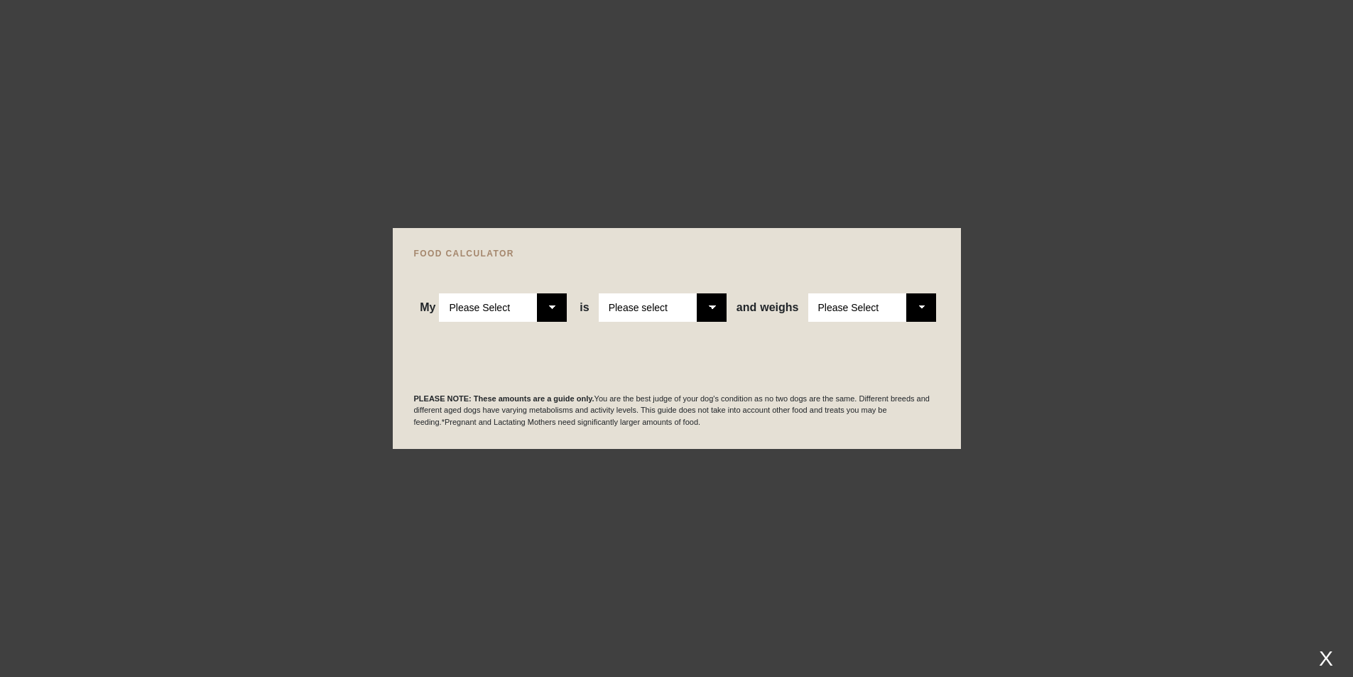
click at [555, 310] on select "Please Select Adult Dog Puppy" at bounding box center [503, 307] width 128 height 28
select select "adult"
click at [440, 293] on select "Please Select Adult Dog Puppy" at bounding box center [503, 307] width 128 height 28
click at [717, 302] on select "Please select a healthy weight overweight" at bounding box center [663, 307] width 128 height 28
select select "00"
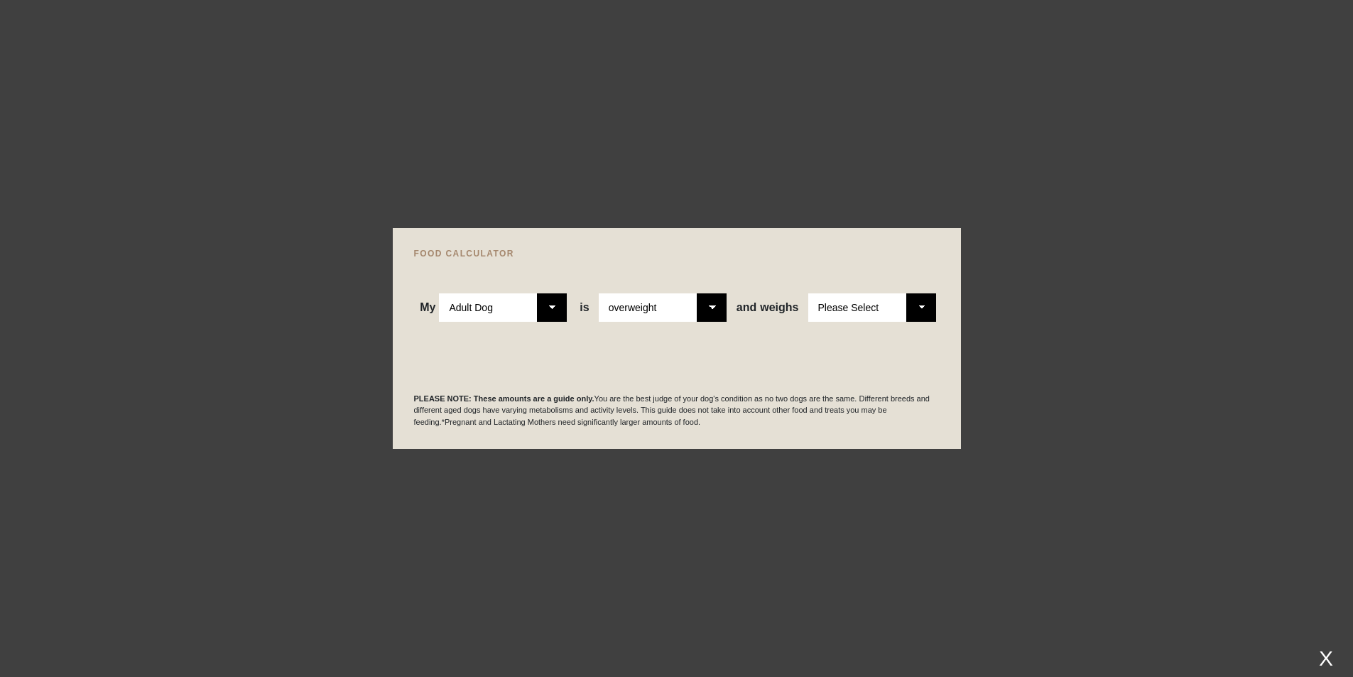
click at [600, 293] on select "Please select a healthy weight overweight" at bounding box center [663, 307] width 128 height 28
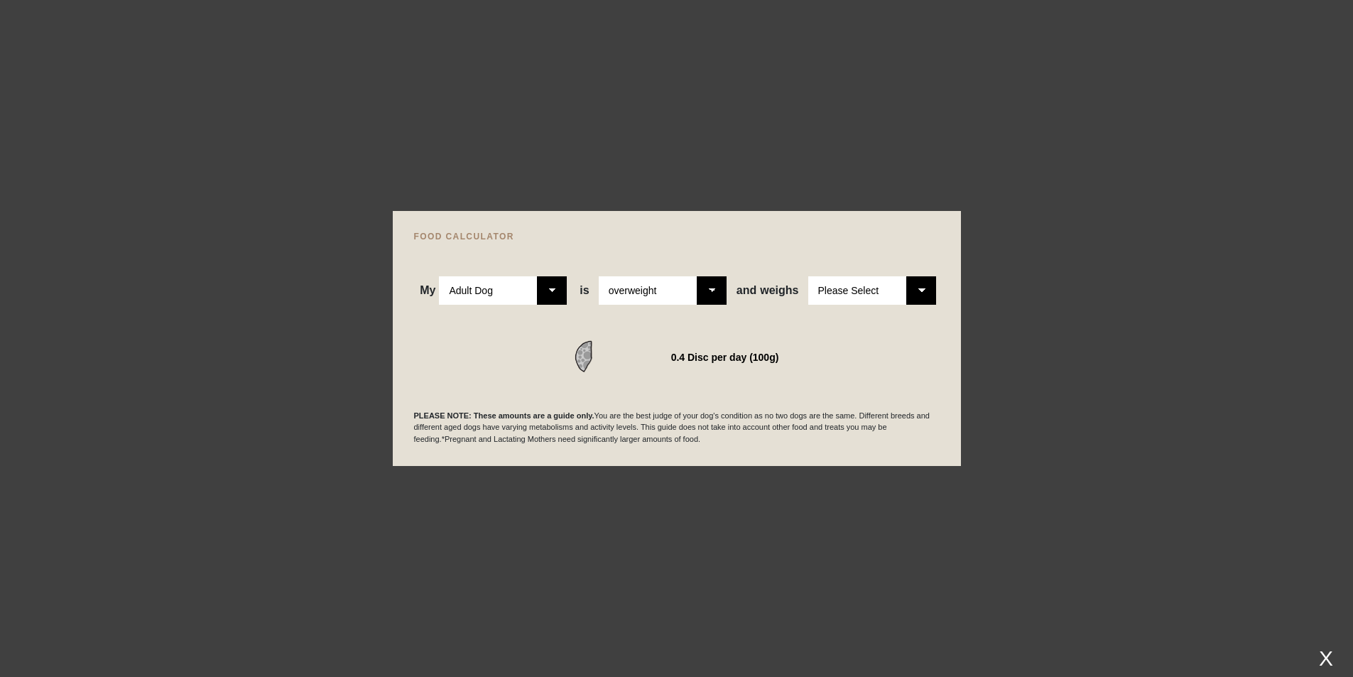
click at [924, 293] on select "Please Select 1kg 2kg 3kg 4kg 5kg 6kg 7kg 8kg 9kg 10kg 11kg 12kg 13kg 14kg 15kg…" at bounding box center [872, 290] width 128 height 28
select select "22"
click at [808, 276] on select "Please Select 1kg 2kg 3kg 4kg 5kg 6kg 7kg 8kg 9kg 10kg 11kg 12kg 13kg 14kg 15kg…" at bounding box center [872, 290] width 128 height 28
